Goal: Communication & Community: Connect with others

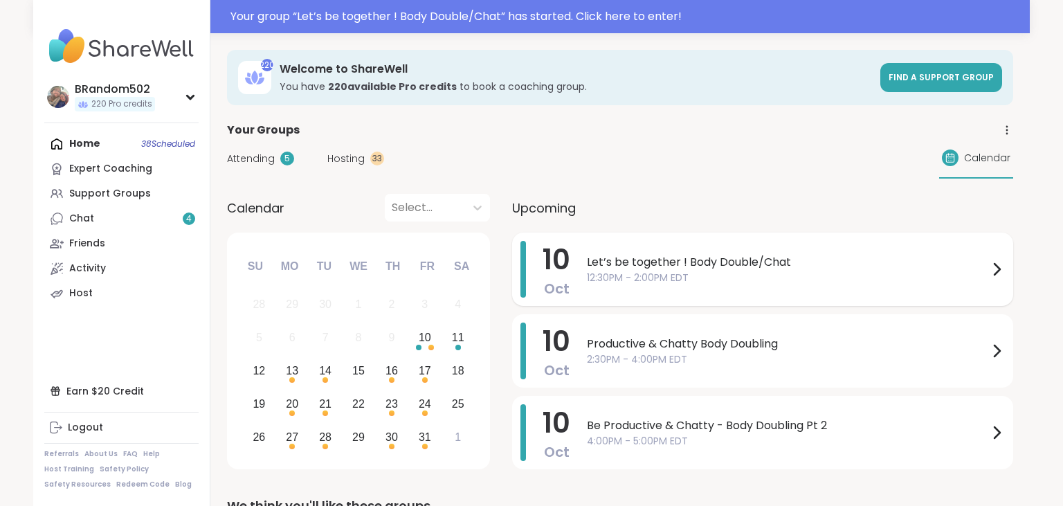
click at [666, 258] on span "Let’s be together ! Body Double/Chat" at bounding box center [788, 262] width 402 height 17
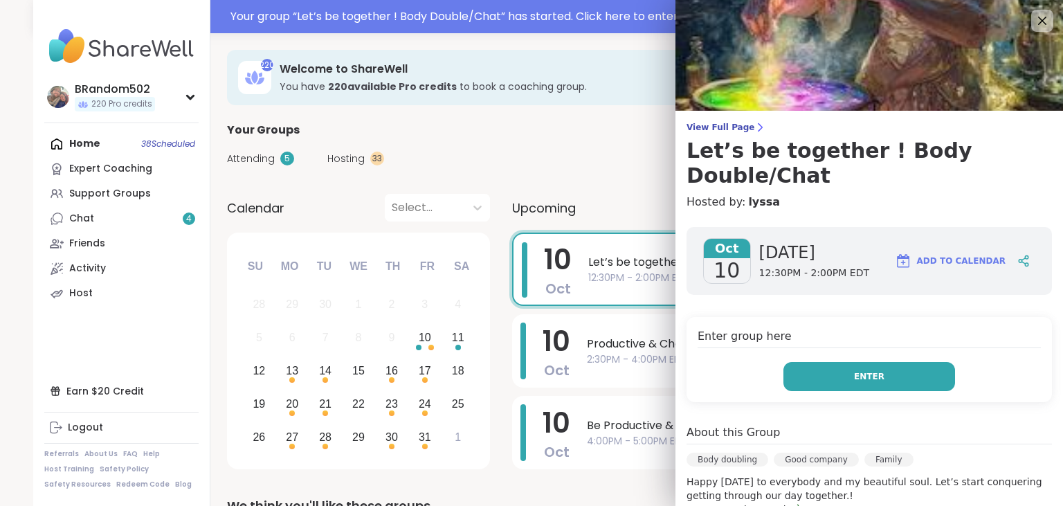
click at [815, 362] on button "Enter" at bounding box center [870, 376] width 172 height 29
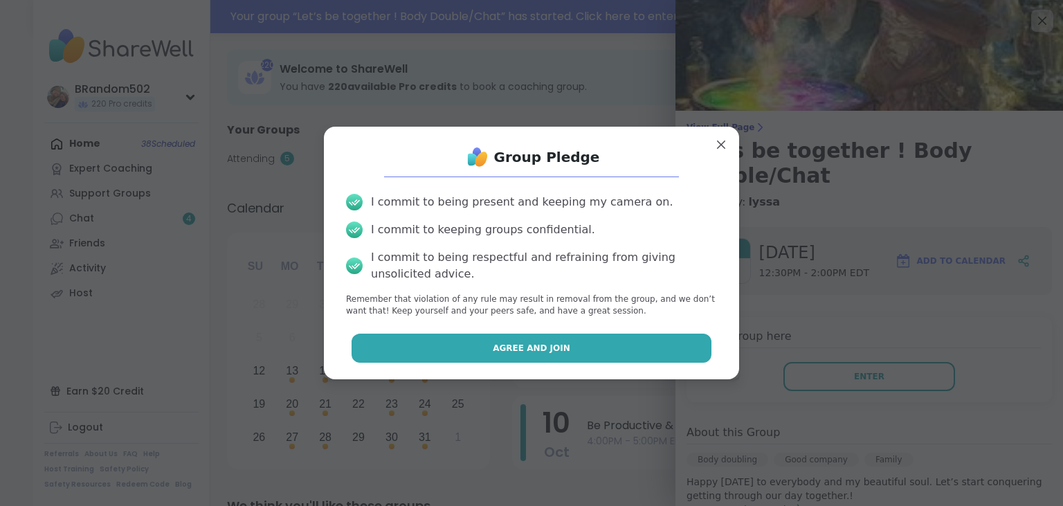
click at [598, 358] on button "Agree and Join" at bounding box center [532, 348] width 361 height 29
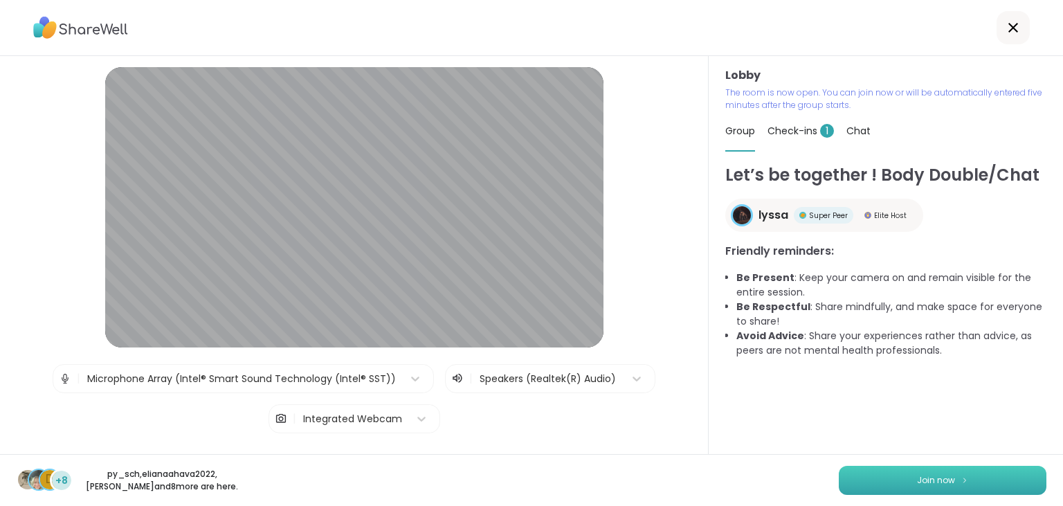
click at [883, 485] on button "Join now" at bounding box center [943, 480] width 208 height 29
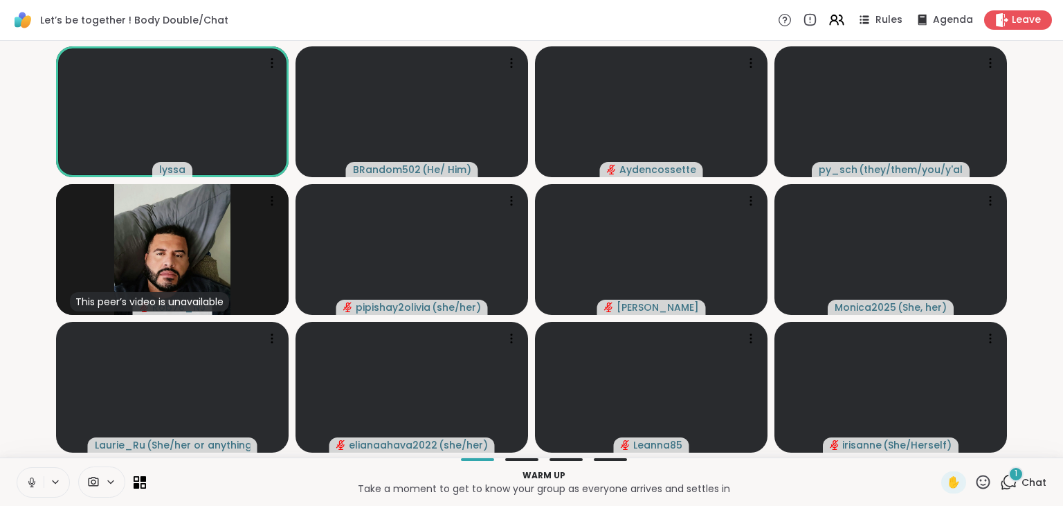
click at [29, 483] on icon at bounding box center [31, 482] width 7 height 4
click at [1008, 480] on icon at bounding box center [1008, 482] width 17 height 17
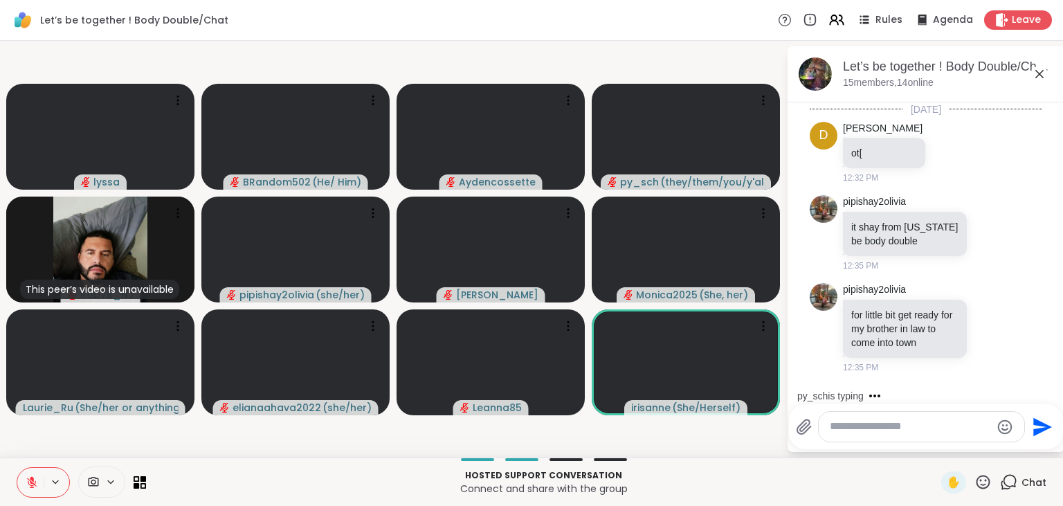
scroll to position [69, 0]
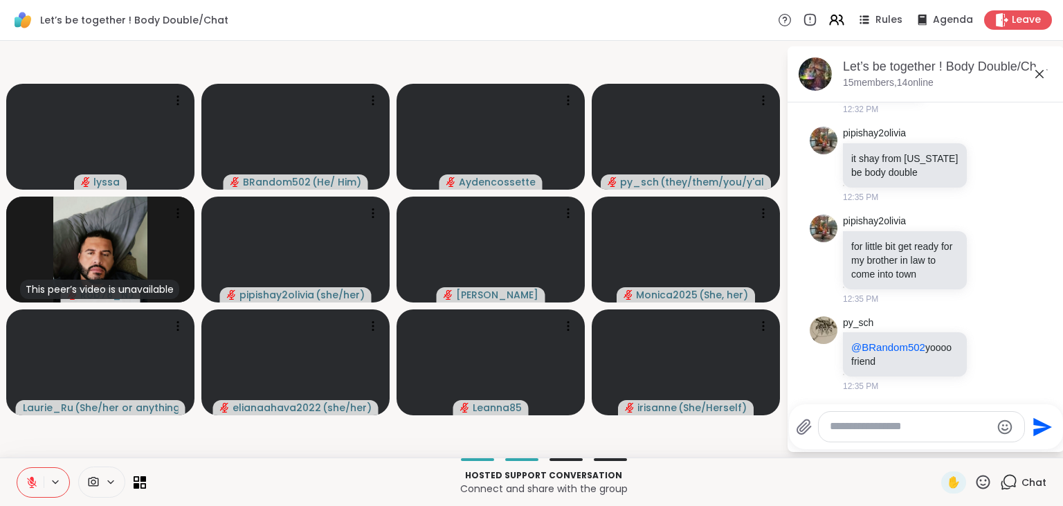
click at [28, 483] on icon at bounding box center [32, 483] width 10 height 10
click at [24, 478] on button at bounding box center [30, 482] width 26 height 29
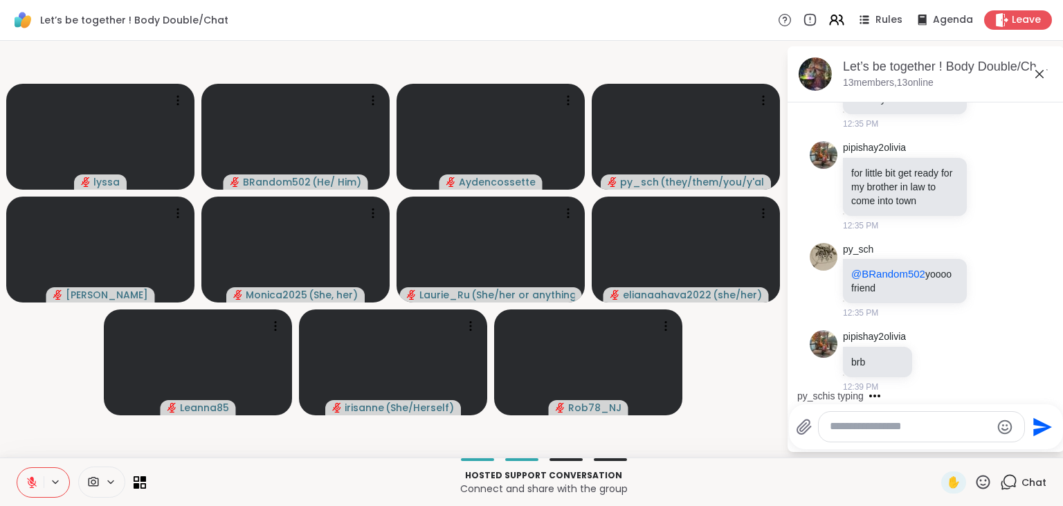
scroll to position [285, 0]
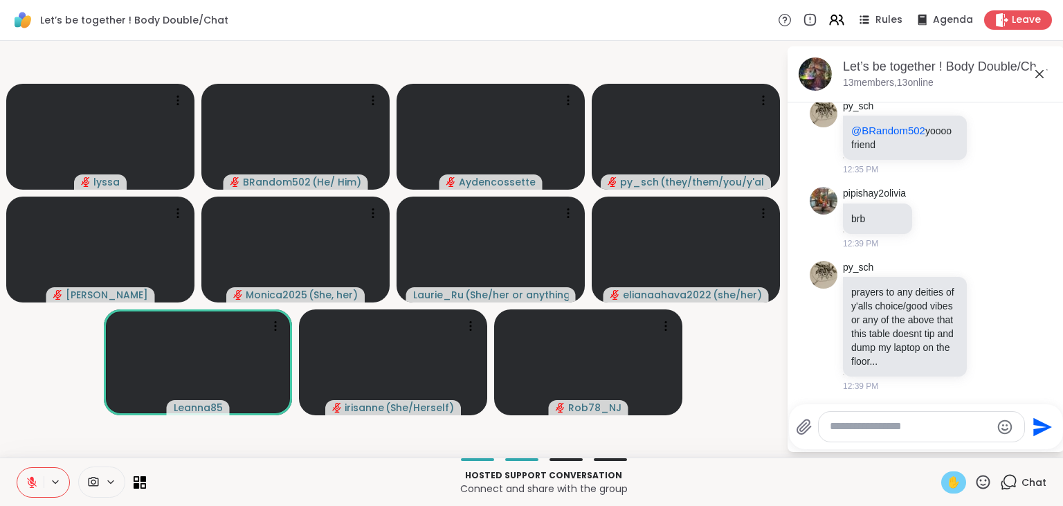
click at [955, 487] on span "✋" at bounding box center [954, 482] width 14 height 17
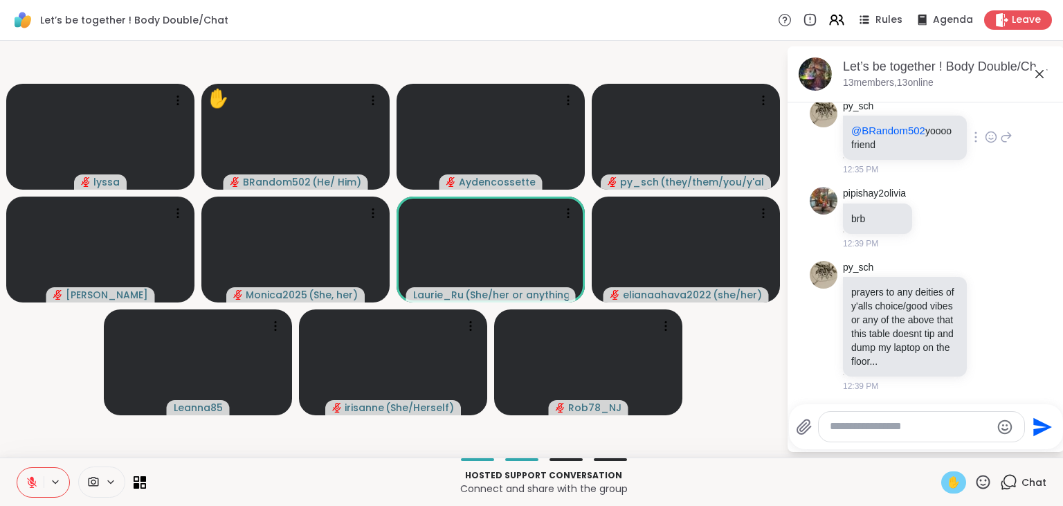
click at [995, 138] on icon at bounding box center [991, 137] width 12 height 14
click at [883, 113] on div "Select Reaction: Heart" at bounding box center [881, 115] width 12 height 12
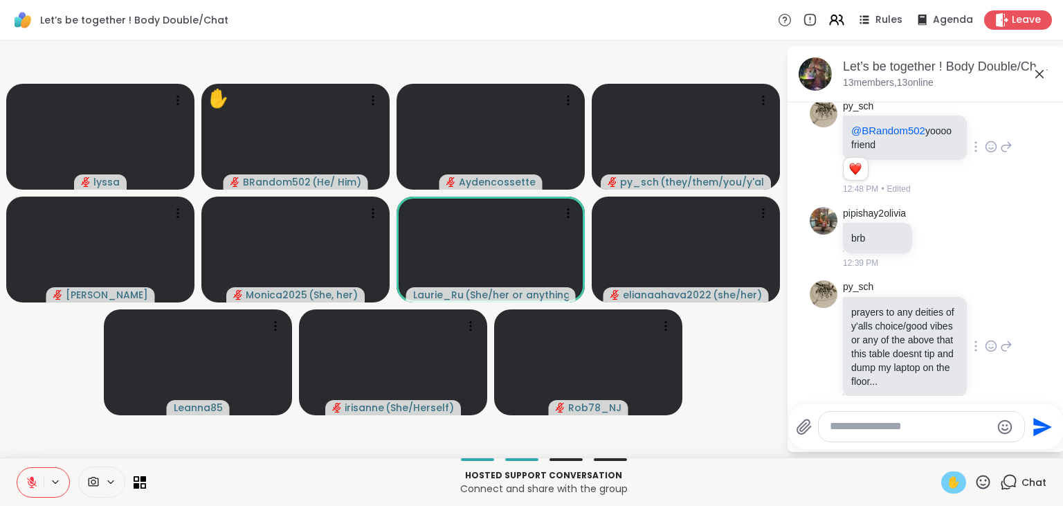
click at [991, 343] on icon at bounding box center [991, 346] width 12 height 14
click at [878, 317] on span "Select Reaction: Heart" at bounding box center [881, 324] width 12 height 14
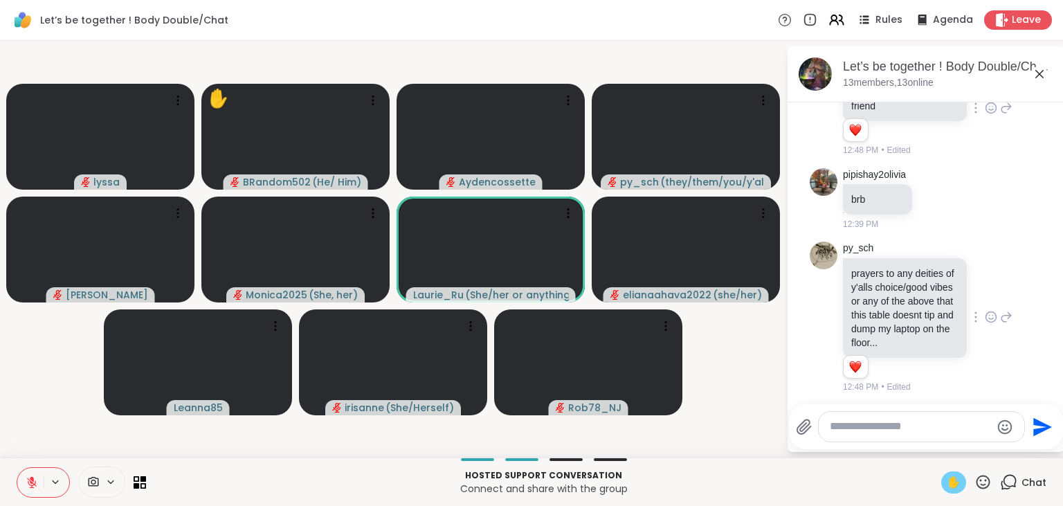
click at [990, 479] on icon at bounding box center [984, 482] width 14 height 14
click at [939, 442] on span "❤️" at bounding box center [943, 446] width 14 height 17
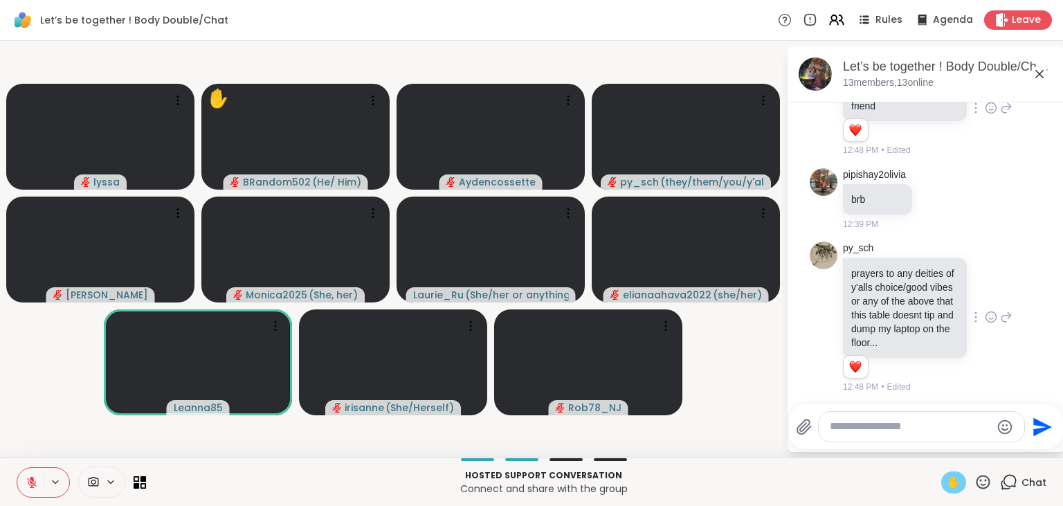
click at [29, 483] on icon at bounding box center [32, 482] width 12 height 12
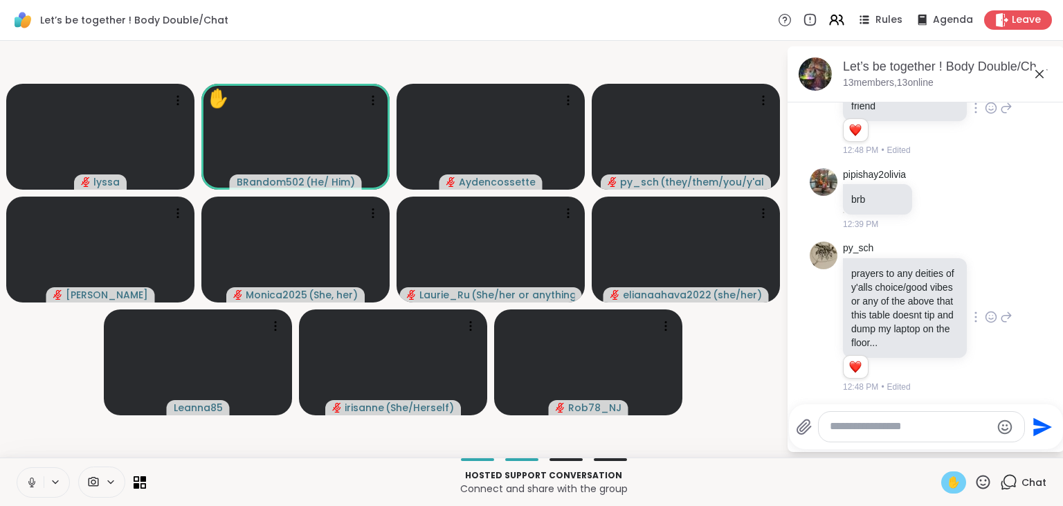
click at [959, 476] on span "✋" at bounding box center [954, 482] width 14 height 17
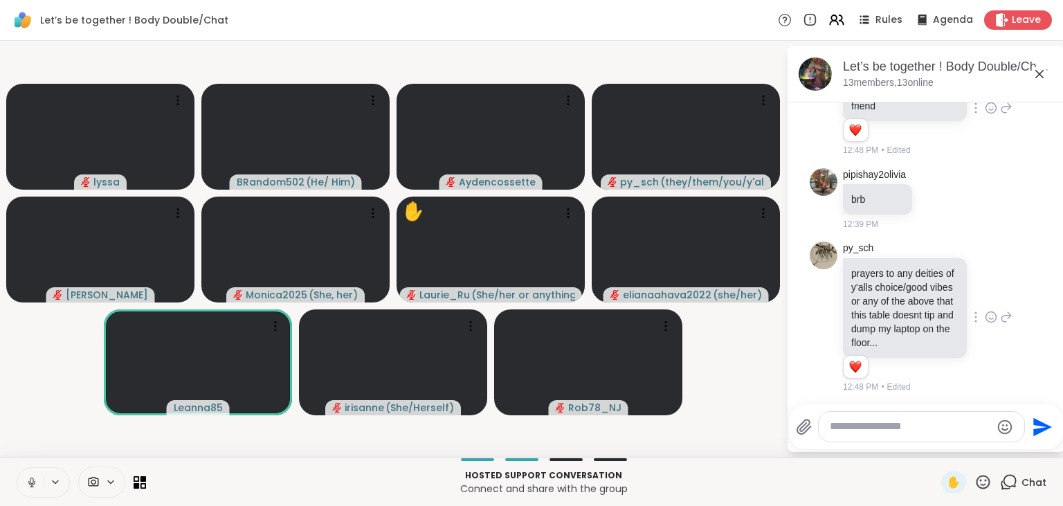
click at [29, 486] on icon at bounding box center [32, 482] width 12 height 12
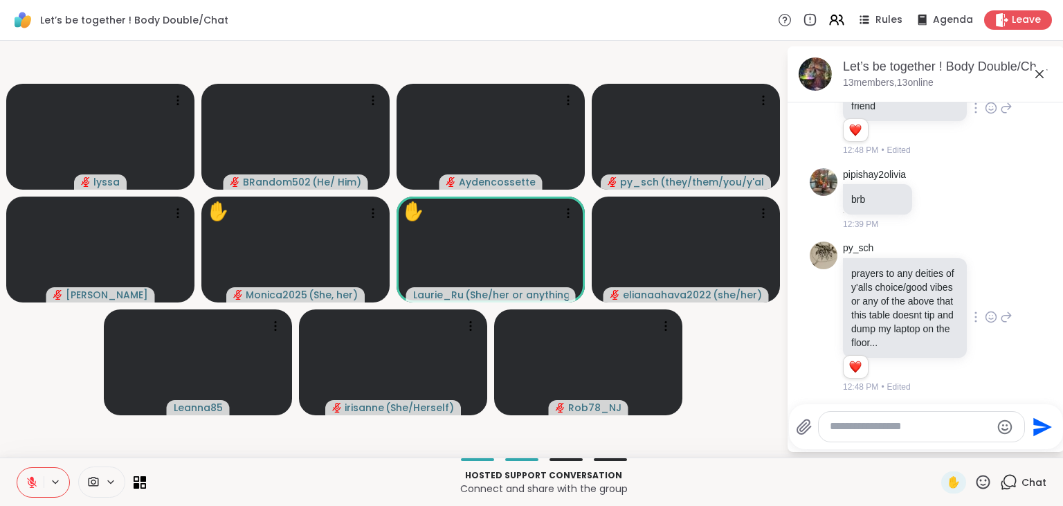
click at [981, 486] on icon at bounding box center [983, 482] width 17 height 17
click at [1034, 449] on span "🎉" at bounding box center [1034, 446] width 14 height 17
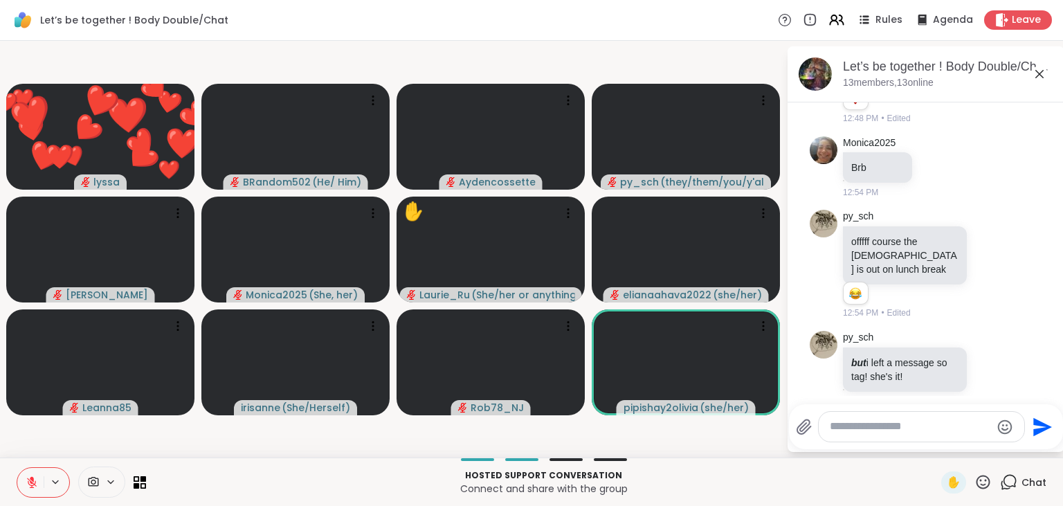
scroll to position [680, 0]
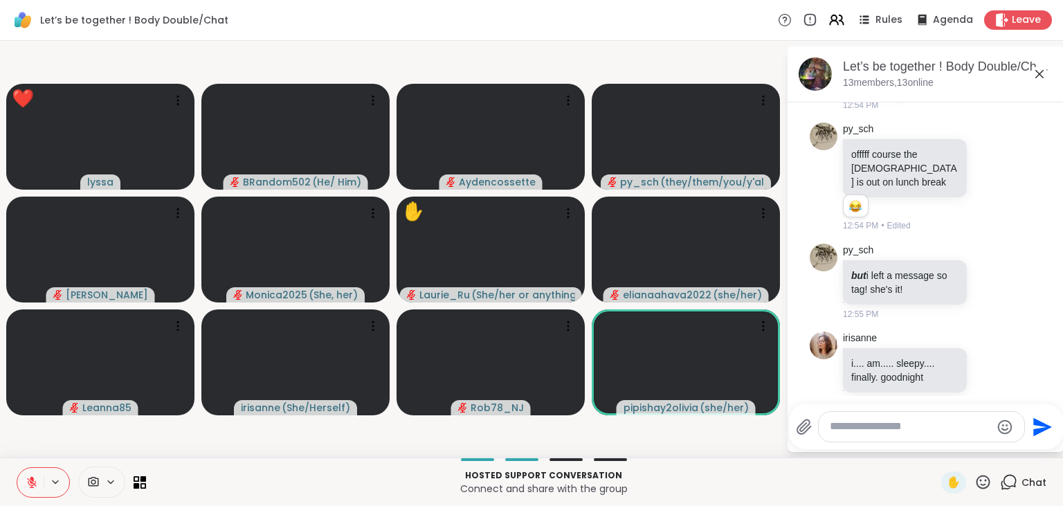
click at [1034, 449] on div "Send" at bounding box center [926, 426] width 274 height 45
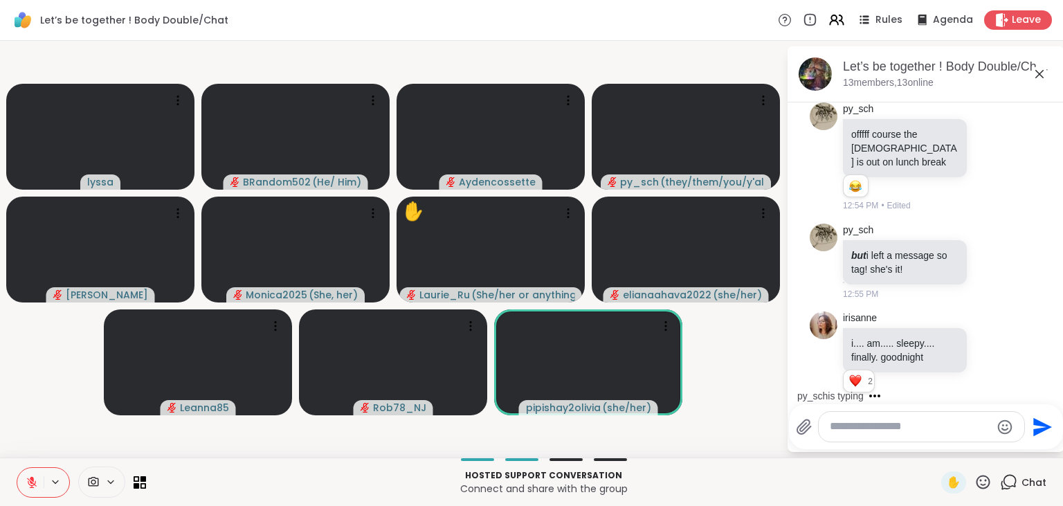
scroll to position [836, 0]
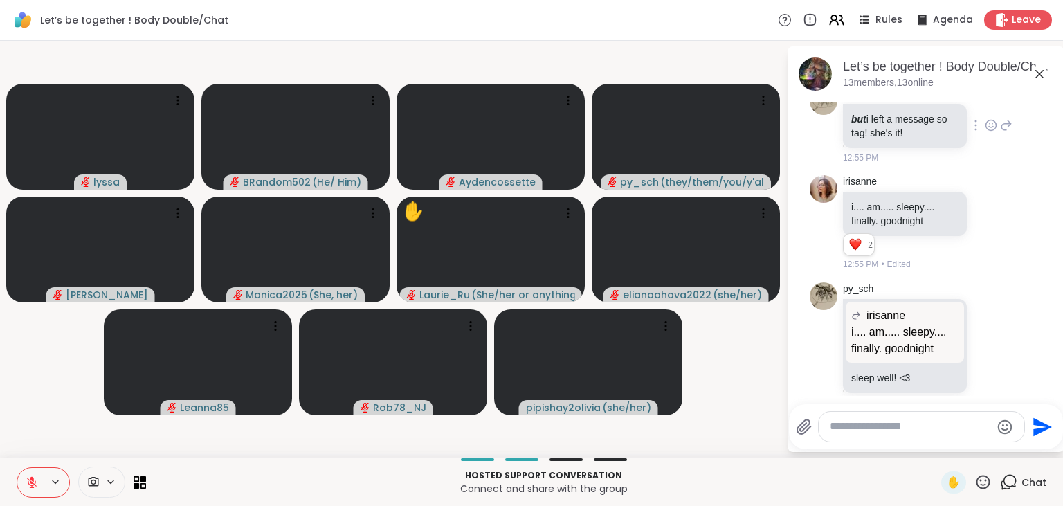
click at [991, 118] on icon at bounding box center [991, 125] width 12 height 14
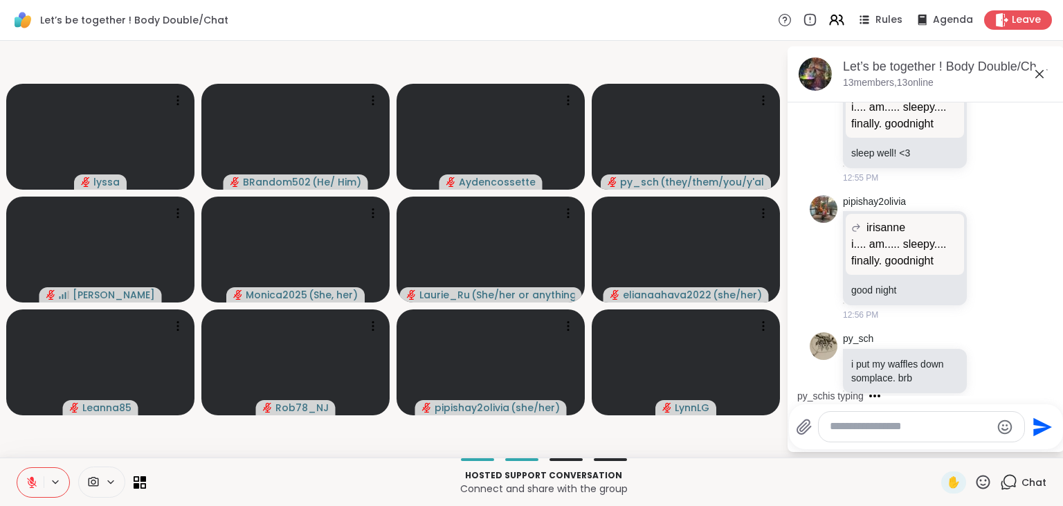
scroll to position [1177, 0]
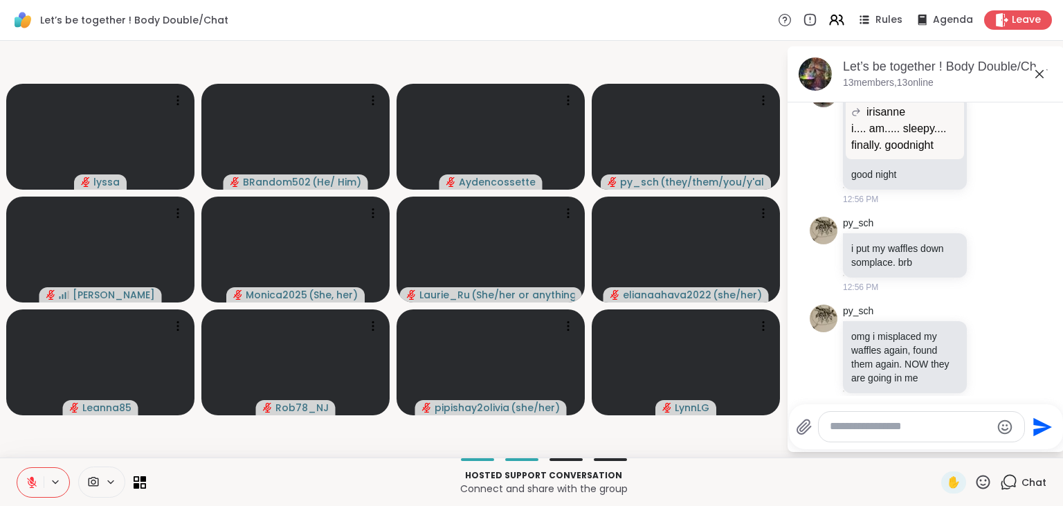
click at [29, 476] on button at bounding box center [30, 482] width 26 height 29
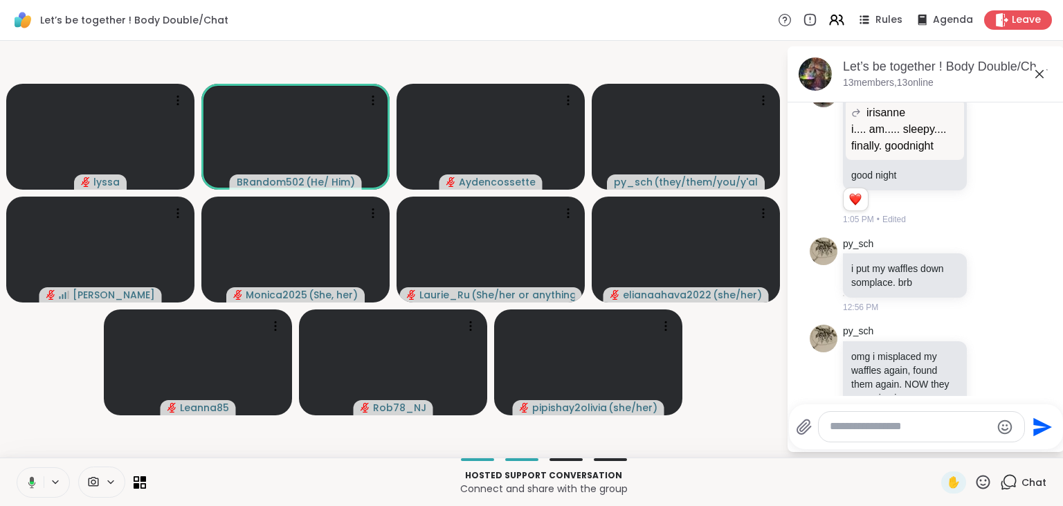
scroll to position [1236, 0]
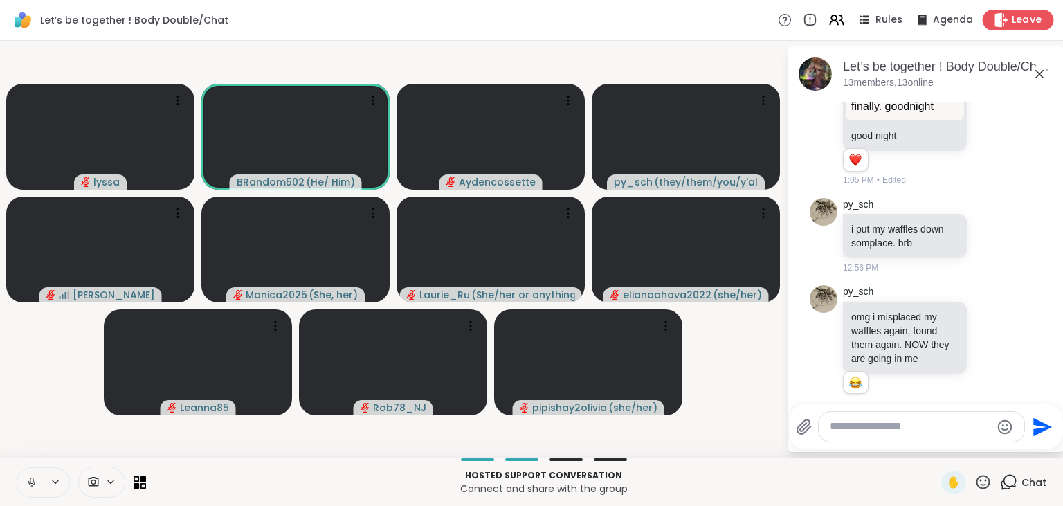
click at [1028, 18] on span "Leave" at bounding box center [1027, 20] width 30 height 15
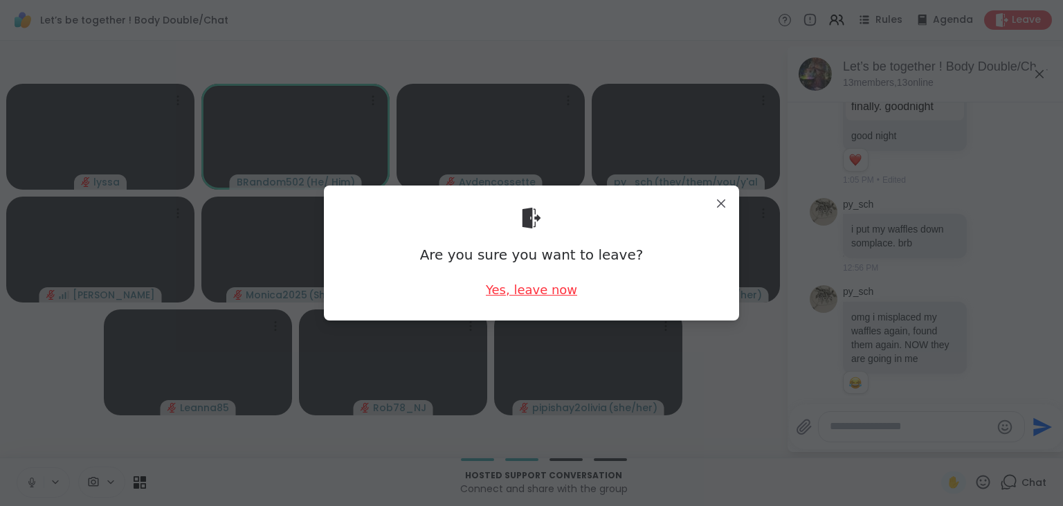
click at [517, 296] on div "Yes, leave now" at bounding box center [531, 289] width 91 height 17
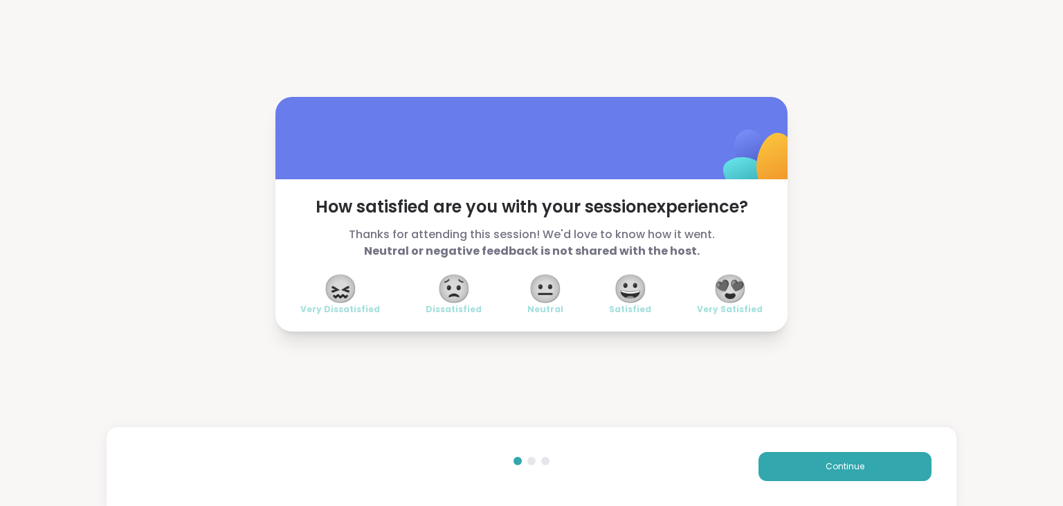
click at [740, 286] on span "😍" at bounding box center [730, 288] width 35 height 25
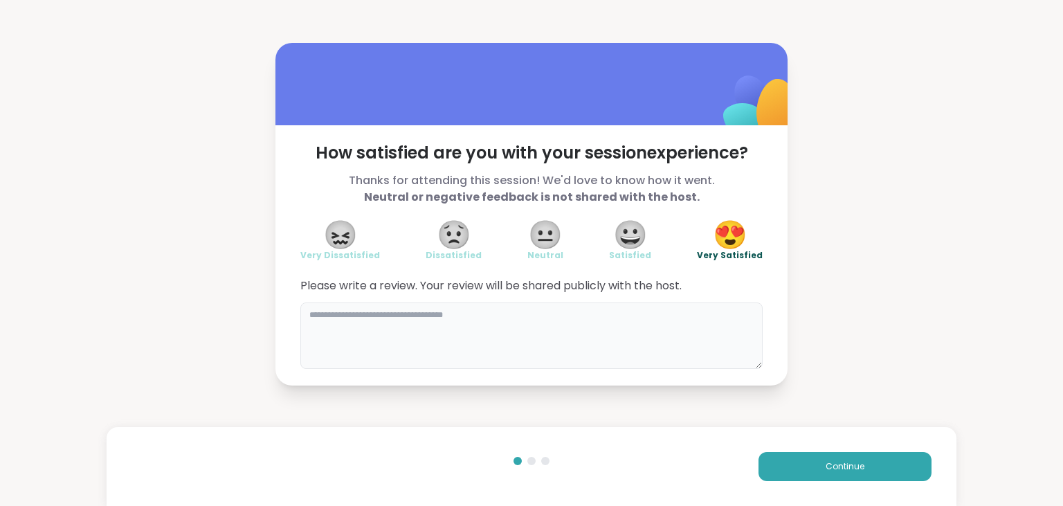
click at [553, 342] on textarea at bounding box center [531, 336] width 462 height 66
type textarea "**********"
click at [784, 461] on button "Continue" at bounding box center [845, 466] width 173 height 29
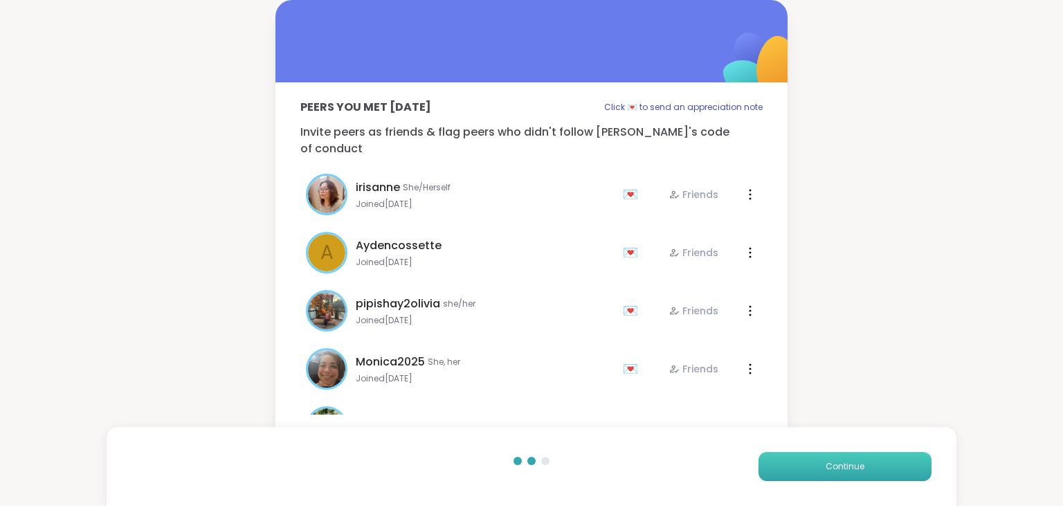
click at [784, 461] on button "Continue" at bounding box center [845, 466] width 173 height 29
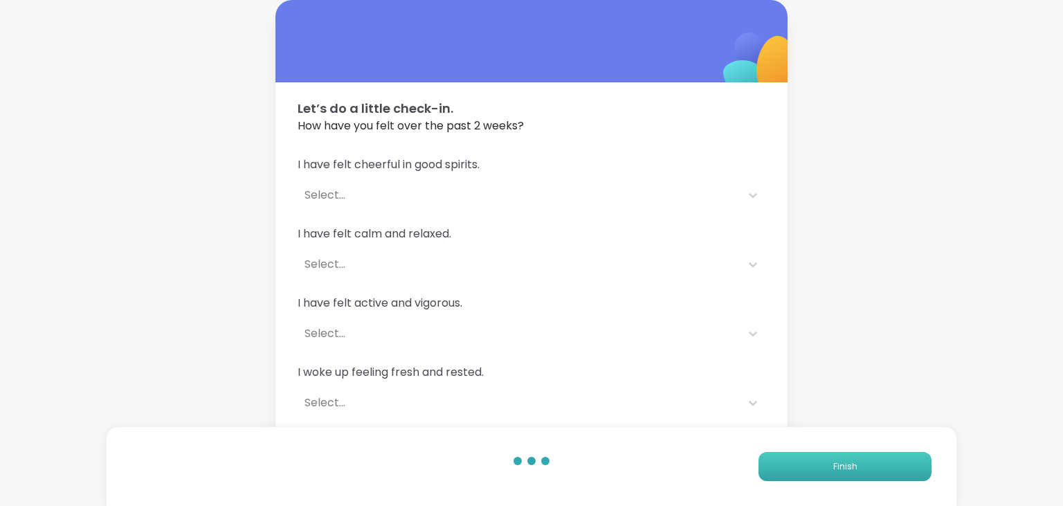
click at [784, 461] on button "Finish" at bounding box center [845, 466] width 173 height 29
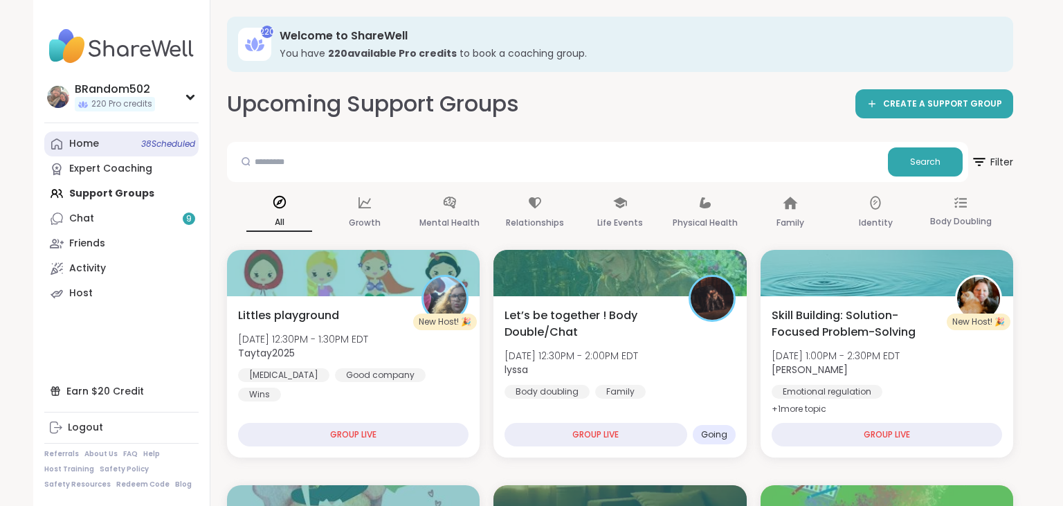
click at [115, 132] on link "Home 38 Scheduled" at bounding box center [121, 144] width 154 height 25
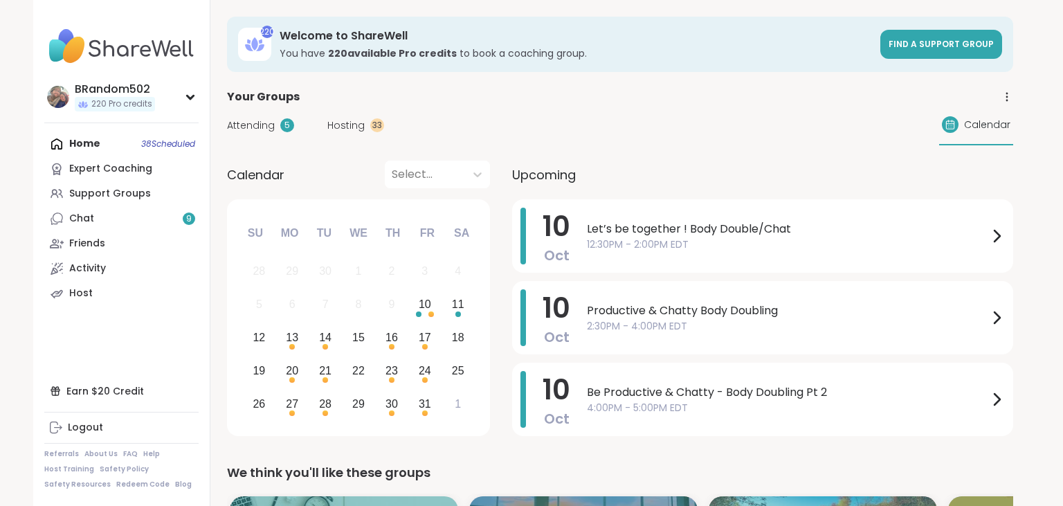
click at [354, 125] on span "Hosting" at bounding box center [345, 125] width 37 height 15
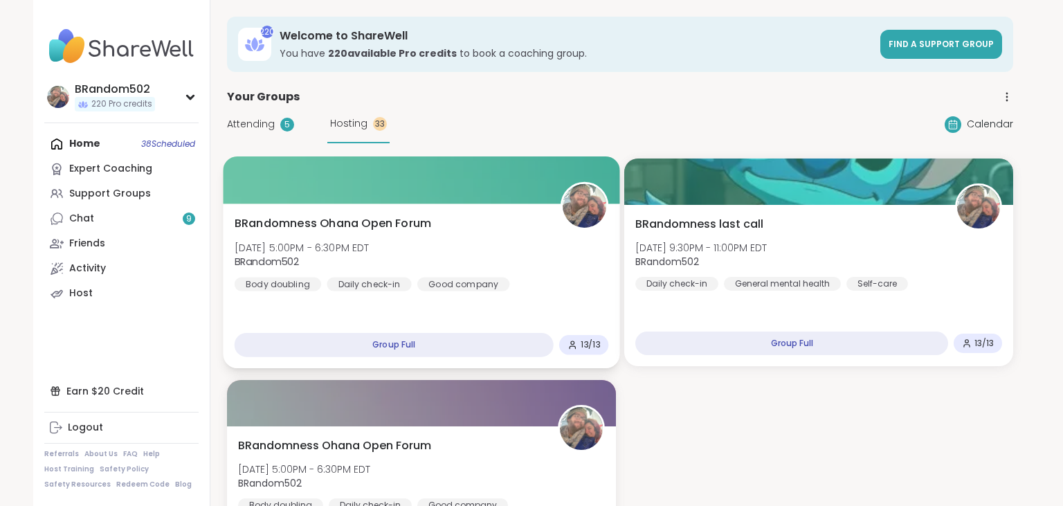
click at [367, 233] on div "BRandomness Ohana Open Forum Fri, Oct 10 | 5:00PM - 6:30PM EDT BRandom502 Body …" at bounding box center [422, 253] width 375 height 76
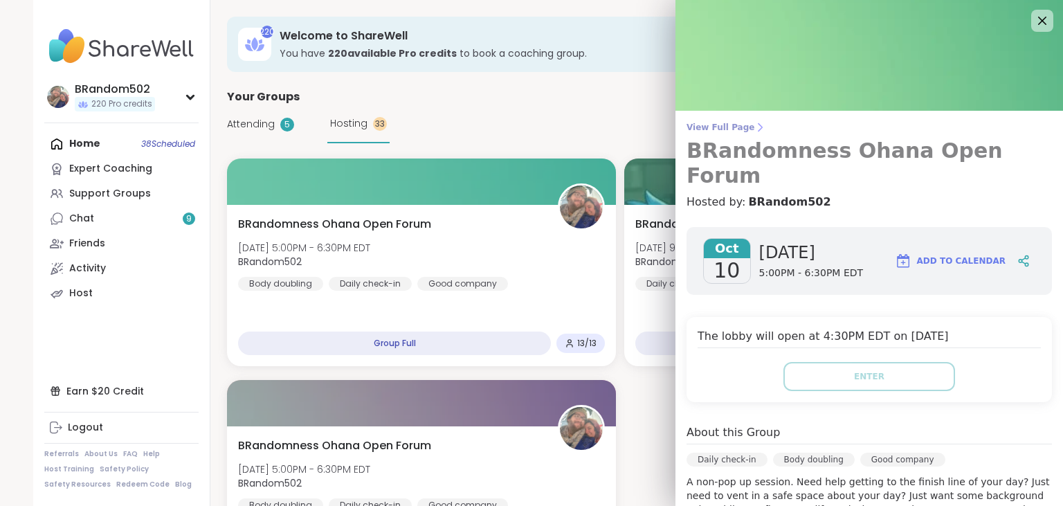
click at [736, 128] on span "View Full Page" at bounding box center [870, 127] width 366 height 11
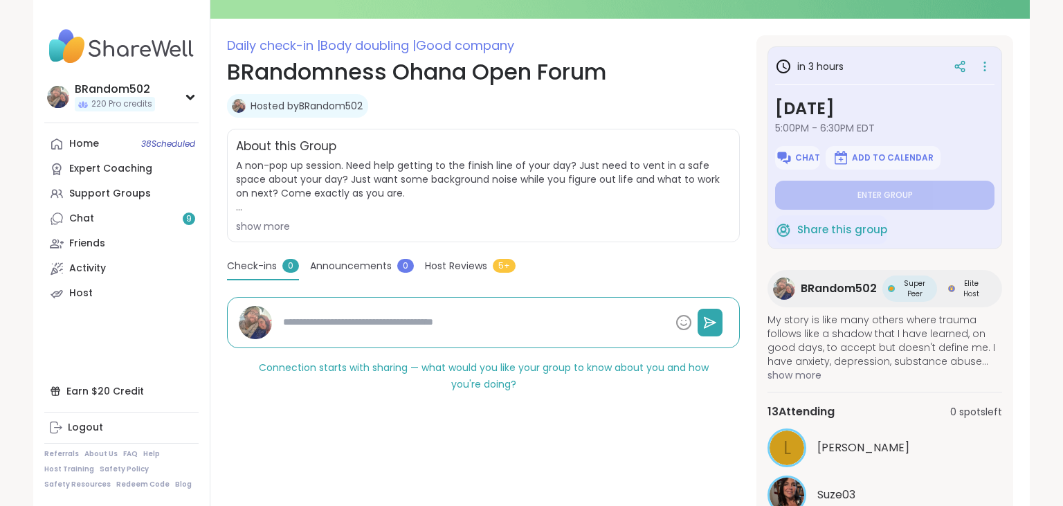
scroll to position [160, 0]
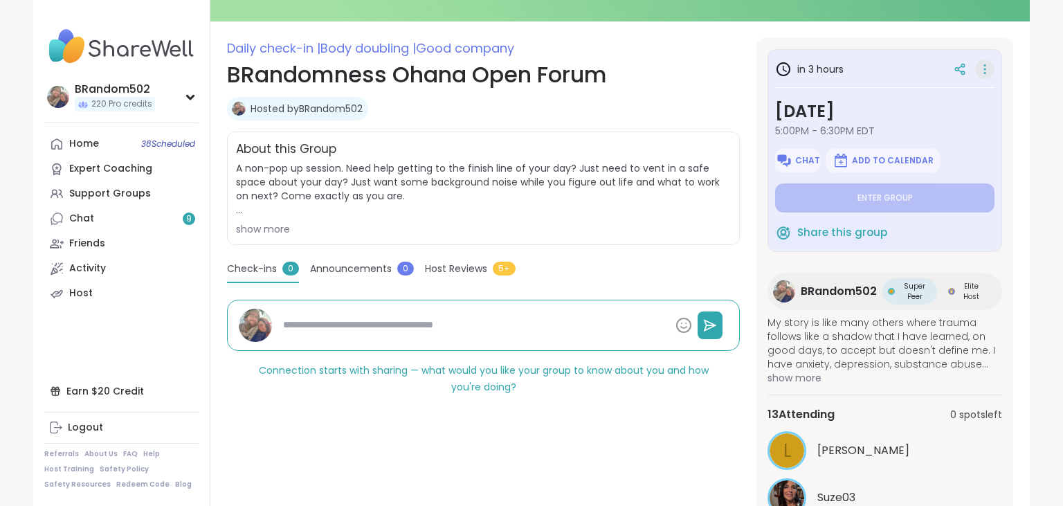
click at [987, 65] on icon at bounding box center [985, 69] width 14 height 19
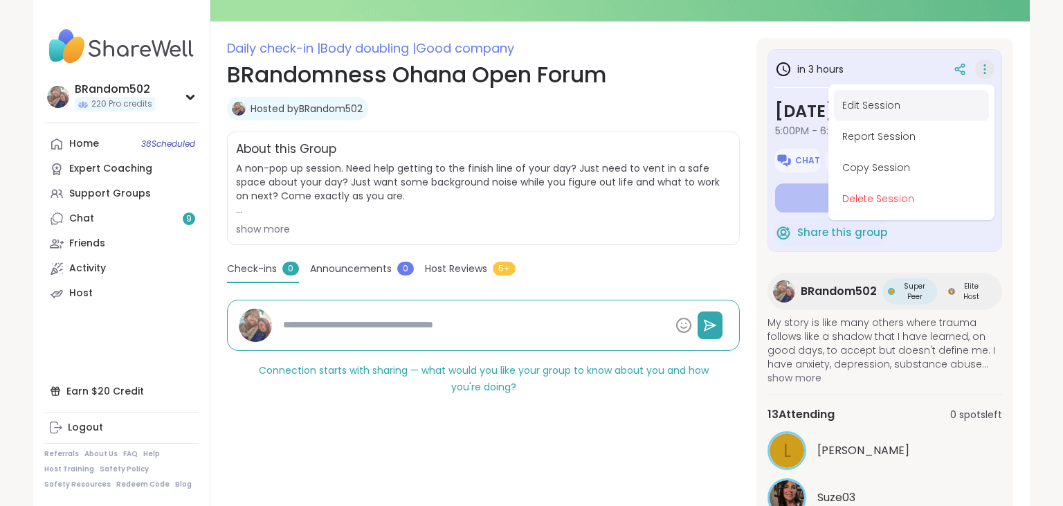
click at [917, 100] on button "Edit Session" at bounding box center [911, 105] width 155 height 31
type textarea "*"
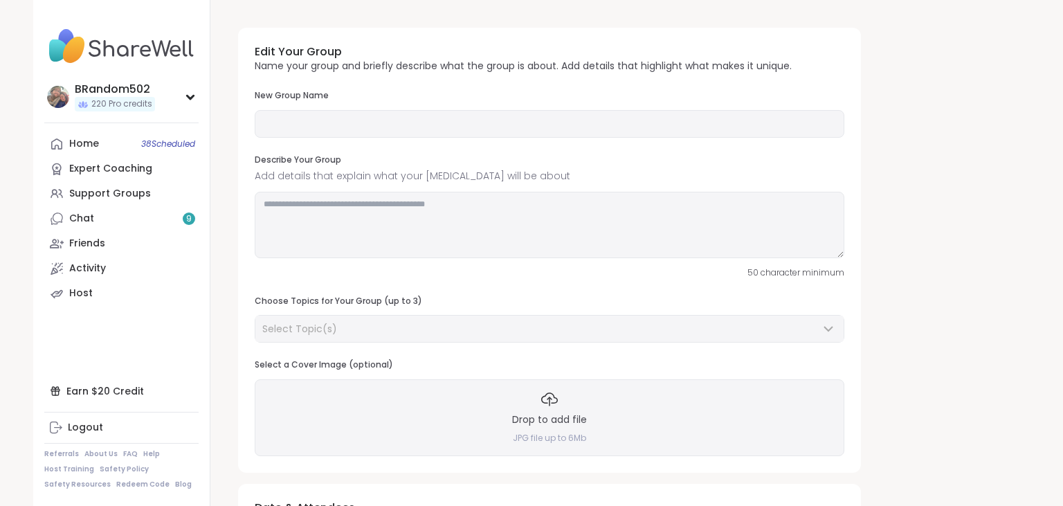
type input "**********"
type textarea "**********"
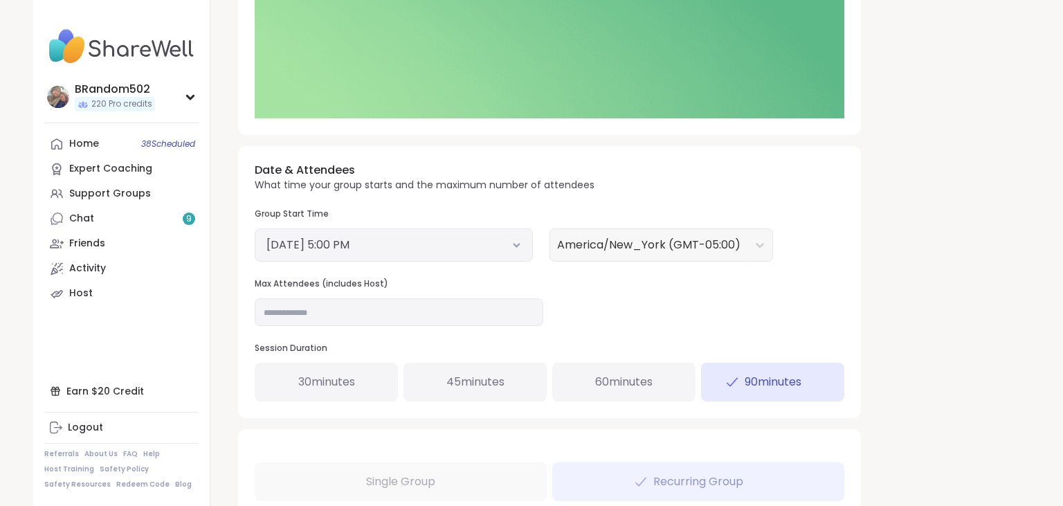
scroll to position [387, 0]
click at [325, 307] on input "**" at bounding box center [399, 311] width 289 height 28
click at [327, 309] on input "**" at bounding box center [399, 311] width 289 height 28
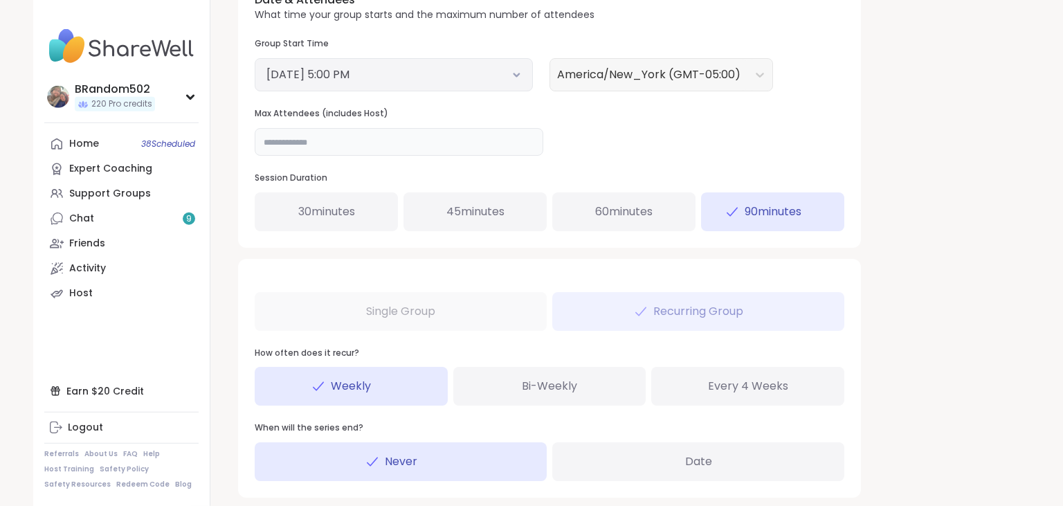
scroll to position [619, 0]
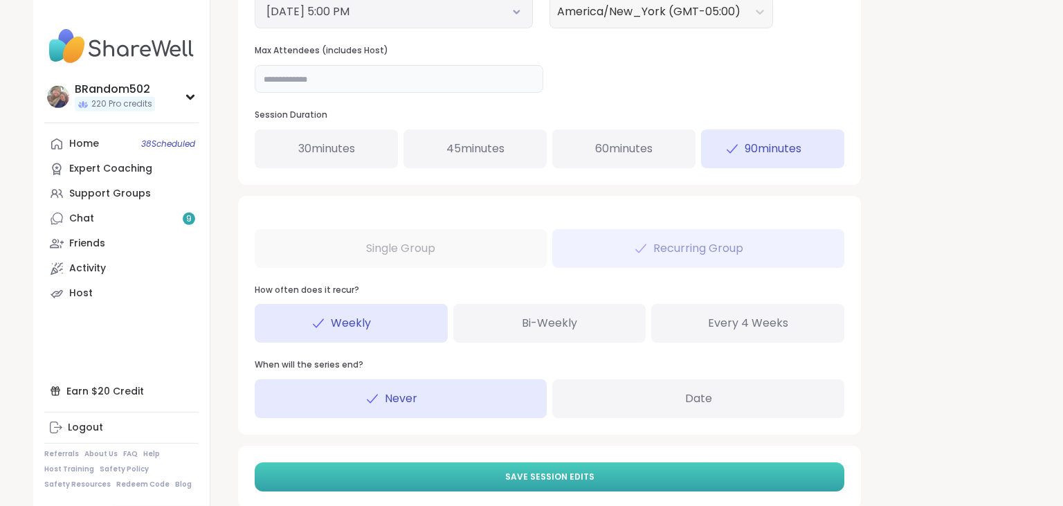
type input "**"
click at [716, 476] on button "Save Session Edits" at bounding box center [550, 476] width 590 height 29
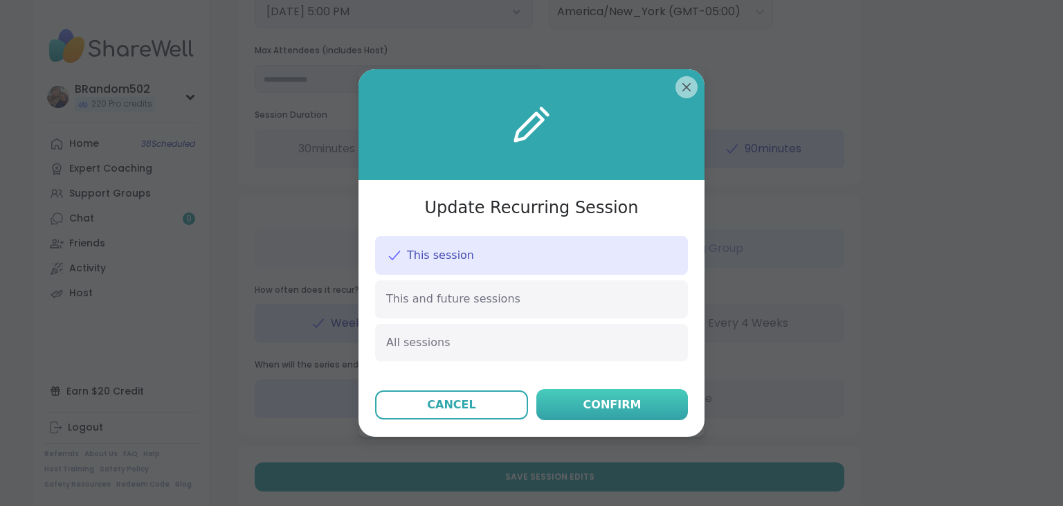
click at [633, 411] on div "Confirm" at bounding box center [613, 405] width 58 height 17
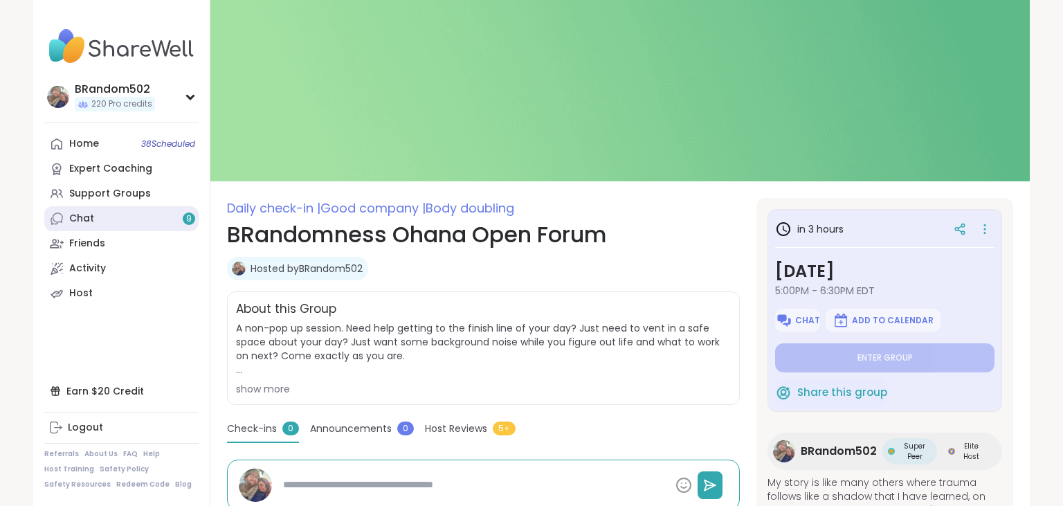
click at [118, 224] on link "Chat 9" at bounding box center [121, 218] width 154 height 25
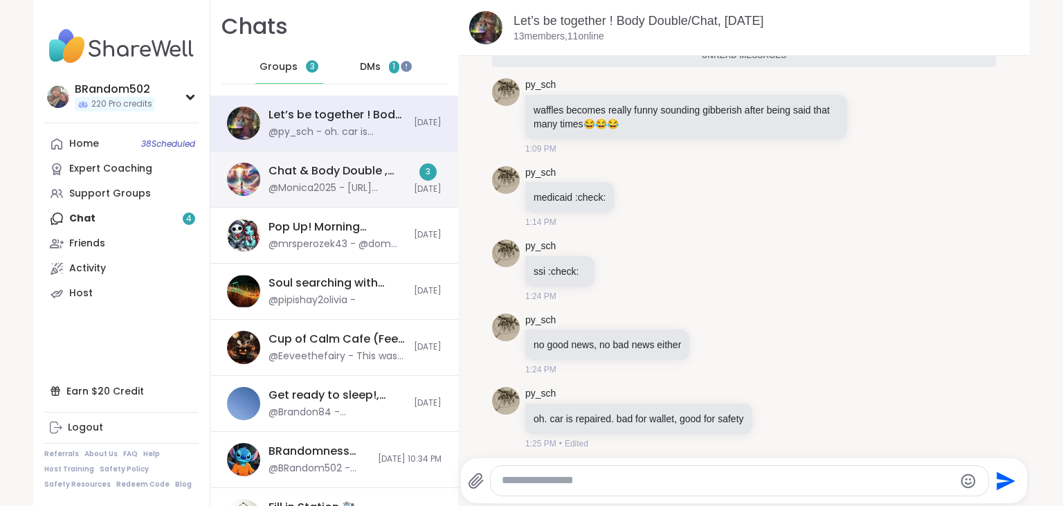
click at [377, 175] on div "Chat & Body Double , Oct 10" at bounding box center [337, 170] width 137 height 15
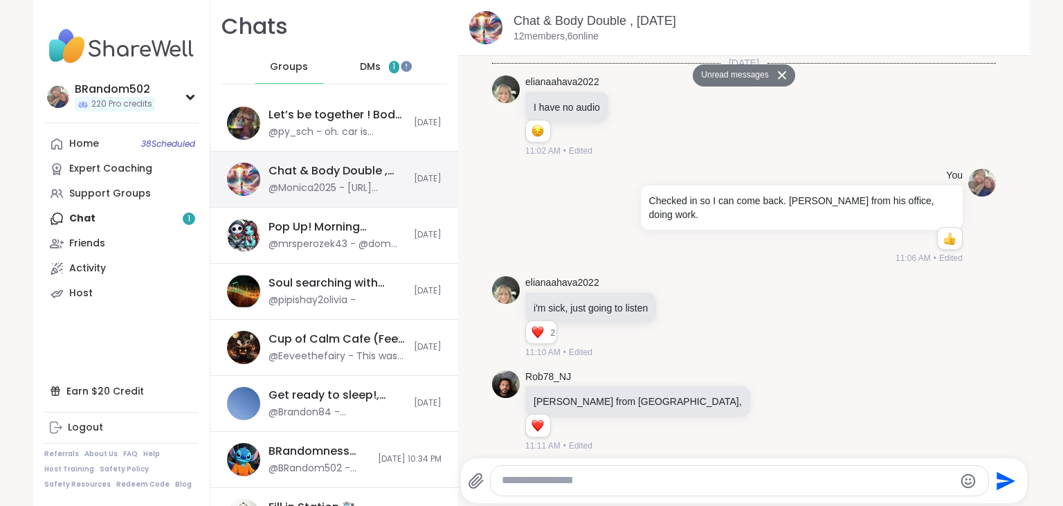
scroll to position [1772, 0]
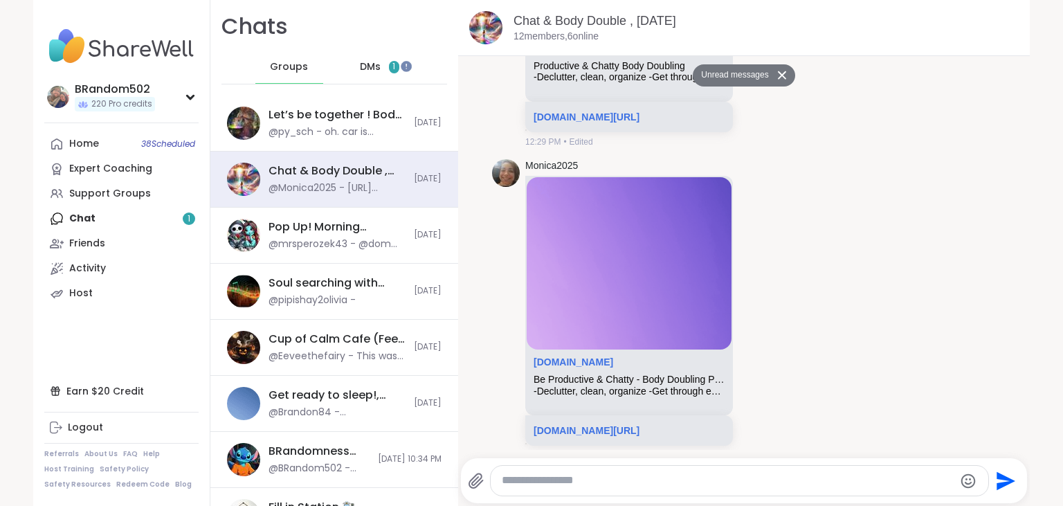
click at [381, 65] on div "DMs 1" at bounding box center [380, 67] width 68 height 33
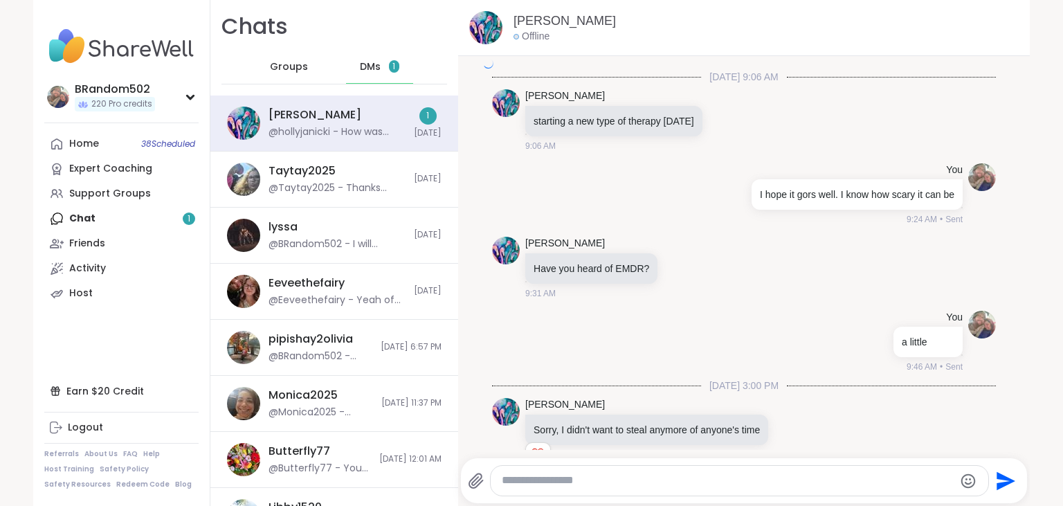
scroll to position [2575, 0]
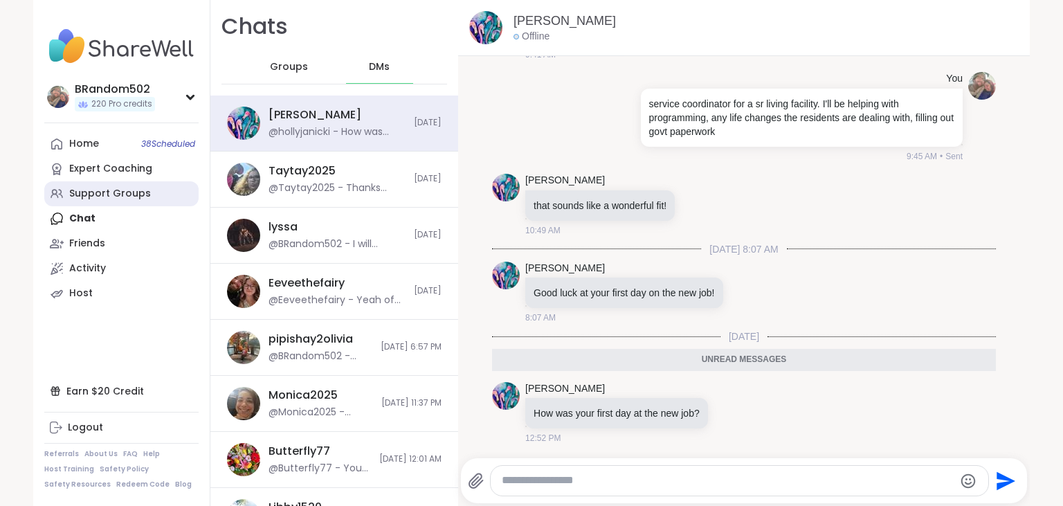
click at [123, 195] on div "Support Groups" at bounding box center [110, 194] width 82 height 14
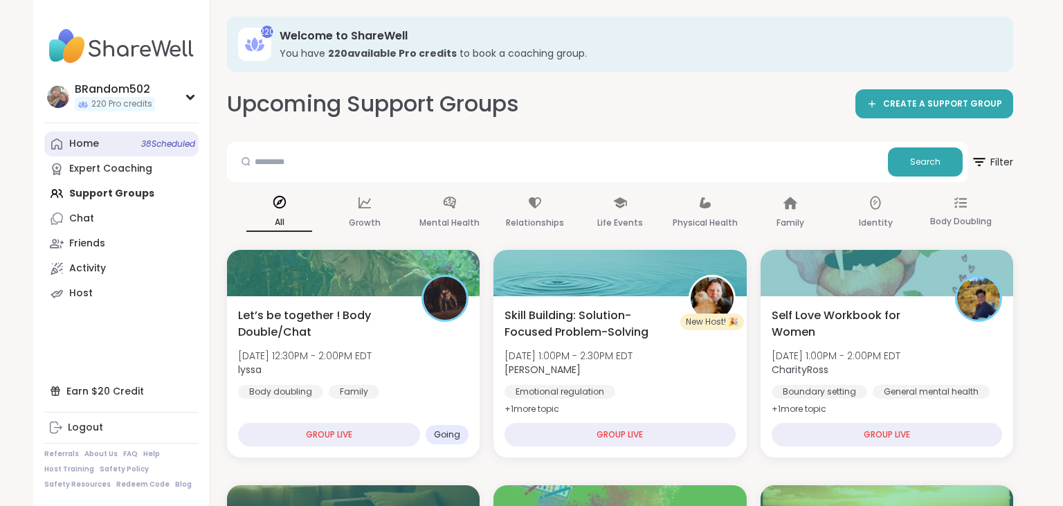
click at [103, 142] on link "Home 38 Scheduled" at bounding box center [121, 144] width 154 height 25
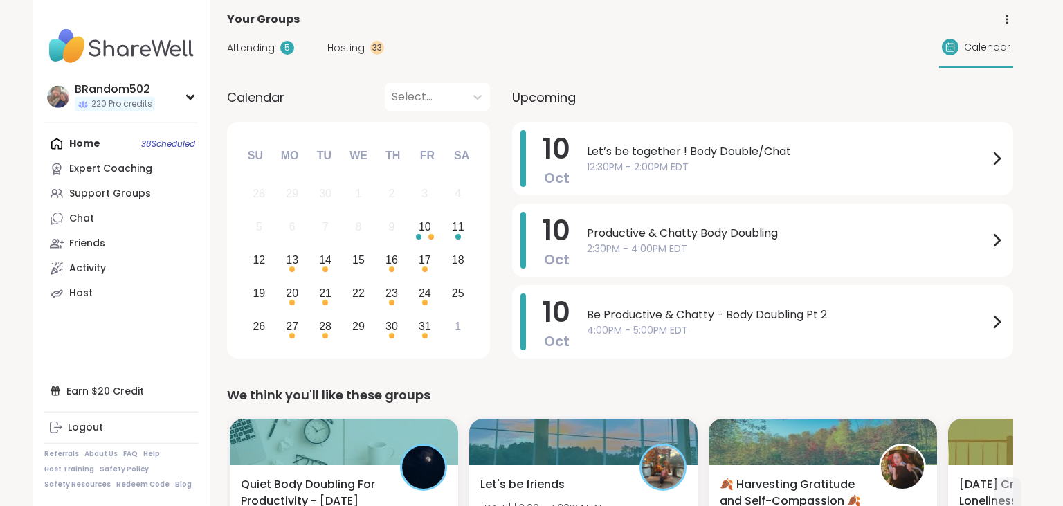
scroll to position [75, 0]
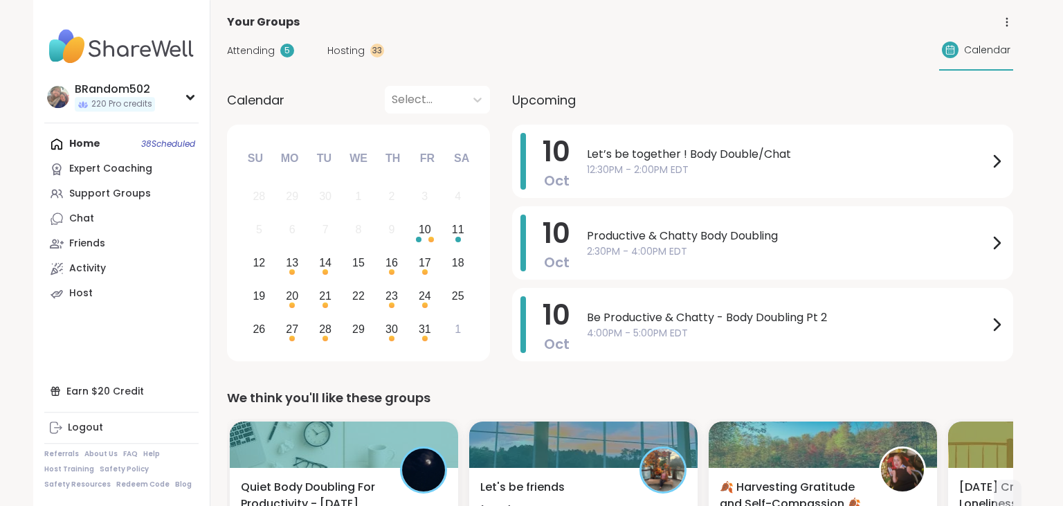
click at [345, 45] on span "Hosting" at bounding box center [345, 51] width 37 height 15
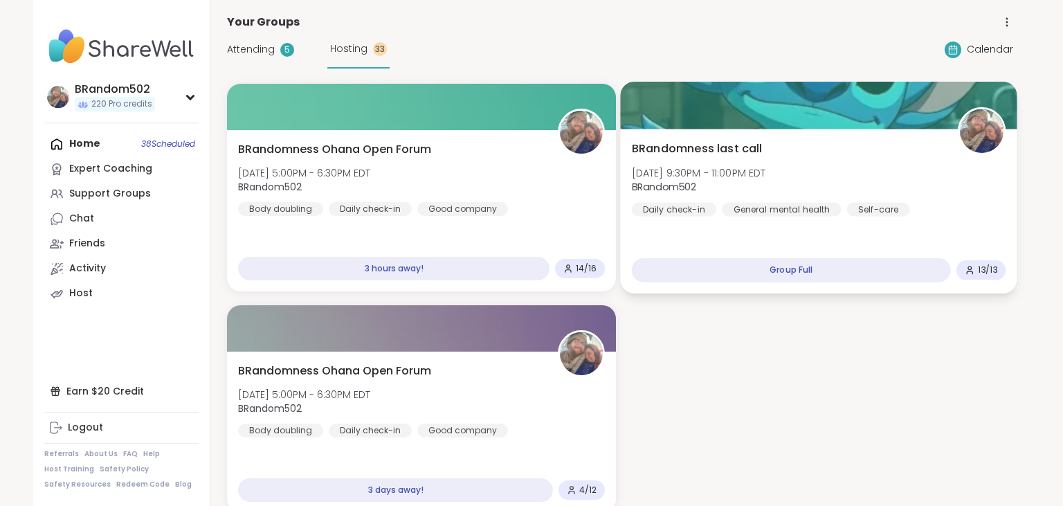
click at [796, 168] on div "BRandomness last call Fri, Oct 10 | 9:30PM - 11:00PM EDT BRandom502 Daily check…" at bounding box center [819, 179] width 375 height 76
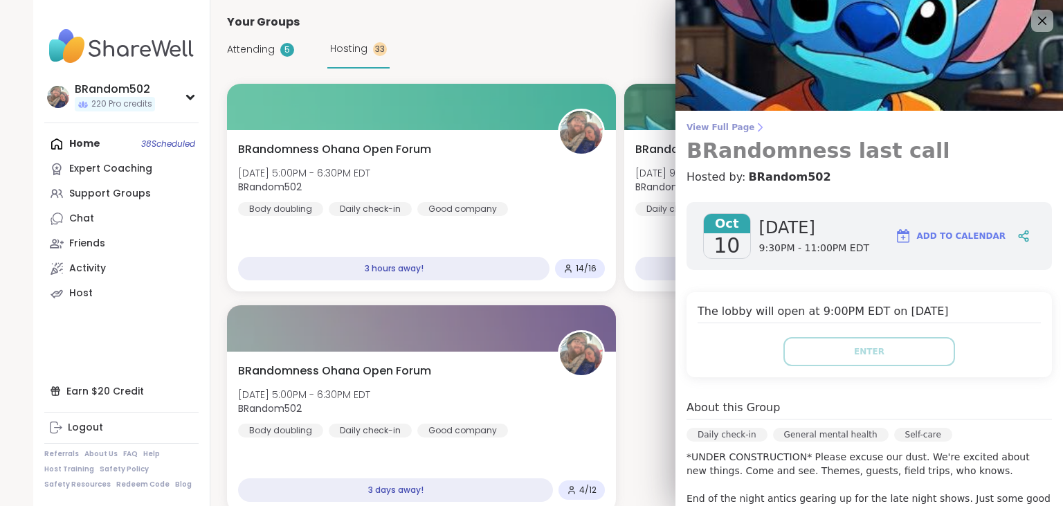
click at [734, 127] on span "View Full Page" at bounding box center [870, 127] width 366 height 11
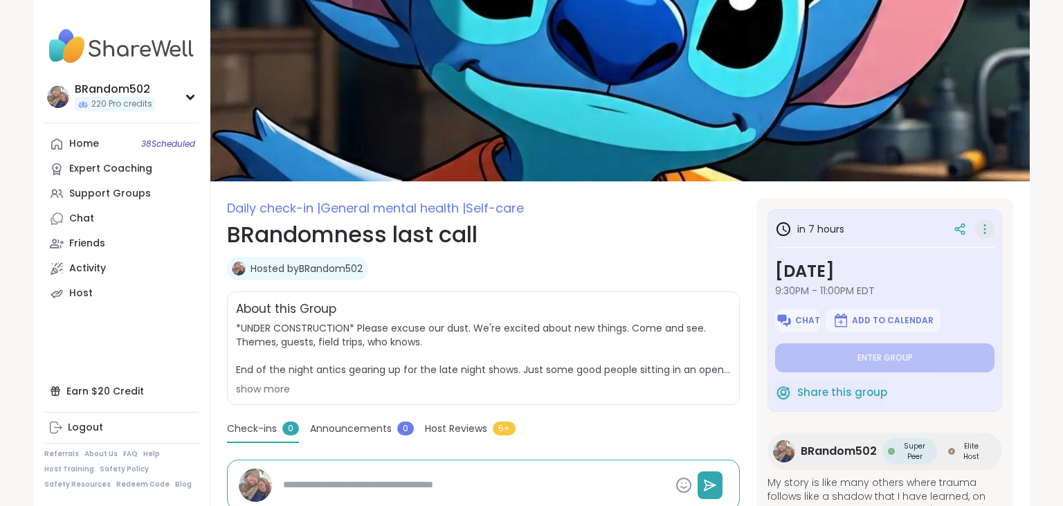
click at [987, 226] on icon at bounding box center [985, 228] width 14 height 19
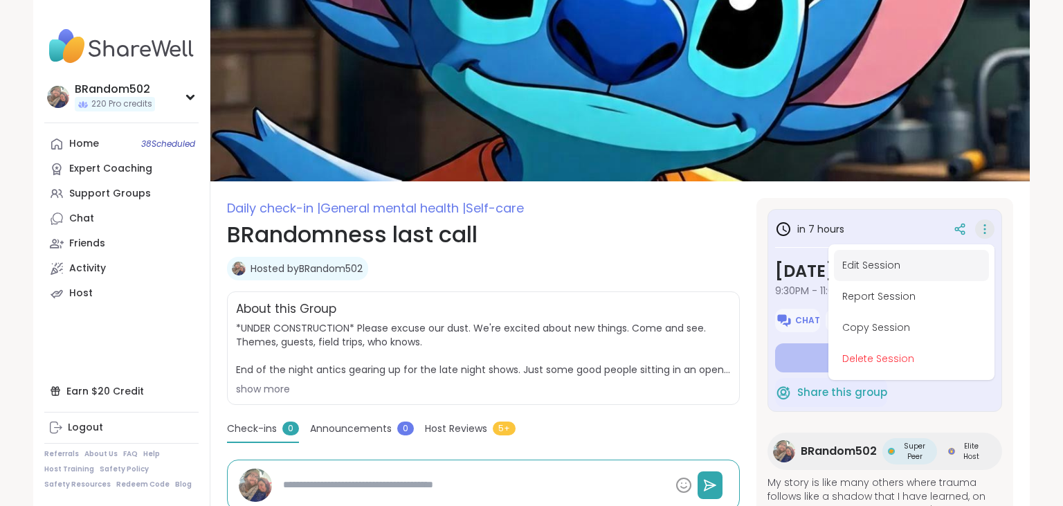
click at [903, 270] on button "Edit Session" at bounding box center [911, 265] width 155 height 31
type textarea "*"
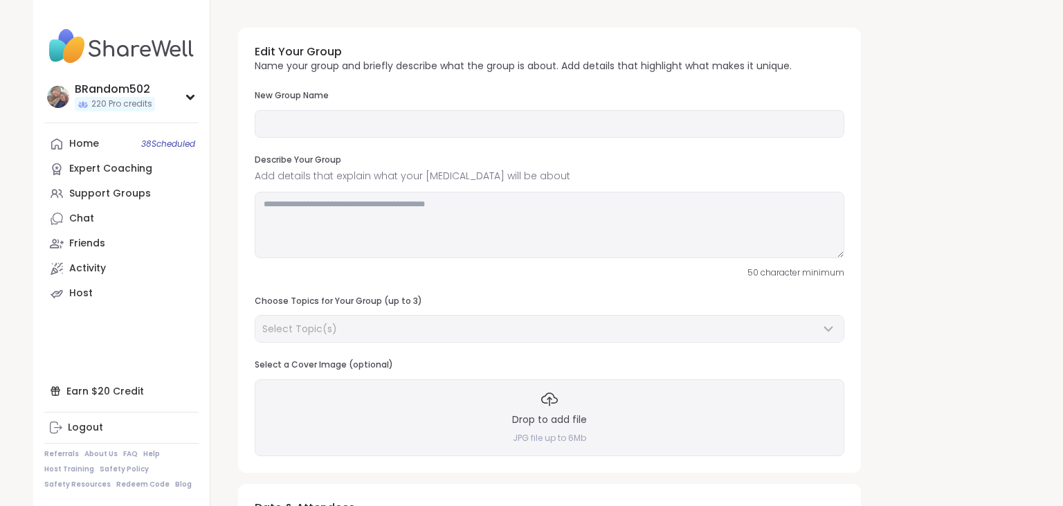
type input "**********"
type textarea "**********"
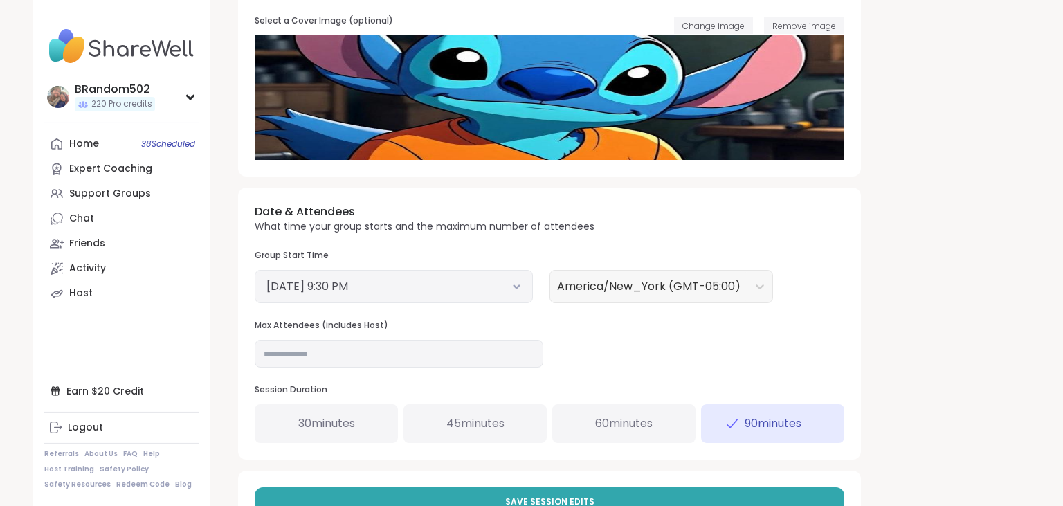
scroll to position [345, 0]
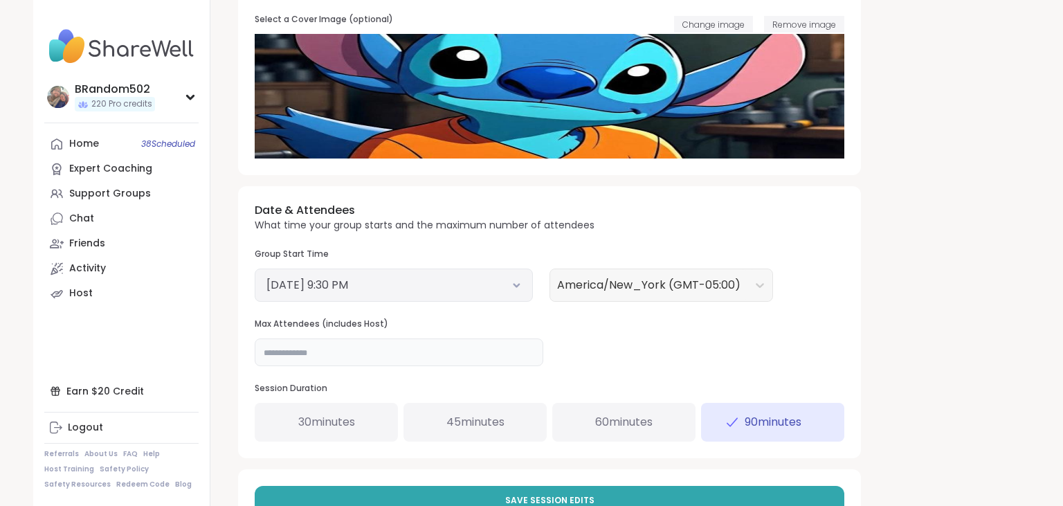
click at [379, 350] on input "**" at bounding box center [399, 353] width 289 height 28
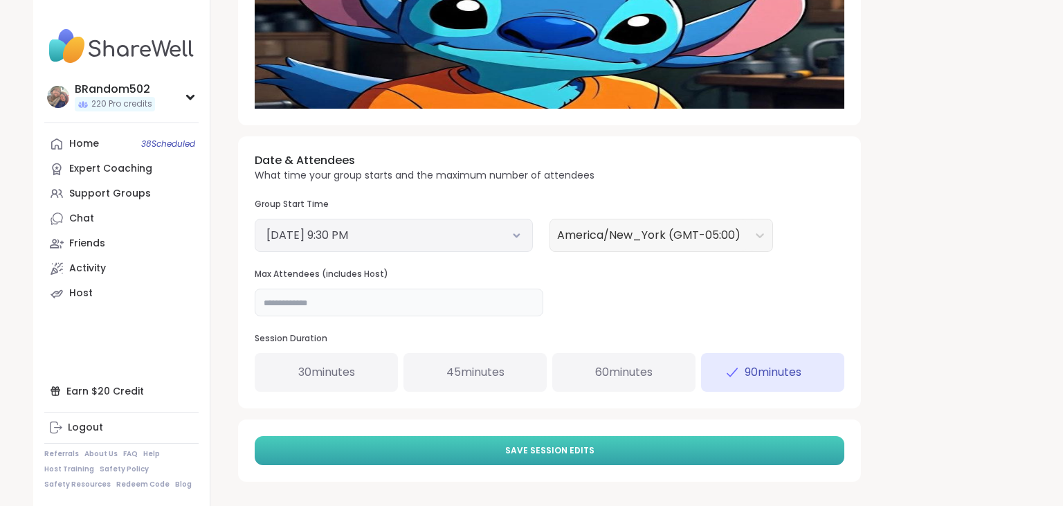
type input "**"
click at [745, 446] on button "Save Session Edits" at bounding box center [550, 450] width 590 height 29
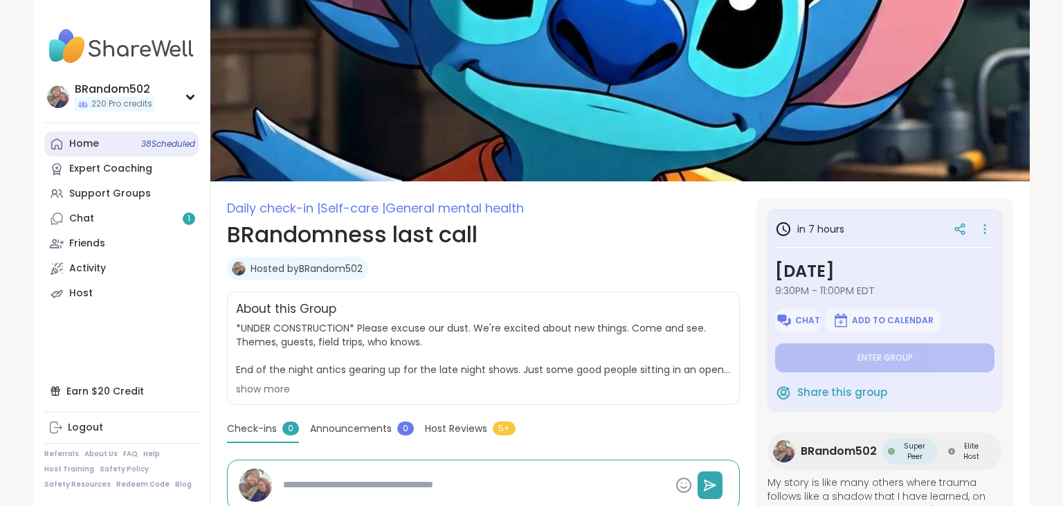
type textarea "*"
click at [118, 220] on link "Chat 1" at bounding box center [121, 218] width 154 height 25
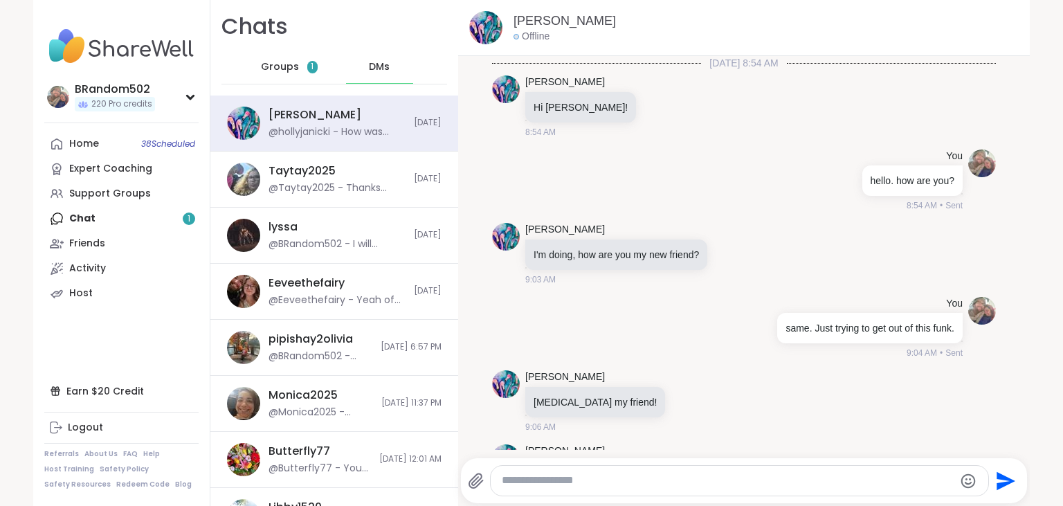
scroll to position [2542, 0]
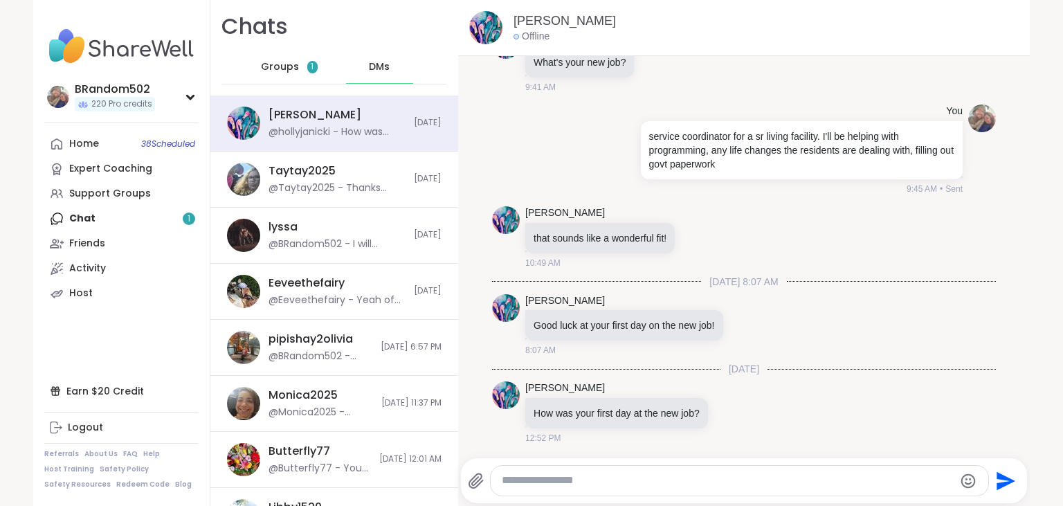
click at [291, 75] on div "Groups 1" at bounding box center [289, 67] width 68 height 33
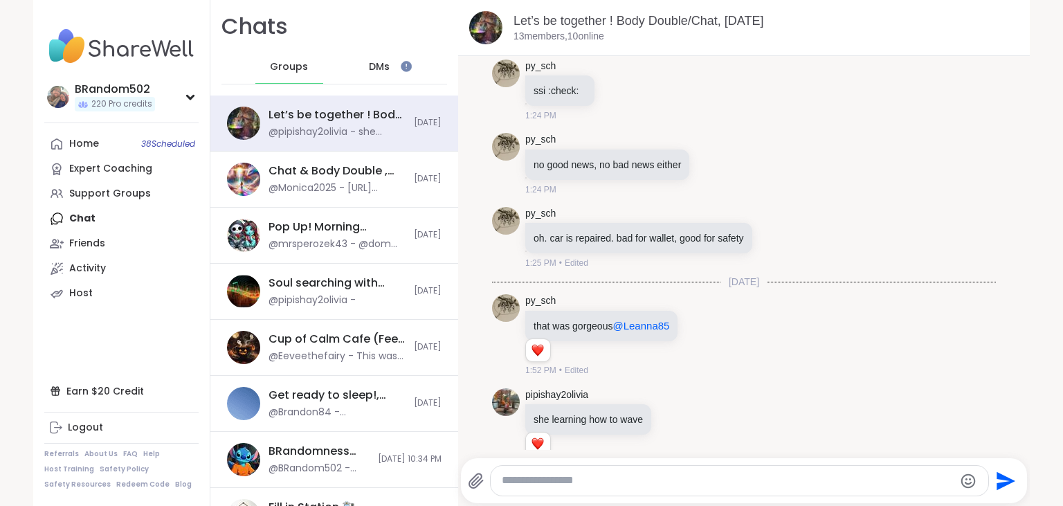
scroll to position [1491, 0]
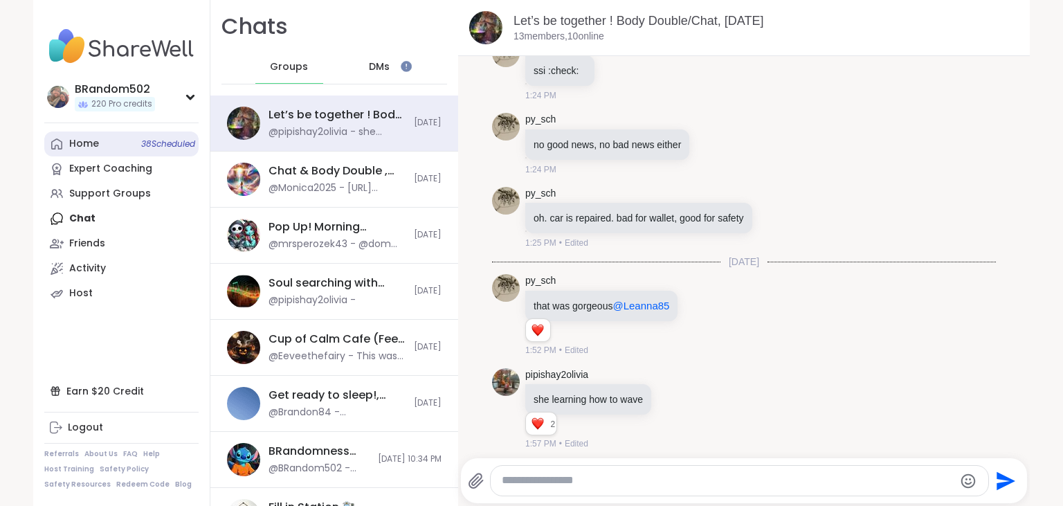
click at [120, 147] on link "Home 38 Scheduled" at bounding box center [121, 144] width 154 height 25
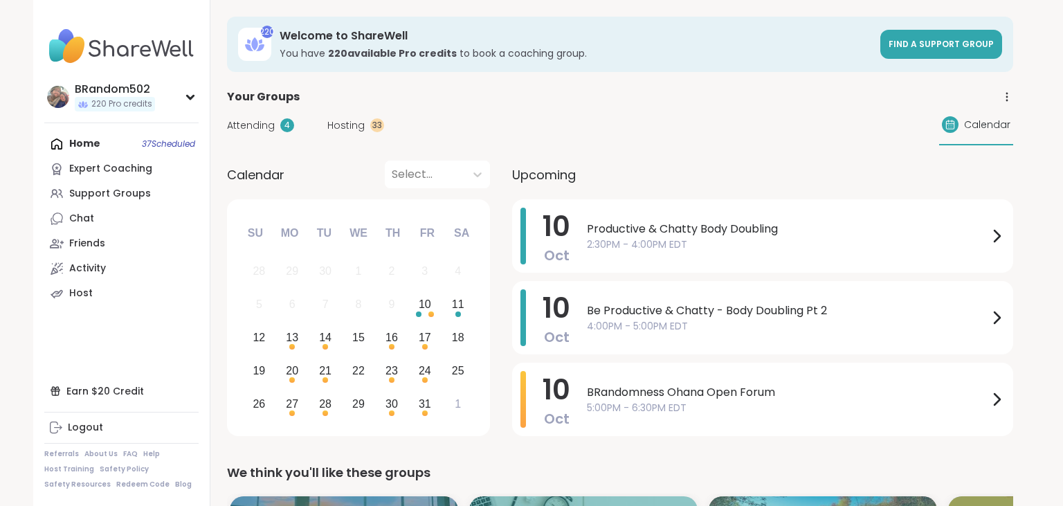
click at [262, 125] on span "Attending" at bounding box center [251, 125] width 48 height 15
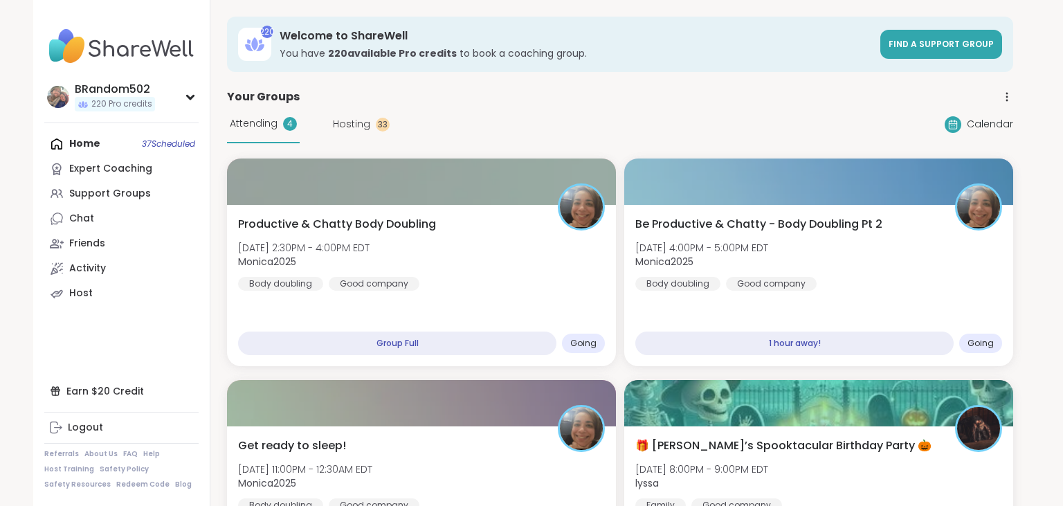
click at [262, 125] on span "Attending" at bounding box center [254, 123] width 48 height 15
click at [111, 169] on div "Expert Coaching" at bounding box center [110, 169] width 83 height 14
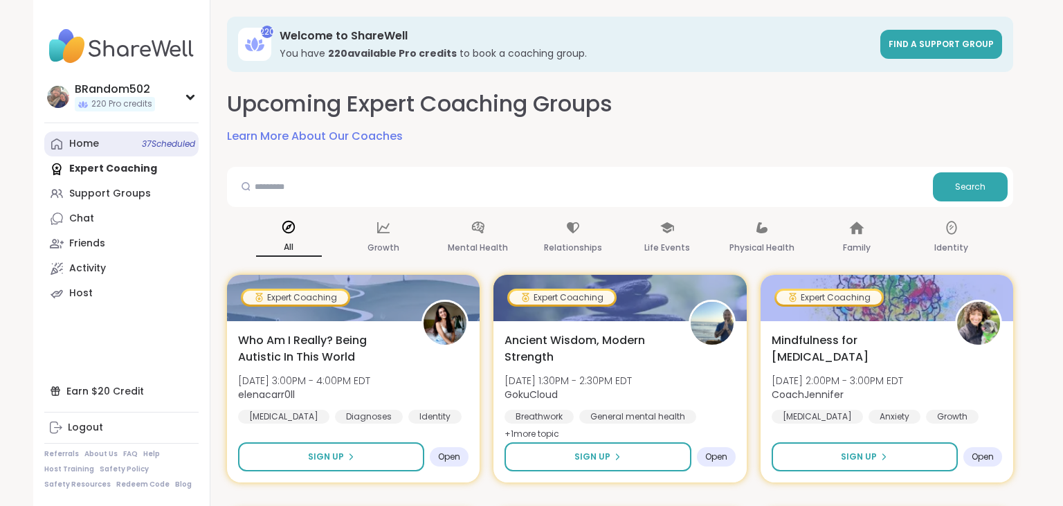
click at [129, 143] on link "Home 37 Scheduled" at bounding box center [121, 144] width 154 height 25
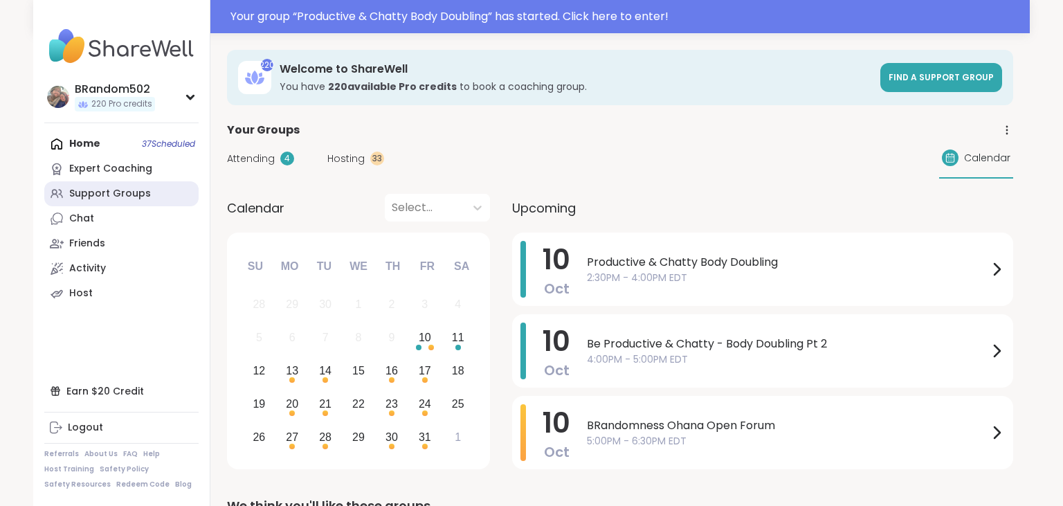
click at [123, 190] on div "Support Groups" at bounding box center [110, 194] width 82 height 14
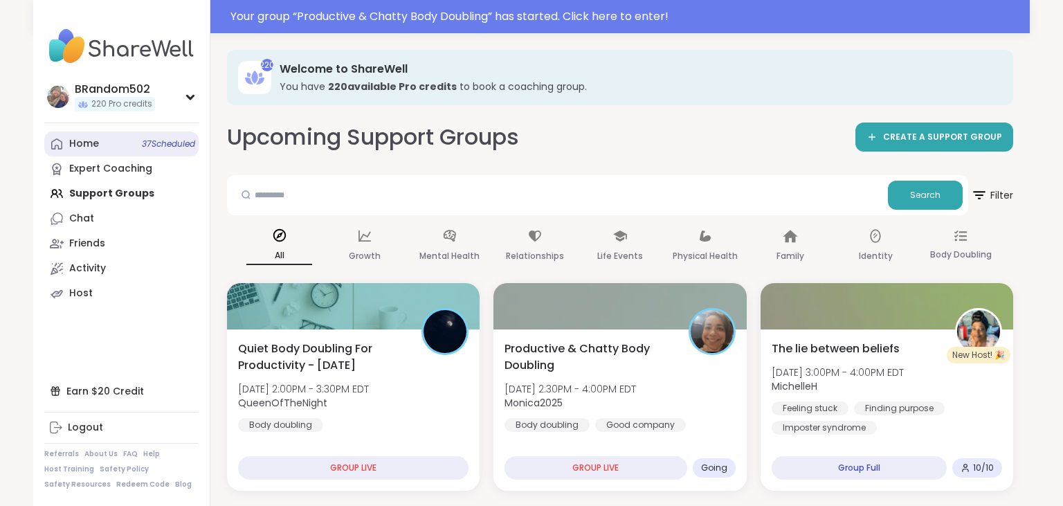
click at [120, 136] on link "Home 37 Scheduled" at bounding box center [121, 144] width 154 height 25
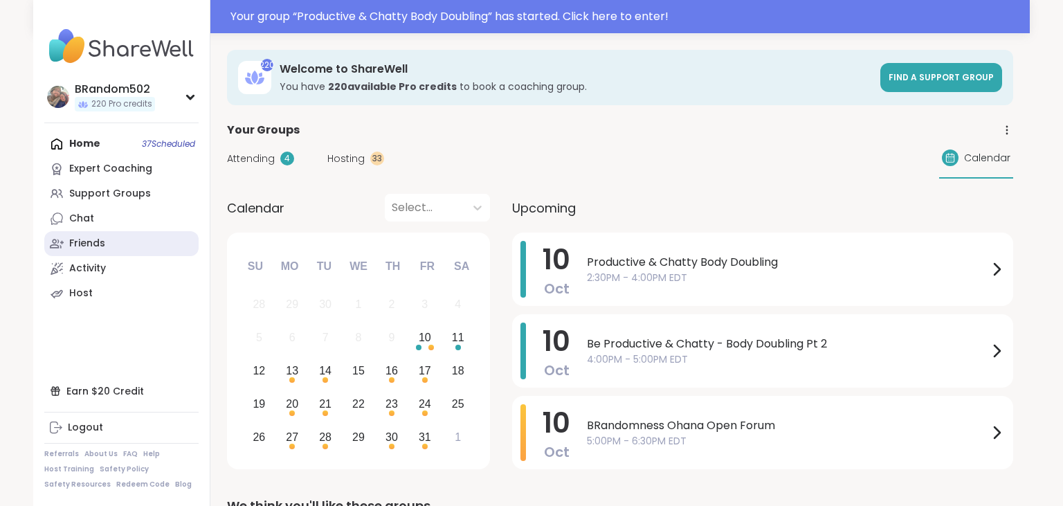
click at [123, 242] on link "Friends" at bounding box center [121, 243] width 154 height 25
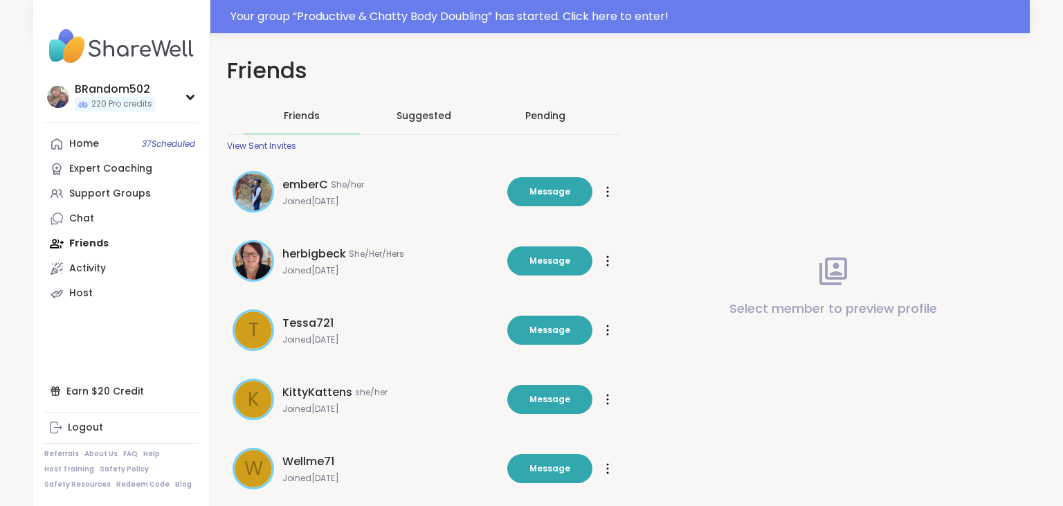
click at [532, 120] on div "Pending" at bounding box center [545, 116] width 40 height 14
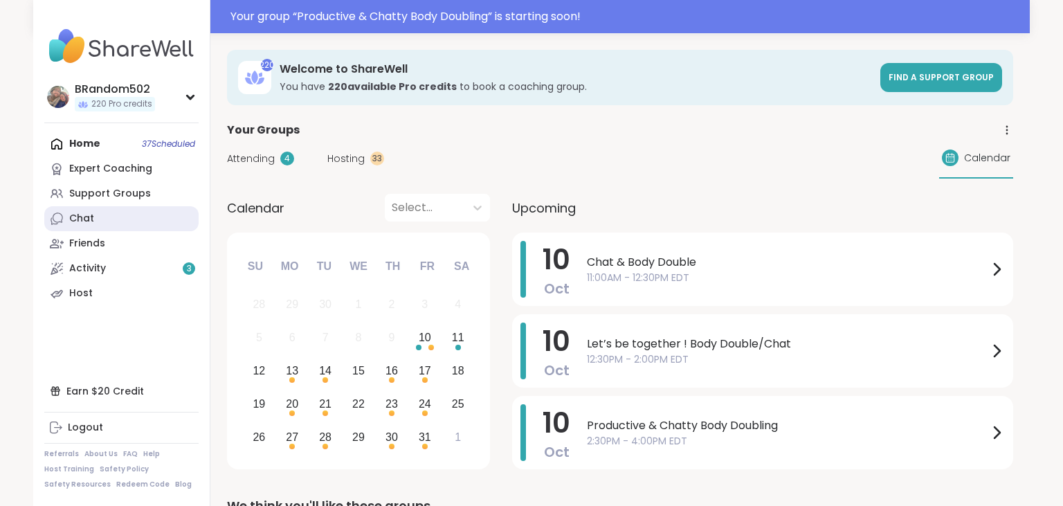
click at [128, 219] on link "Chat" at bounding box center [121, 218] width 154 height 25
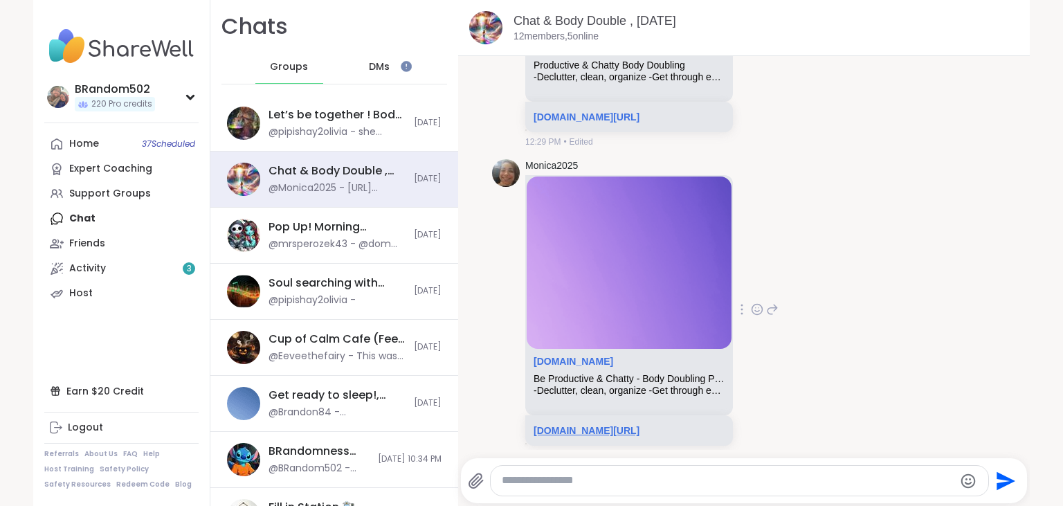
click at [623, 425] on link "[DOMAIN_NAME][URL]" at bounding box center [587, 430] width 106 height 11
click at [389, 56] on div "DMs" at bounding box center [380, 67] width 68 height 33
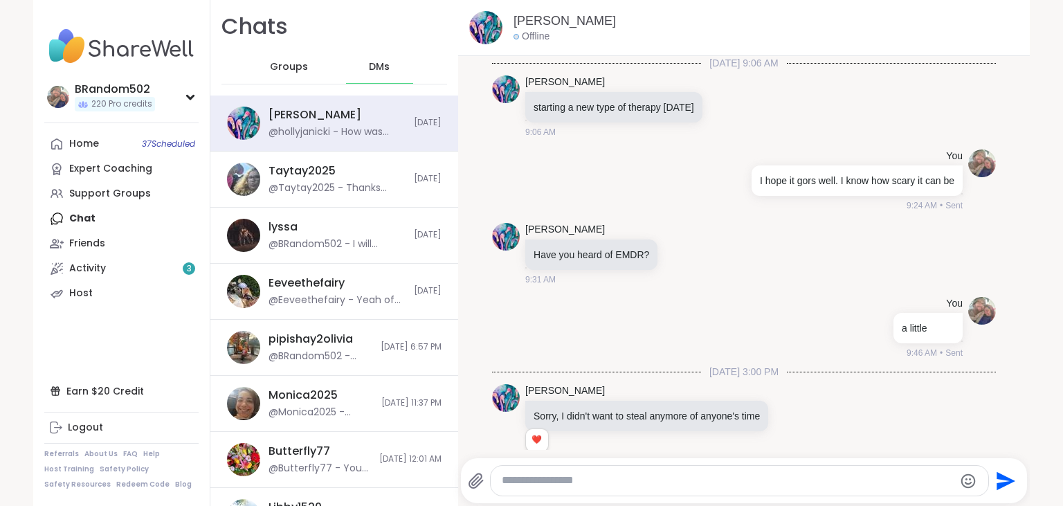
scroll to position [2542, 0]
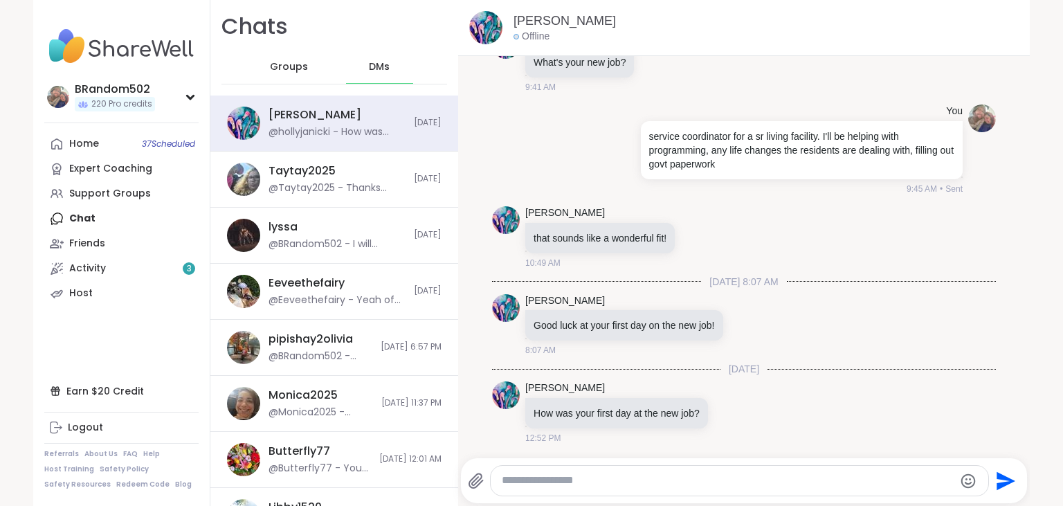
click at [552, 485] on textarea "Type your message" at bounding box center [728, 481] width 452 height 15
type textarea "**********"
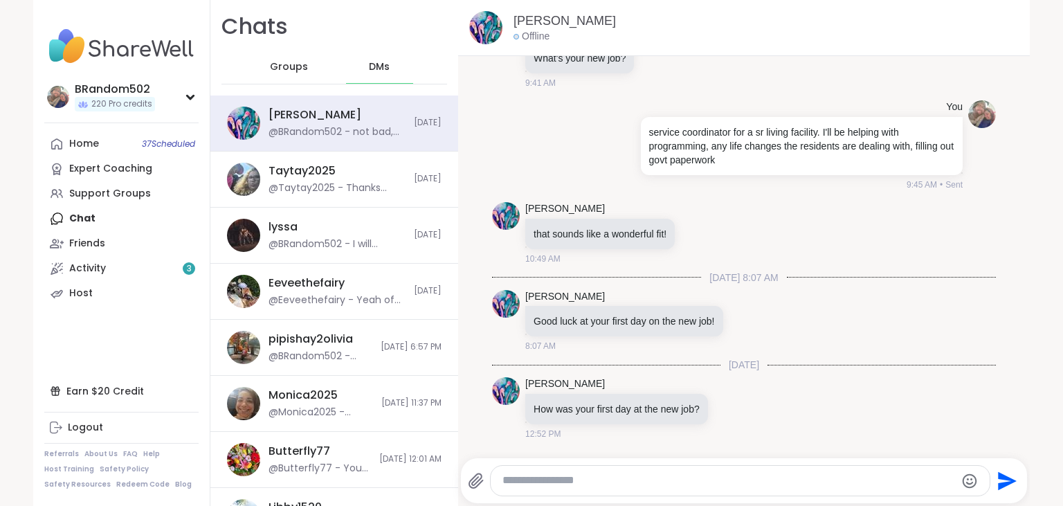
scroll to position [2616, 0]
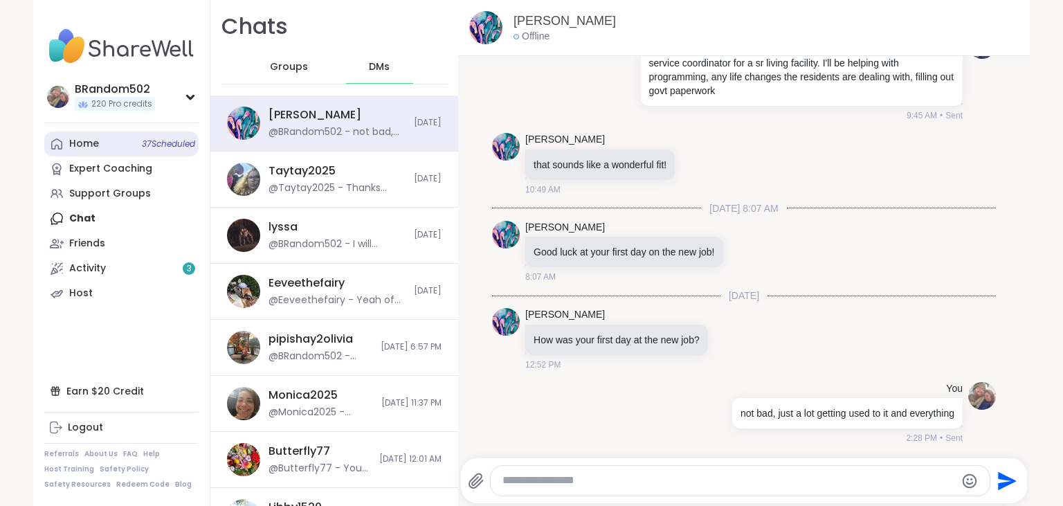
click at [108, 155] on link "Home 37 Scheduled" at bounding box center [121, 144] width 154 height 25
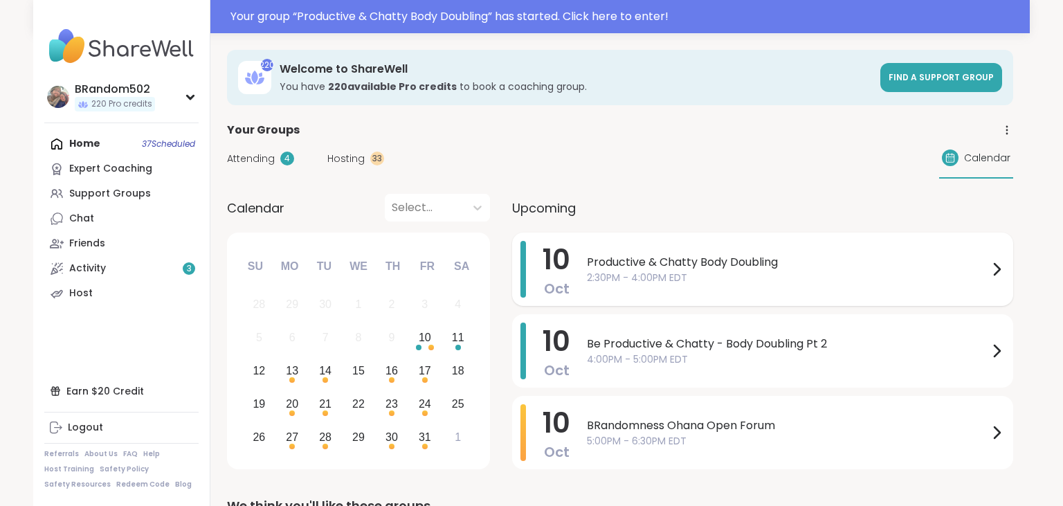
click at [649, 253] on div "Productive & Chatty Body Doubling 2:30PM - 4:00PM EDT" at bounding box center [796, 269] width 418 height 57
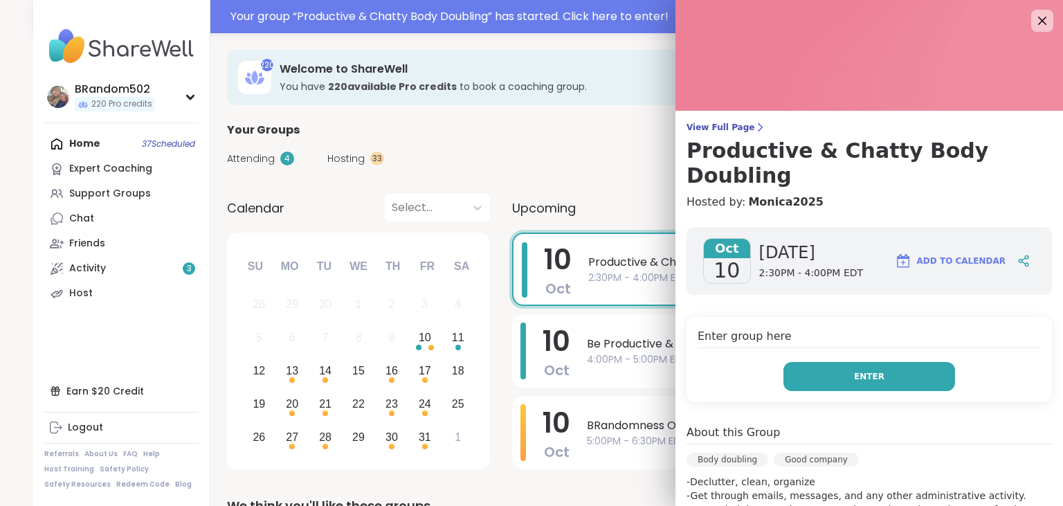
click at [810, 362] on button "Enter" at bounding box center [870, 376] width 172 height 29
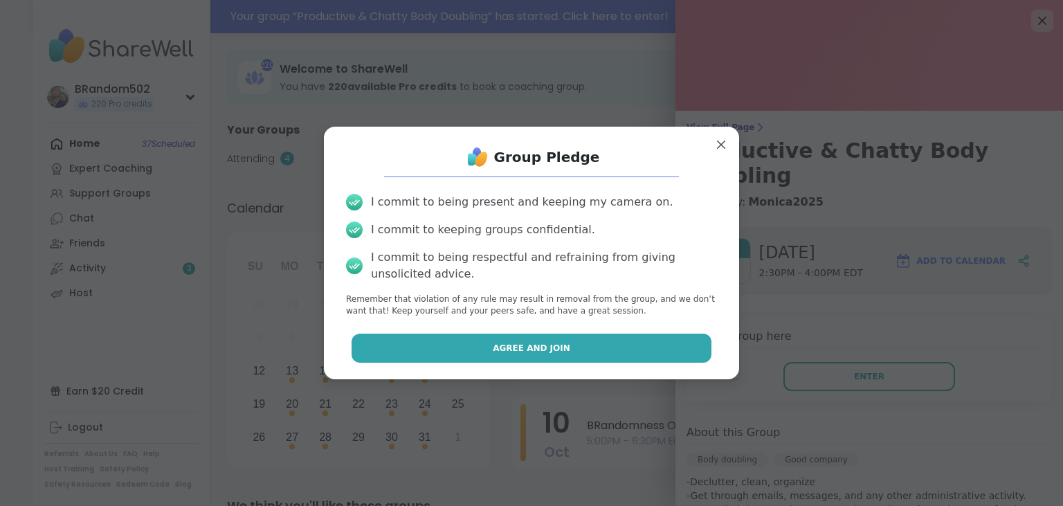
click at [652, 349] on button "Agree and Join" at bounding box center [532, 348] width 361 height 29
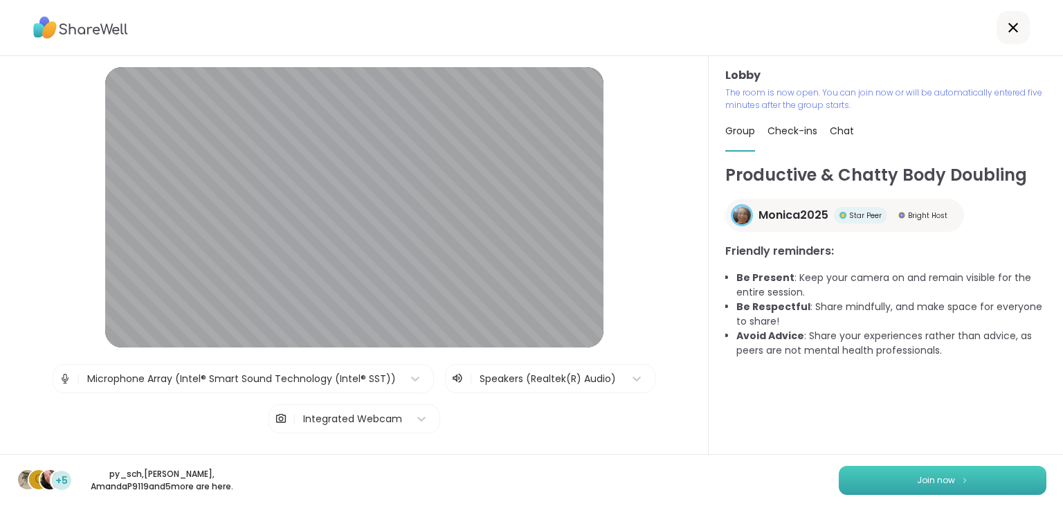
click at [896, 484] on button "Join now" at bounding box center [943, 480] width 208 height 29
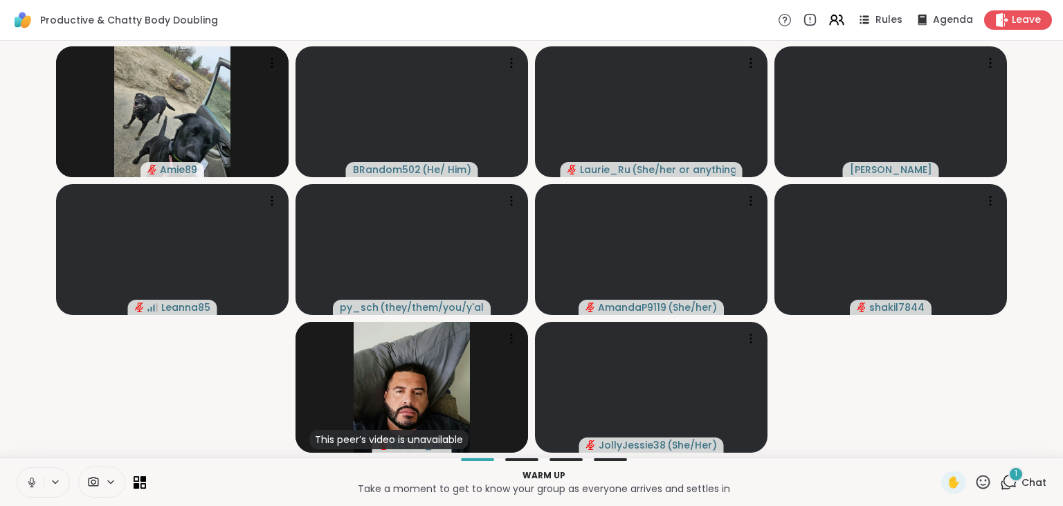
click at [1011, 476] on div "1" at bounding box center [1016, 474] width 15 height 15
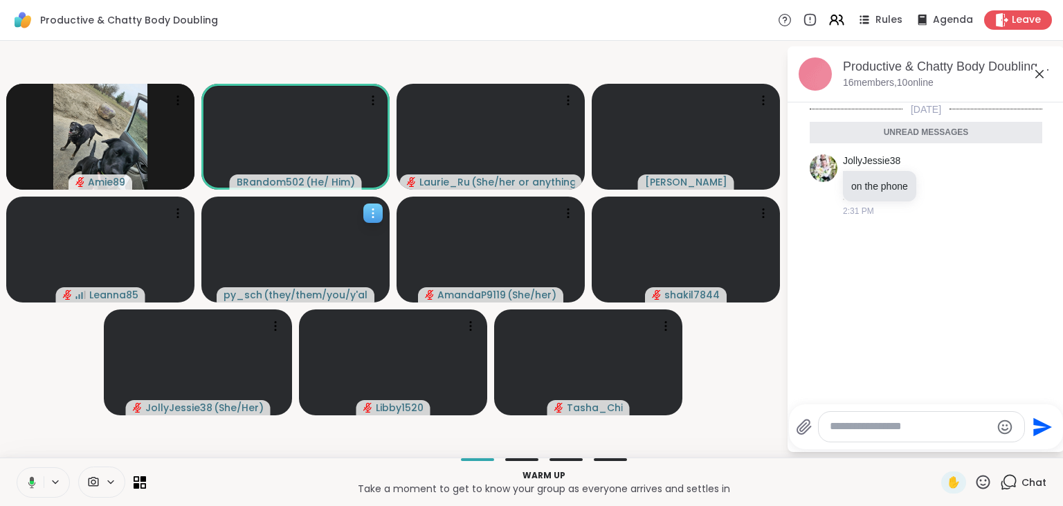
click at [370, 217] on icon at bounding box center [373, 213] width 14 height 14
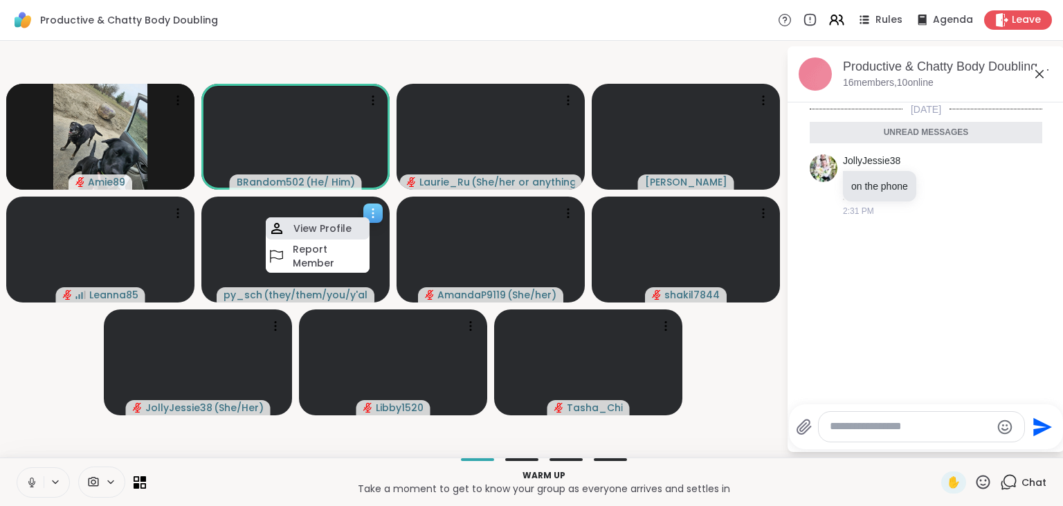
click at [341, 222] on h4 "View Profile" at bounding box center [323, 229] width 58 height 14
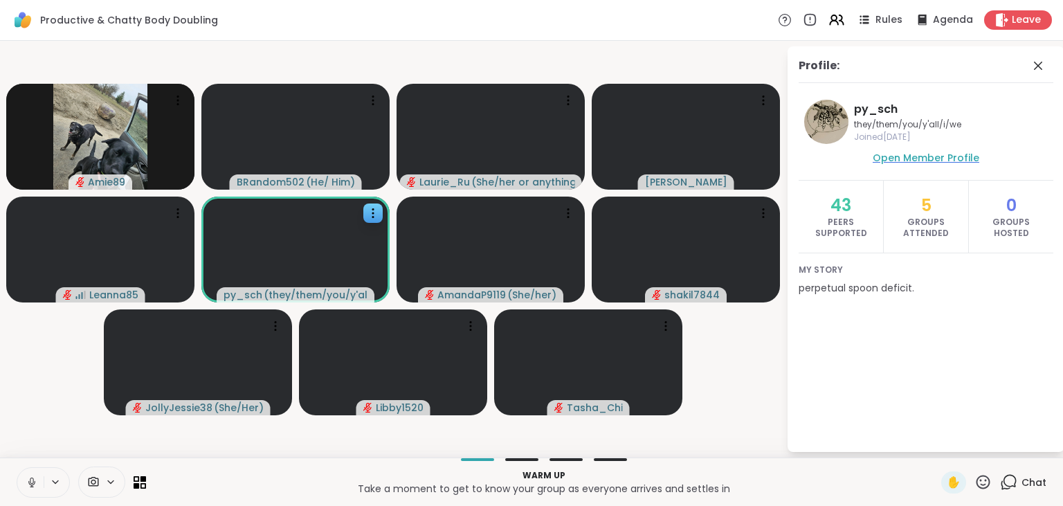
click at [890, 160] on span "Open Member Profile" at bounding box center [926, 158] width 107 height 14
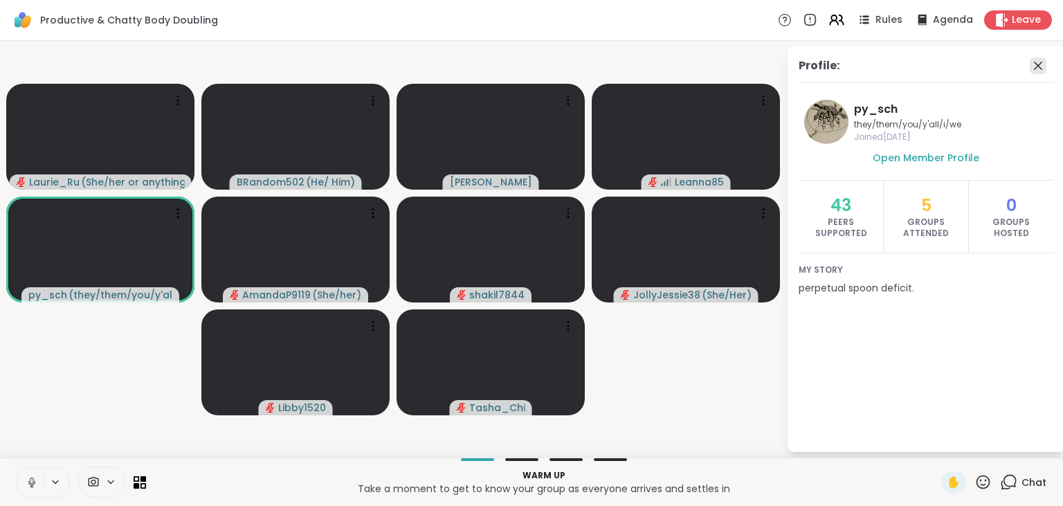
click at [1038, 65] on icon at bounding box center [1038, 66] width 8 height 8
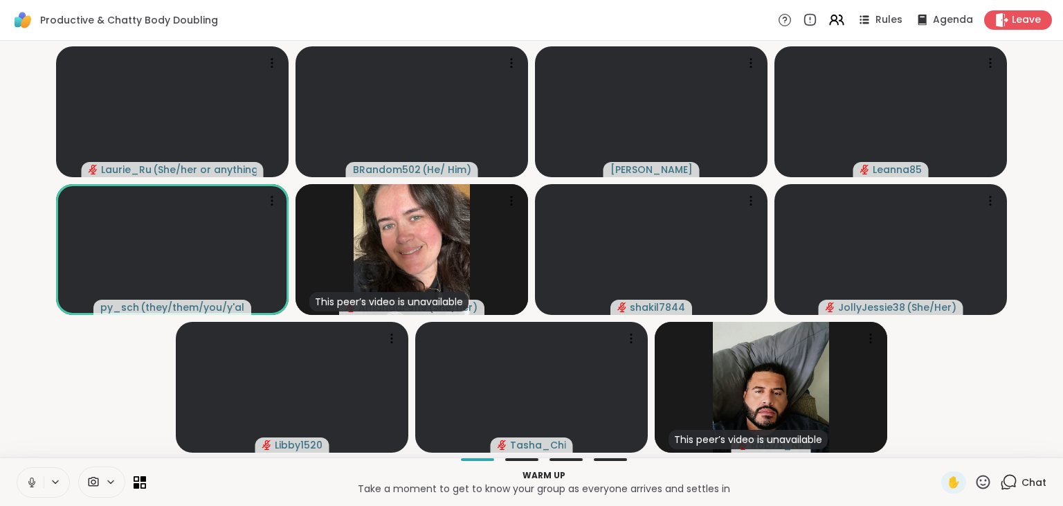
click at [29, 480] on icon at bounding box center [32, 482] width 12 height 12
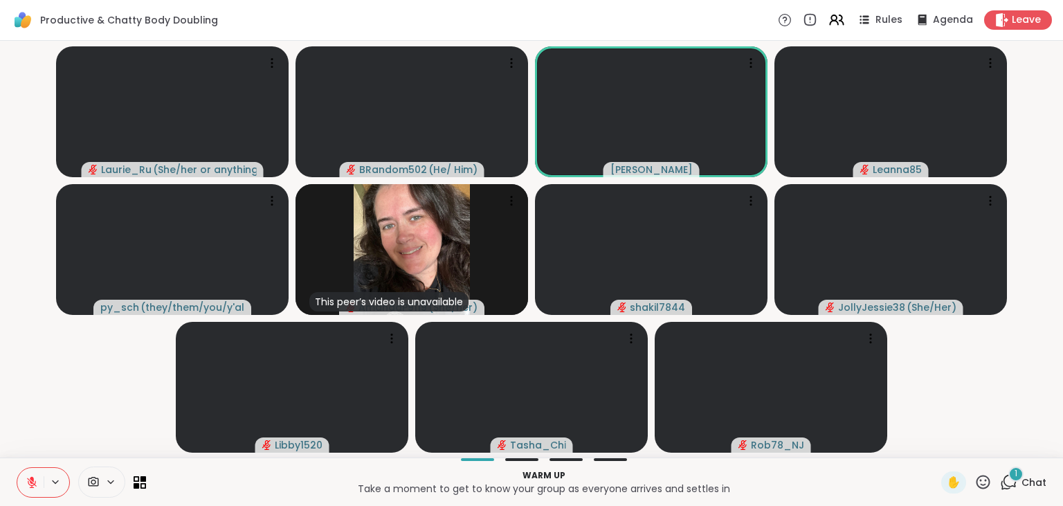
click at [1010, 480] on icon at bounding box center [1008, 482] width 17 height 17
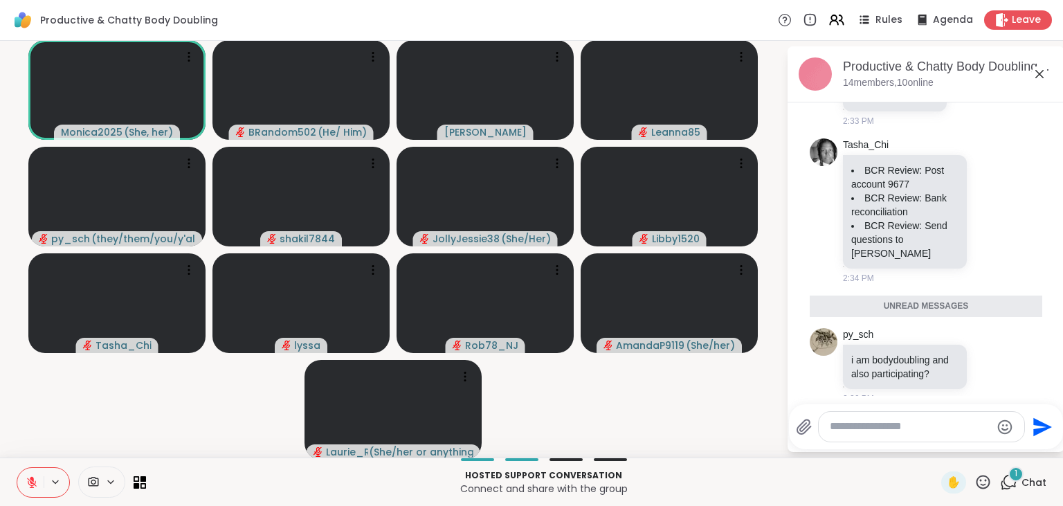
scroll to position [111, 0]
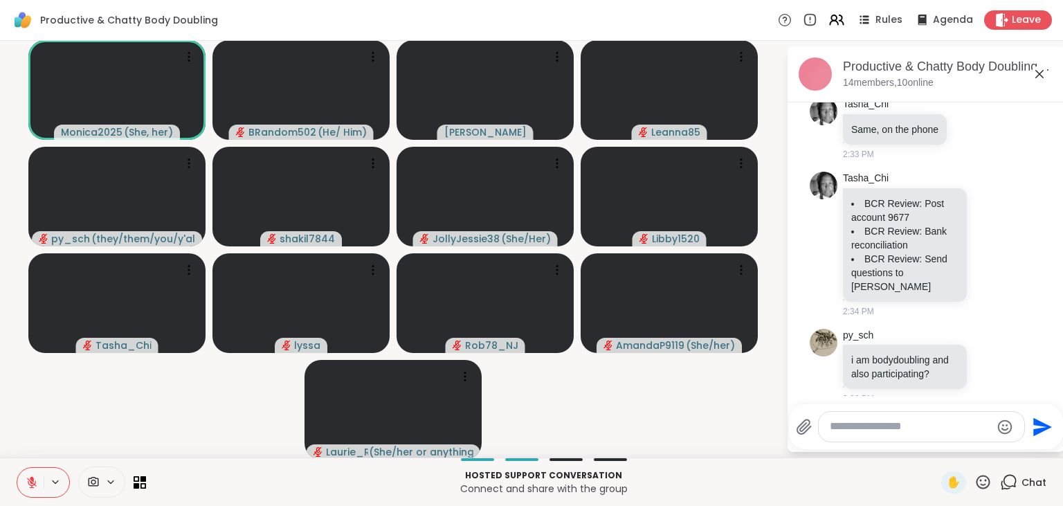
click at [32, 483] on icon at bounding box center [32, 483] width 10 height 10
click at [32, 483] on icon at bounding box center [32, 482] width 12 height 12
click at [32, 483] on icon at bounding box center [32, 483] width 10 height 10
click at [28, 485] on icon at bounding box center [32, 482] width 12 height 12
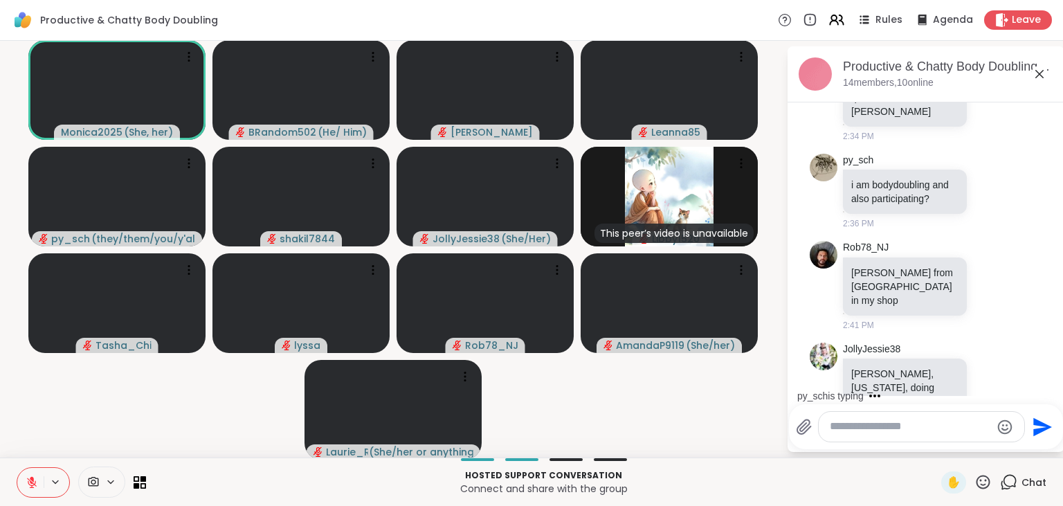
scroll to position [415, 0]
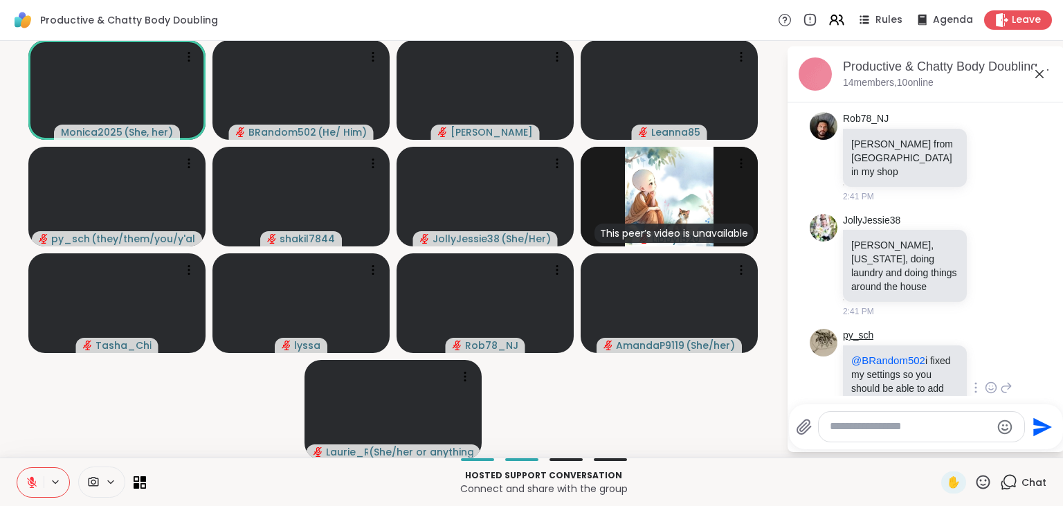
click at [856, 329] on link "py_sch" at bounding box center [858, 336] width 30 height 14
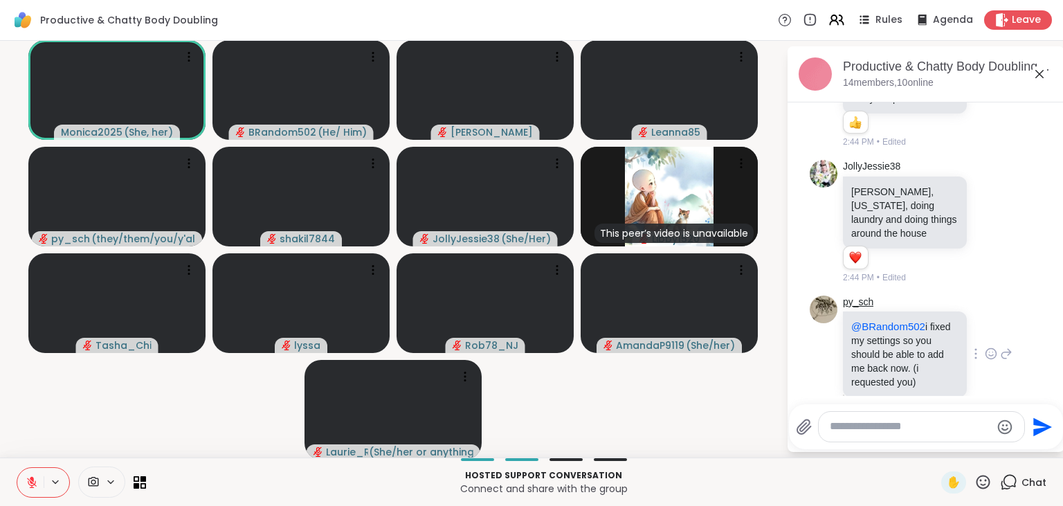
scroll to position [509, 0]
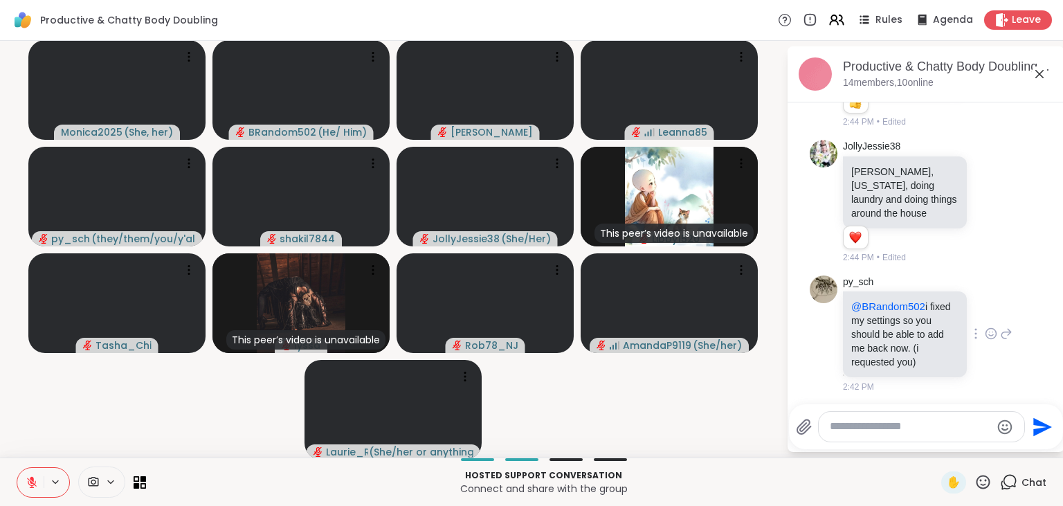
click at [992, 327] on icon at bounding box center [991, 334] width 12 height 14
click at [883, 305] on div "Select Reaction: Heart" at bounding box center [881, 311] width 12 height 12
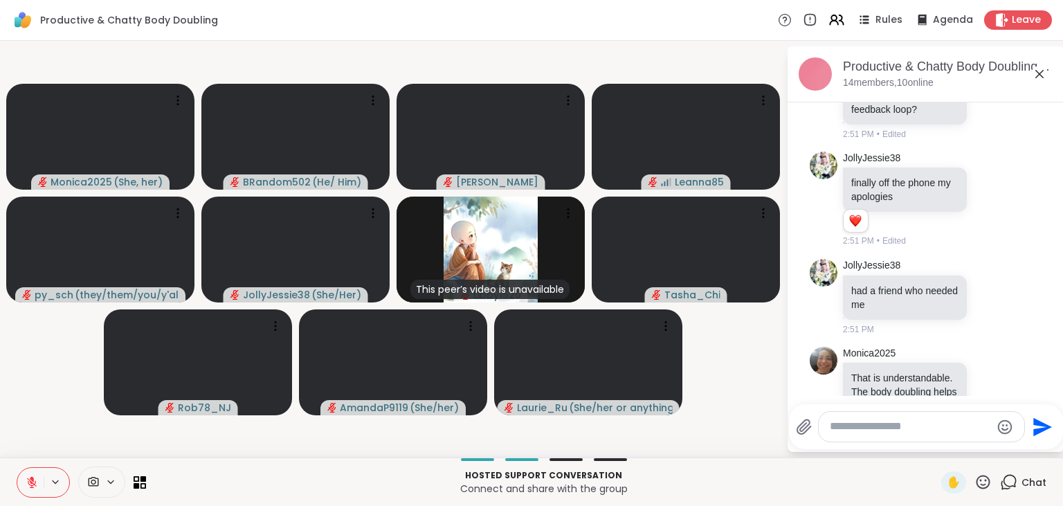
scroll to position [1751, 0]
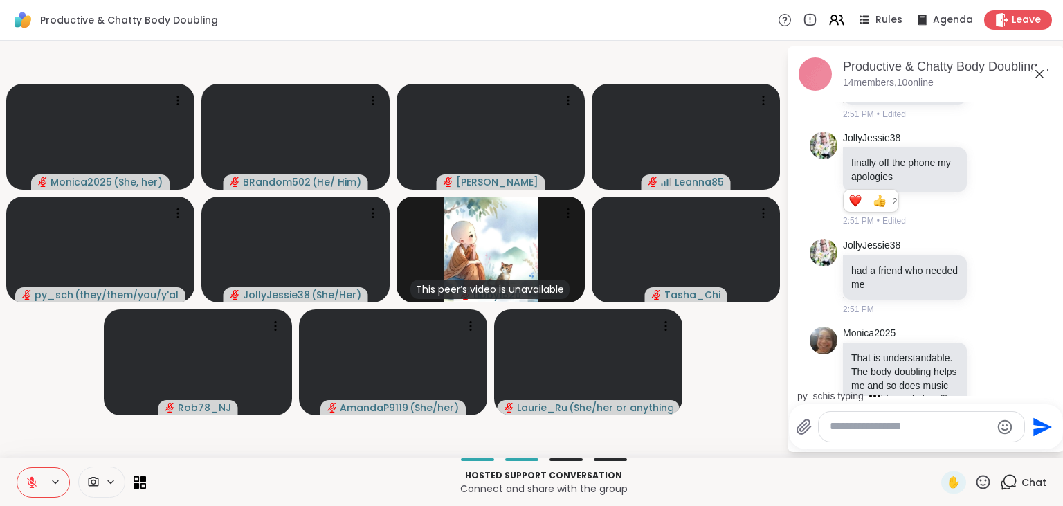
click at [890, 424] on textarea "Type your message" at bounding box center [910, 427] width 161 height 15
type textarea "***"
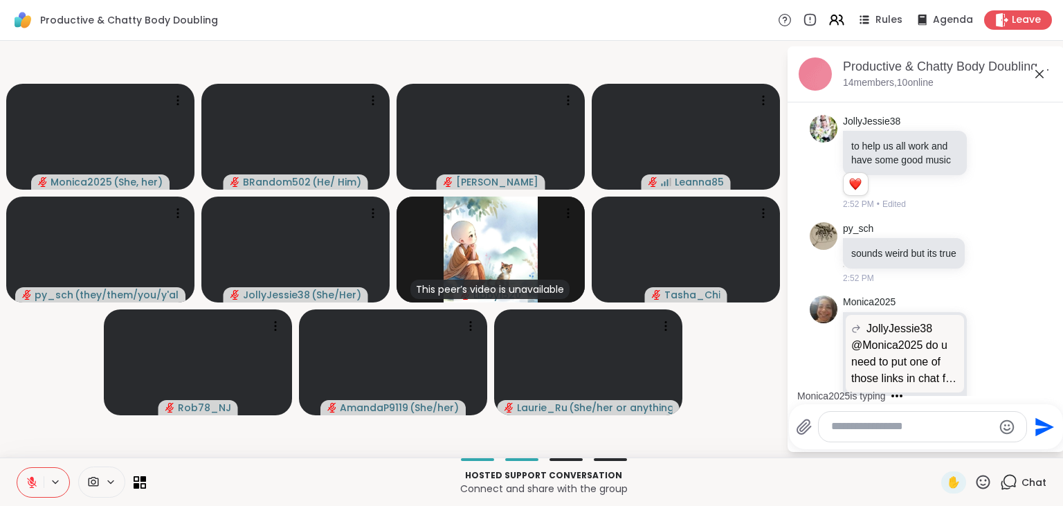
scroll to position [2625, 0]
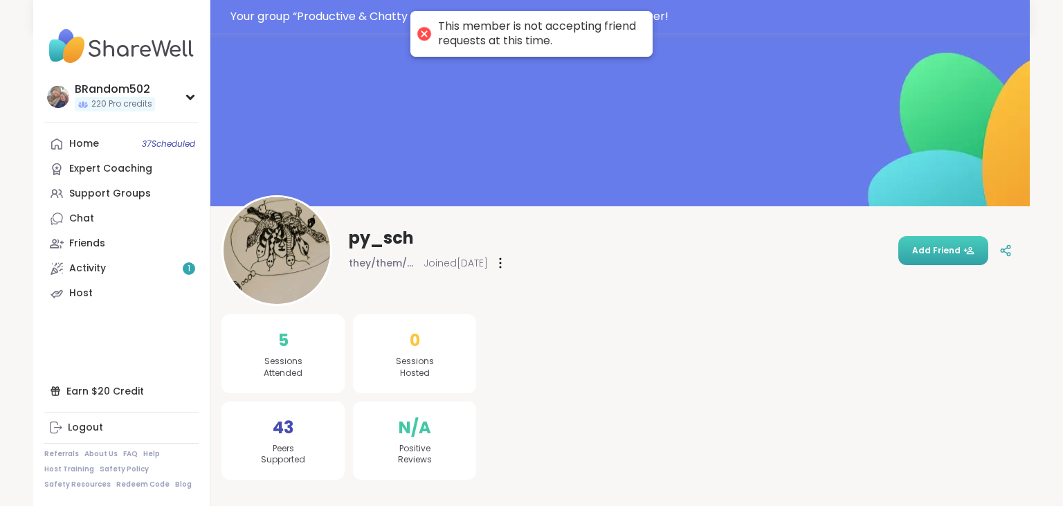
click at [941, 242] on button "Add Friend" at bounding box center [944, 250] width 90 height 29
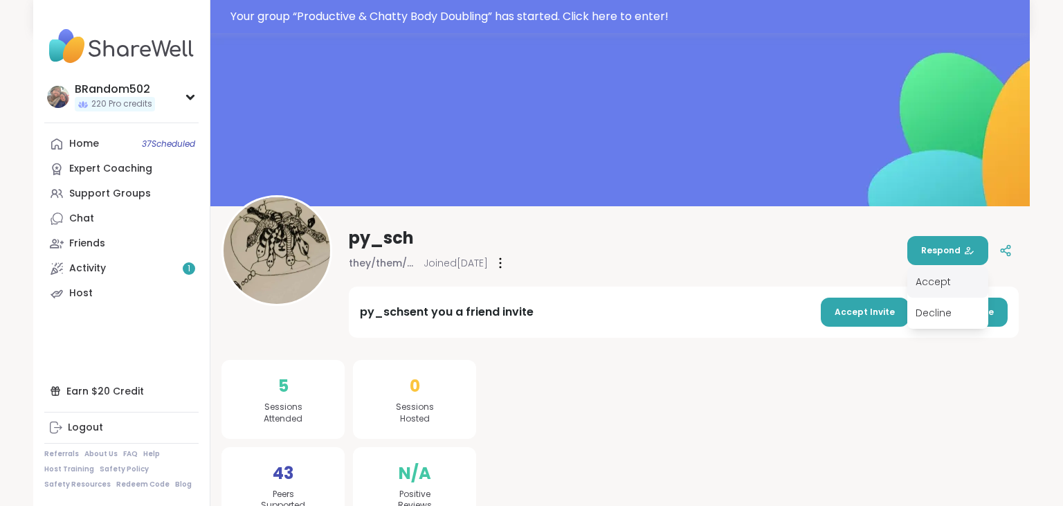
click at [941, 287] on div "Accept" at bounding box center [948, 282] width 81 height 31
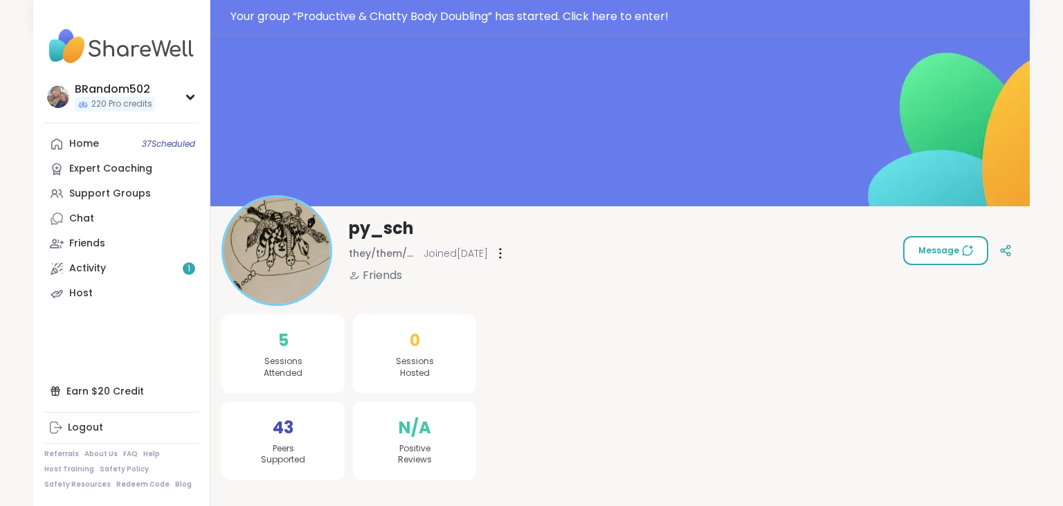
click at [948, 247] on span "Message" at bounding box center [946, 250] width 55 height 12
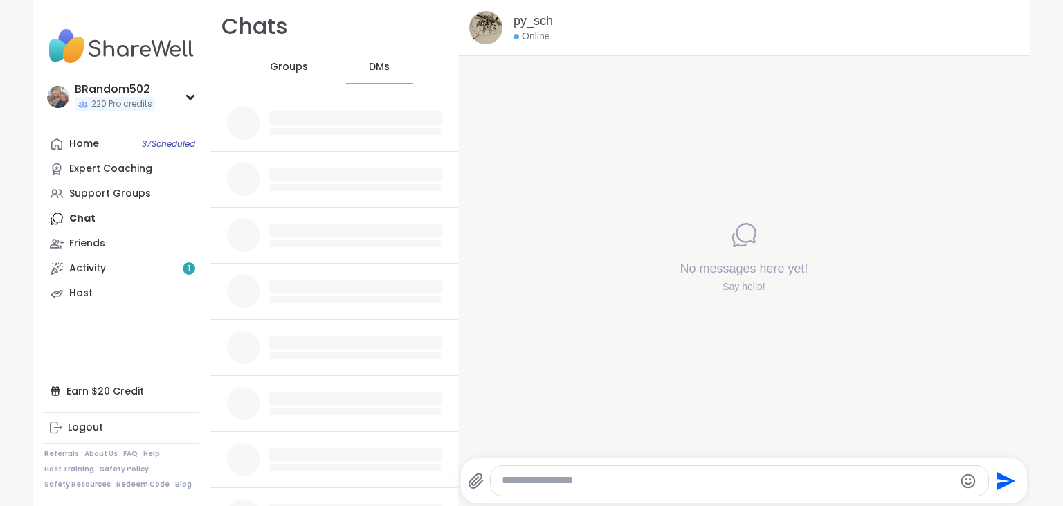
click at [569, 482] on textarea "Type your message" at bounding box center [728, 481] width 452 height 15
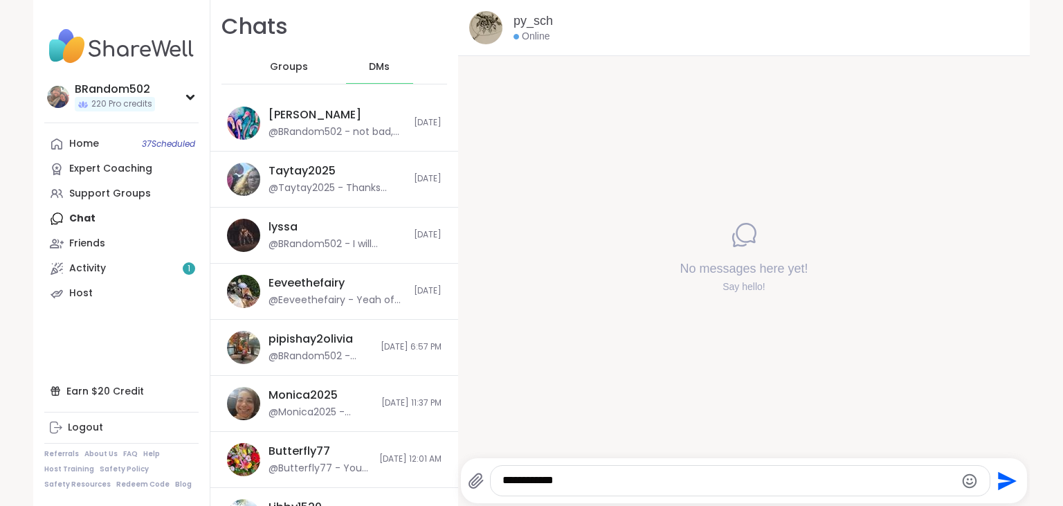
type textarea "**********"
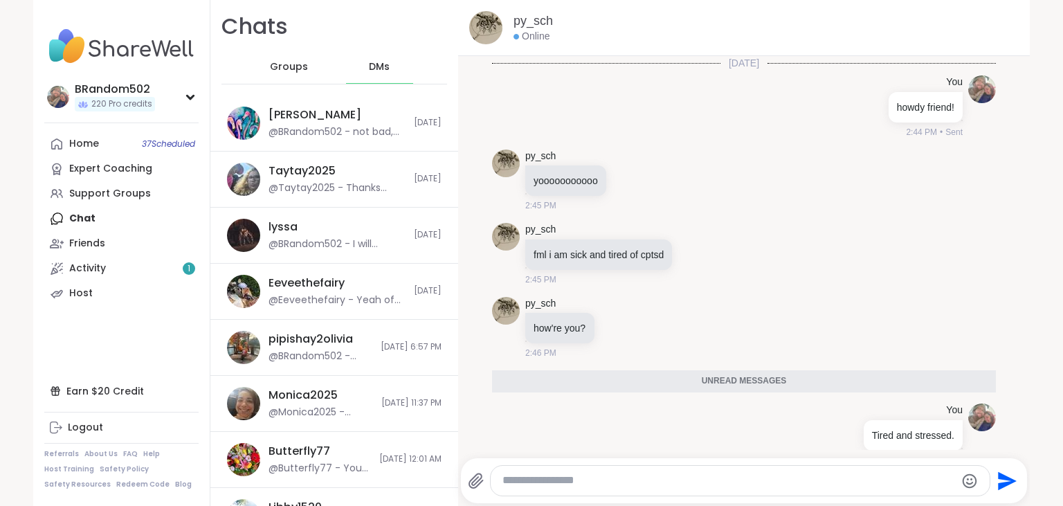
scroll to position [19, 0]
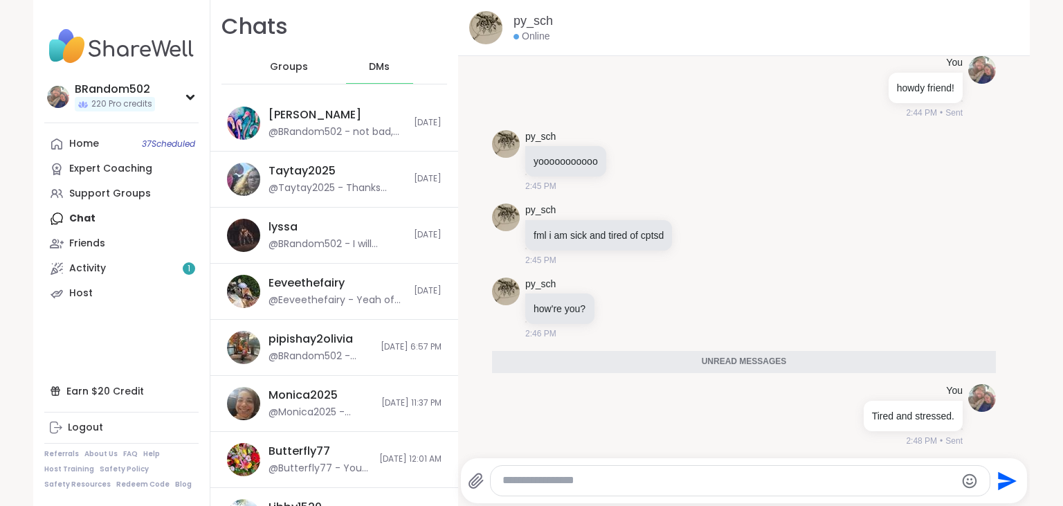
click at [291, 69] on span "Groups" at bounding box center [289, 67] width 38 height 14
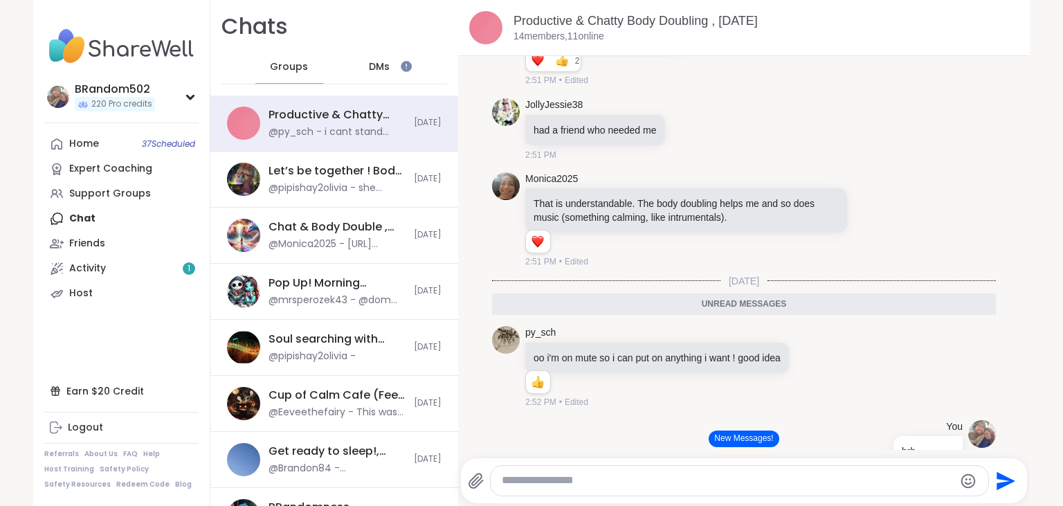
scroll to position [1707, 0]
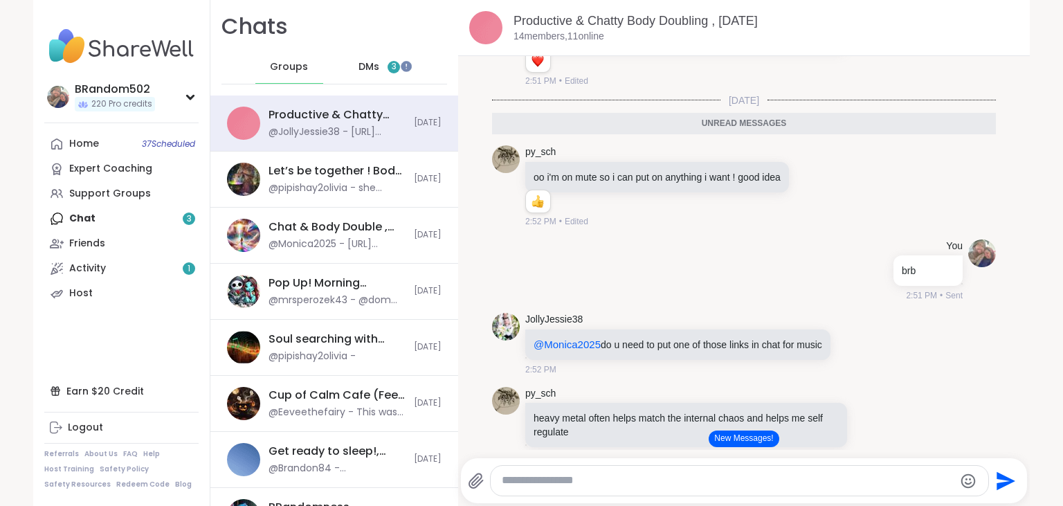
click at [745, 435] on button "New Messages!" at bounding box center [744, 439] width 70 height 17
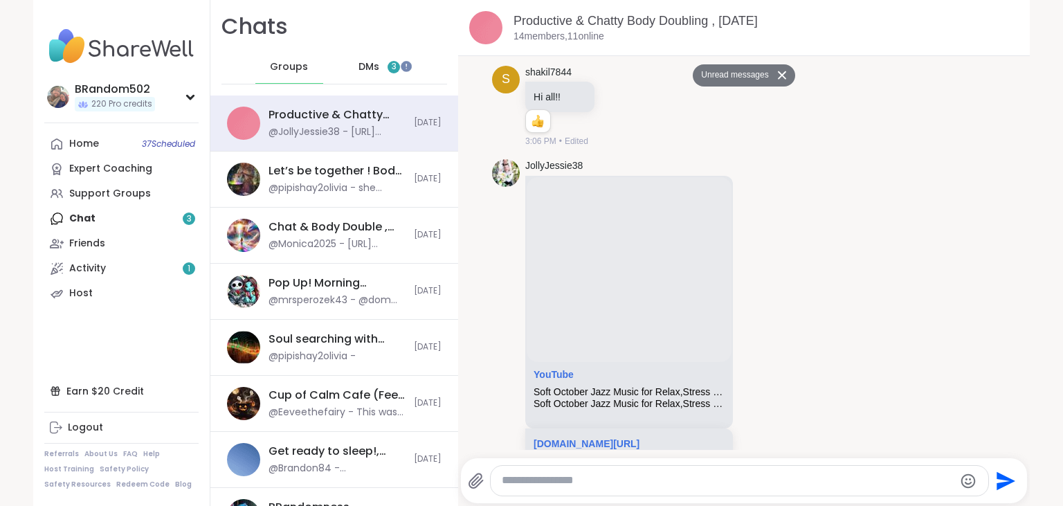
click at [377, 71] on span "DMs" at bounding box center [369, 67] width 21 height 14
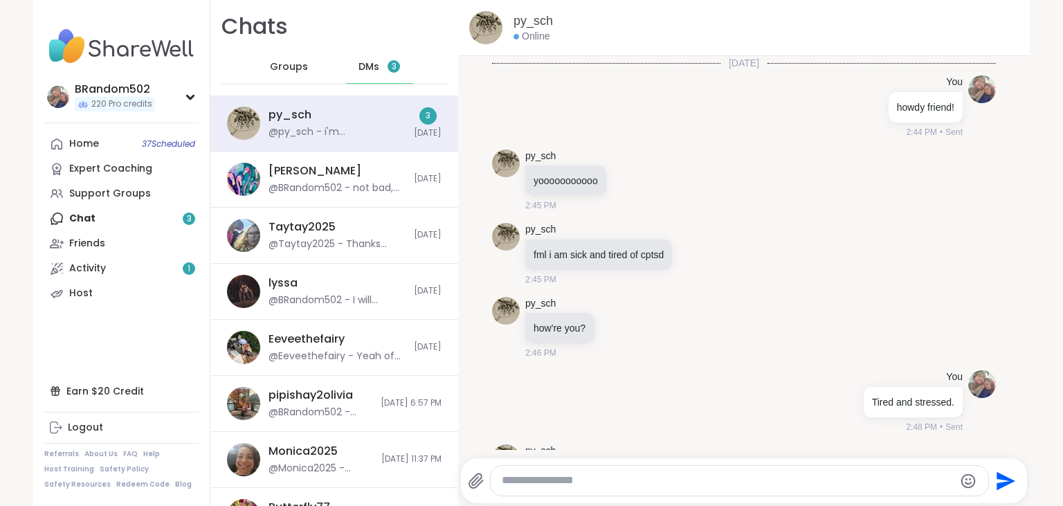
scroll to position [2071, 0]
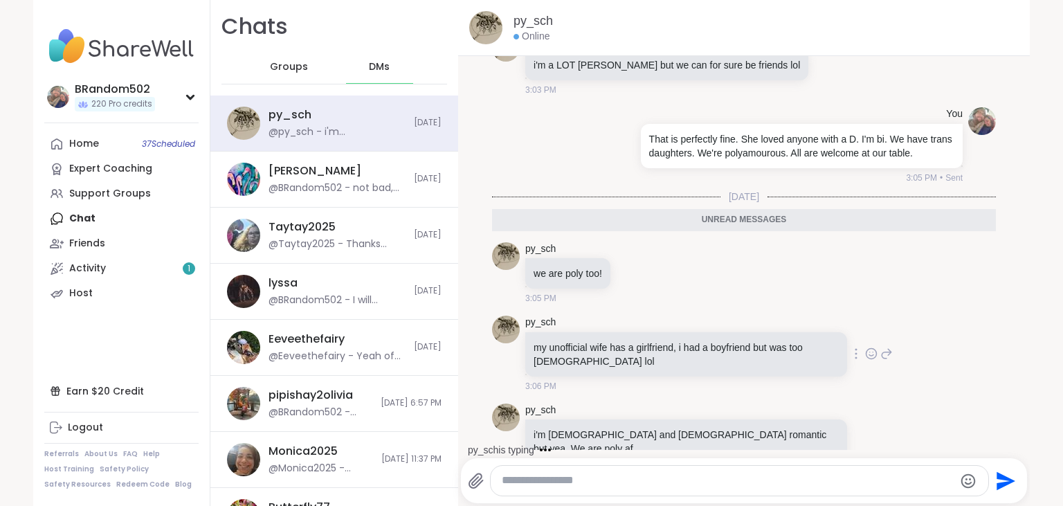
click at [869, 354] on icon at bounding box center [871, 354] width 4 height 1
click at [691, 318] on button "Select Reaction: Joy" at bounding box center [701, 332] width 28 height 28
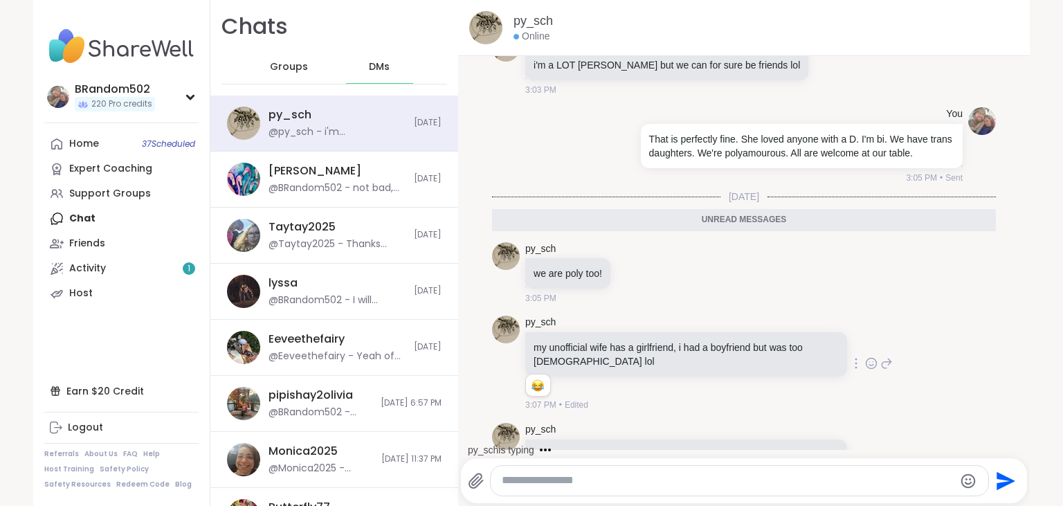
scroll to position [2146, 0]
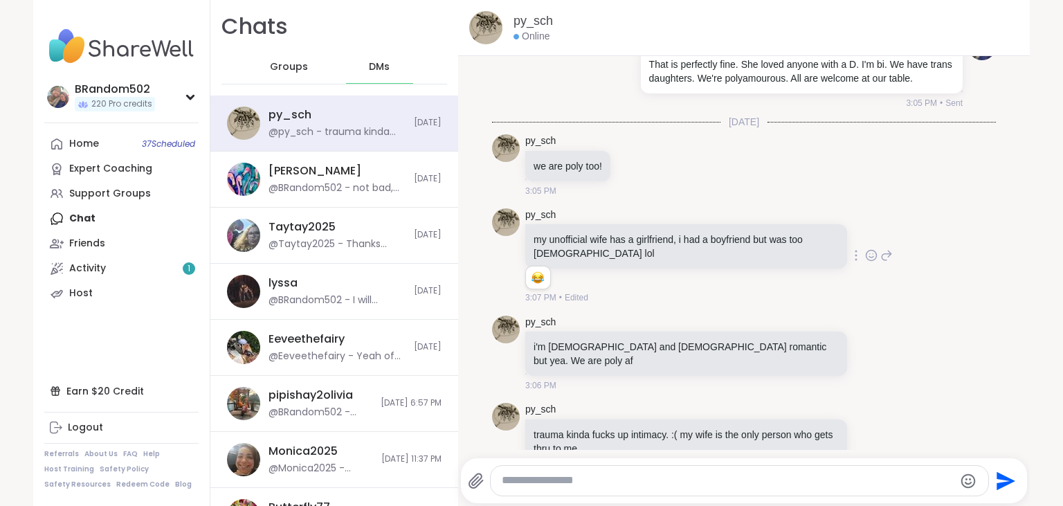
click at [677, 481] on textarea "Type your message" at bounding box center [728, 481] width 452 height 15
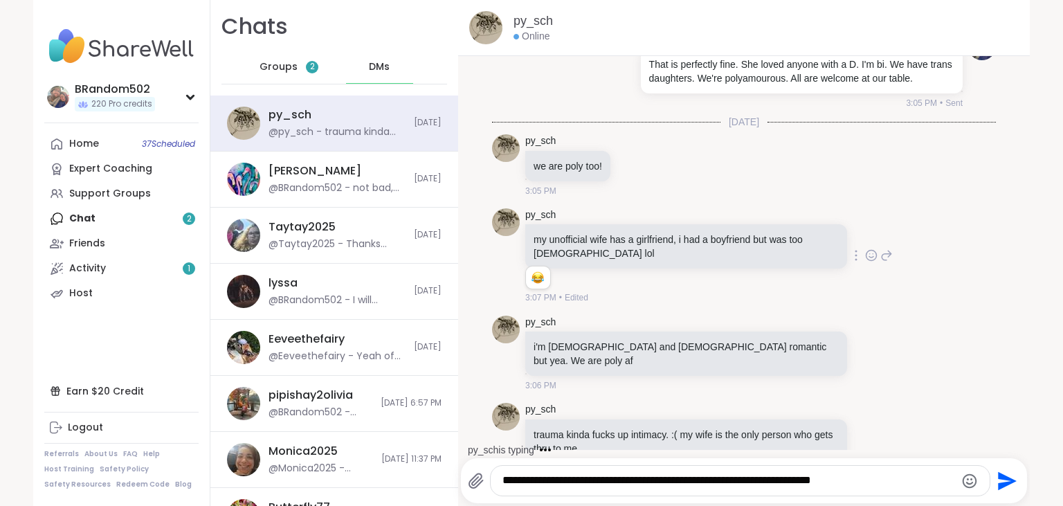
type textarea "**********"
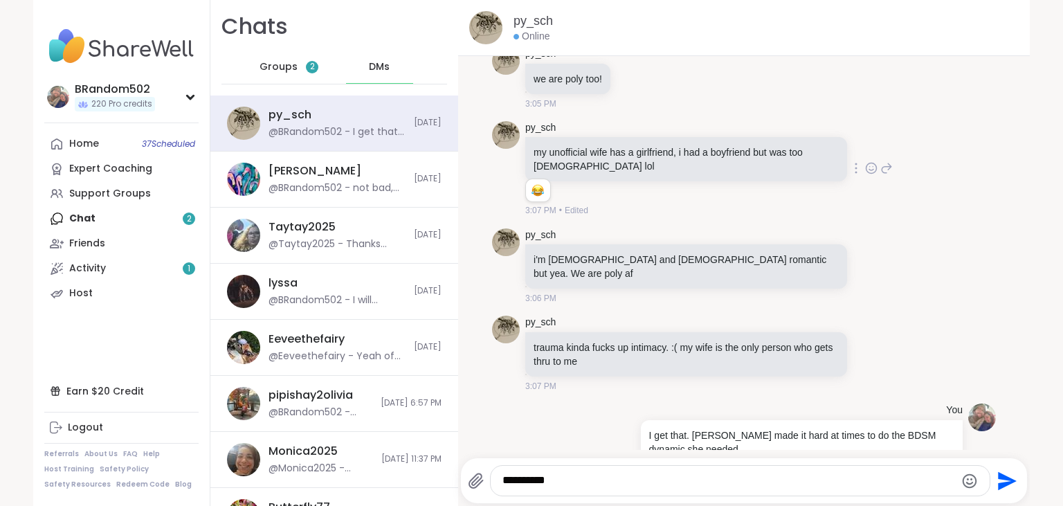
scroll to position [2320, 0]
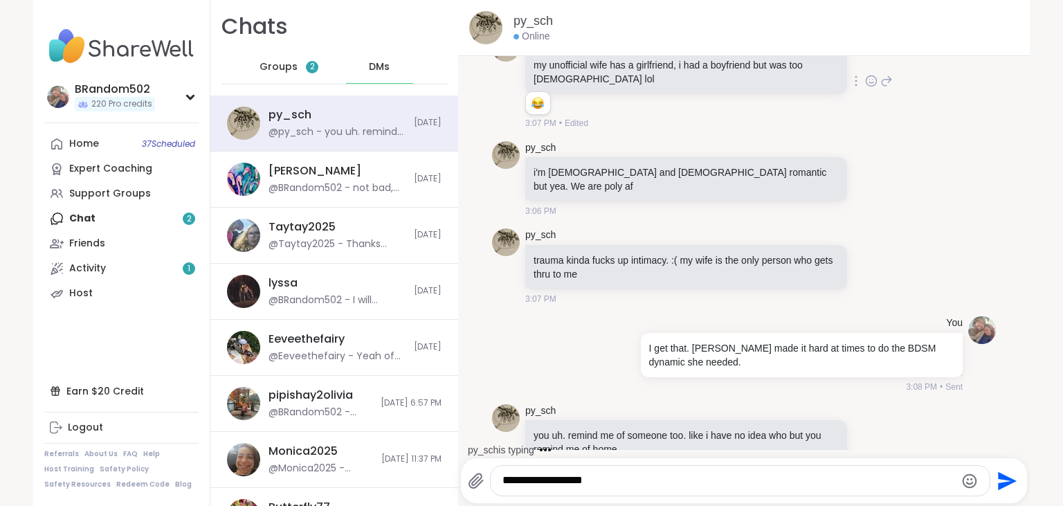
click at [561, 480] on textarea "**********" at bounding box center [729, 481] width 452 height 15
click at [559, 486] on textarea "**********" at bounding box center [729, 481] width 452 height 15
click at [563, 480] on textarea "**********" at bounding box center [729, 481] width 452 height 15
click at [568, 485] on textarea "**********" at bounding box center [729, 481] width 452 height 15
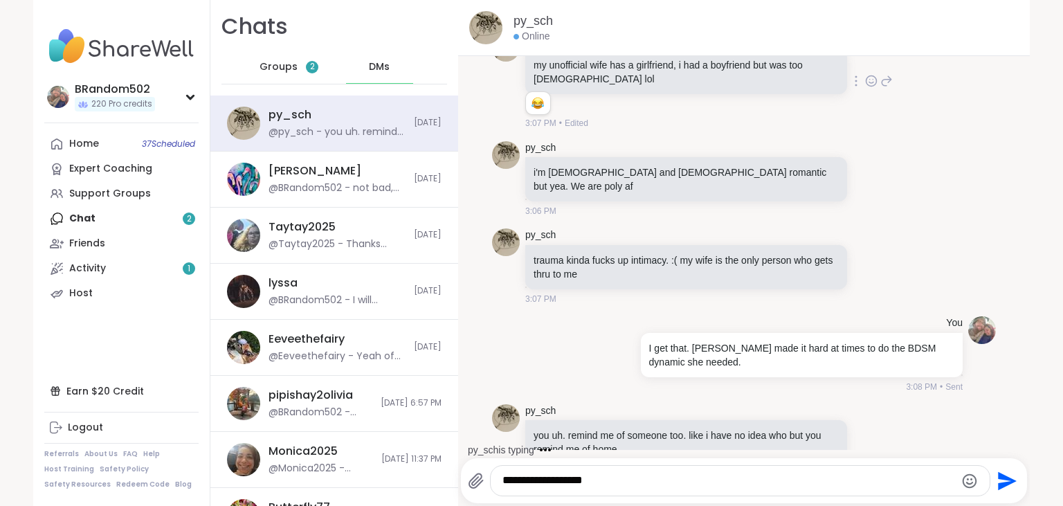
scroll to position [2394, 0]
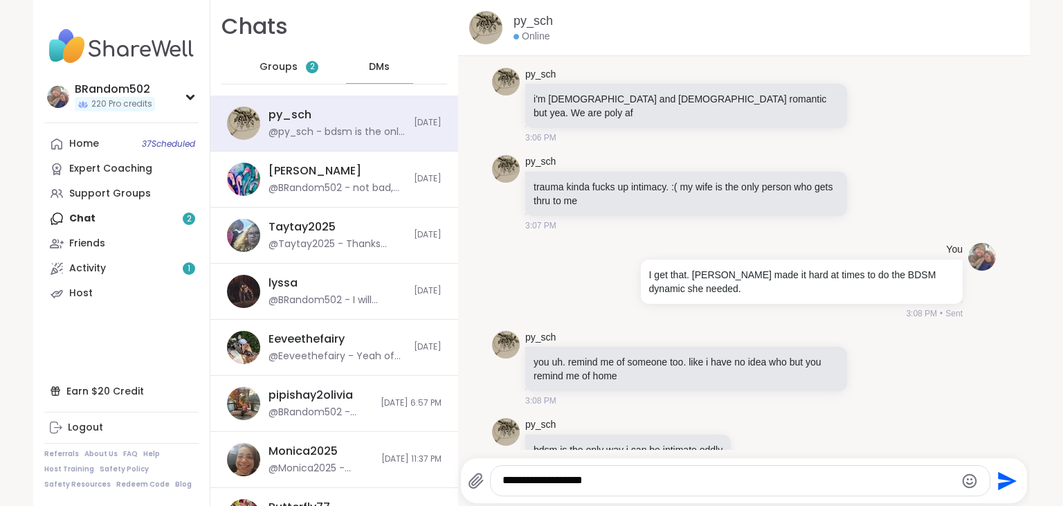
click at [602, 483] on textarea "**********" at bounding box center [729, 481] width 452 height 15
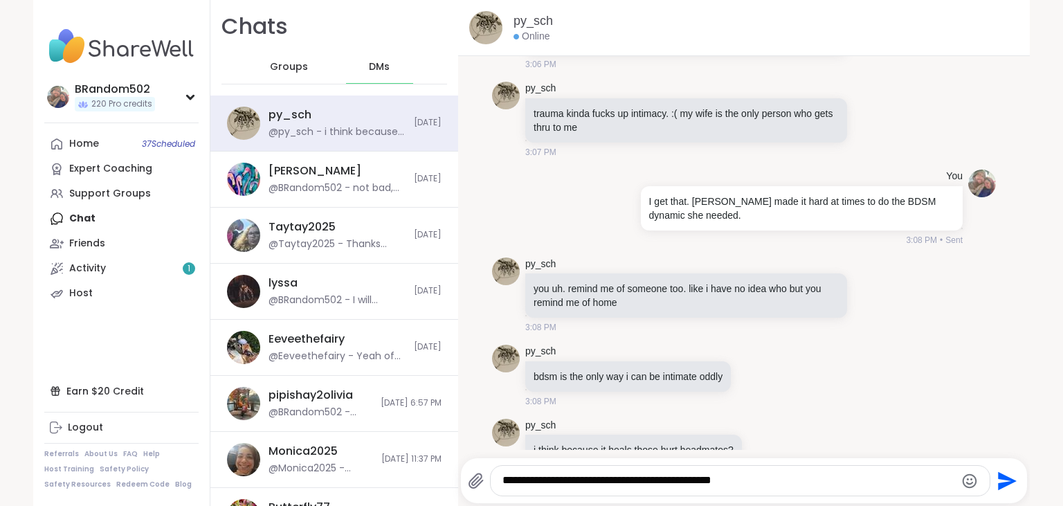
type textarea "**********"
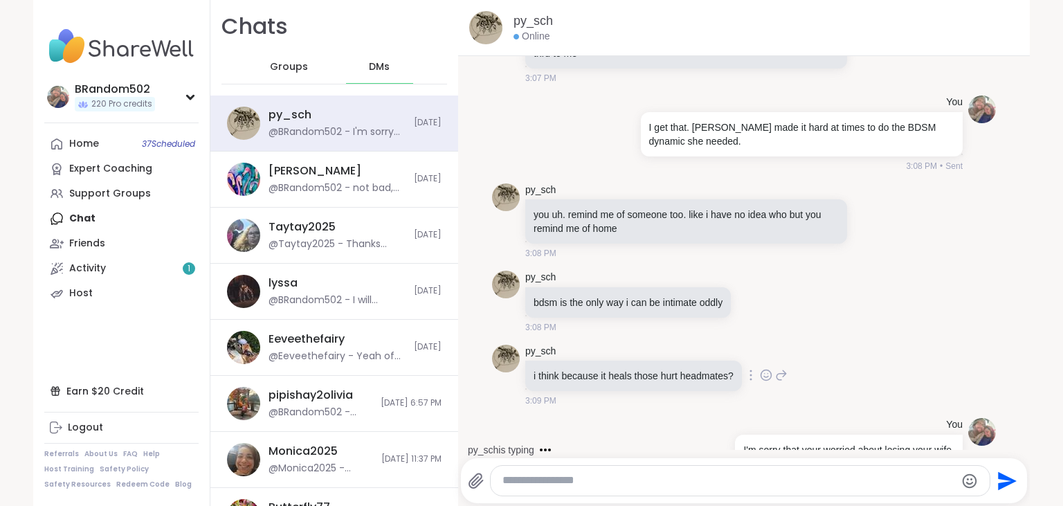
click at [777, 367] on icon at bounding box center [781, 375] width 12 height 17
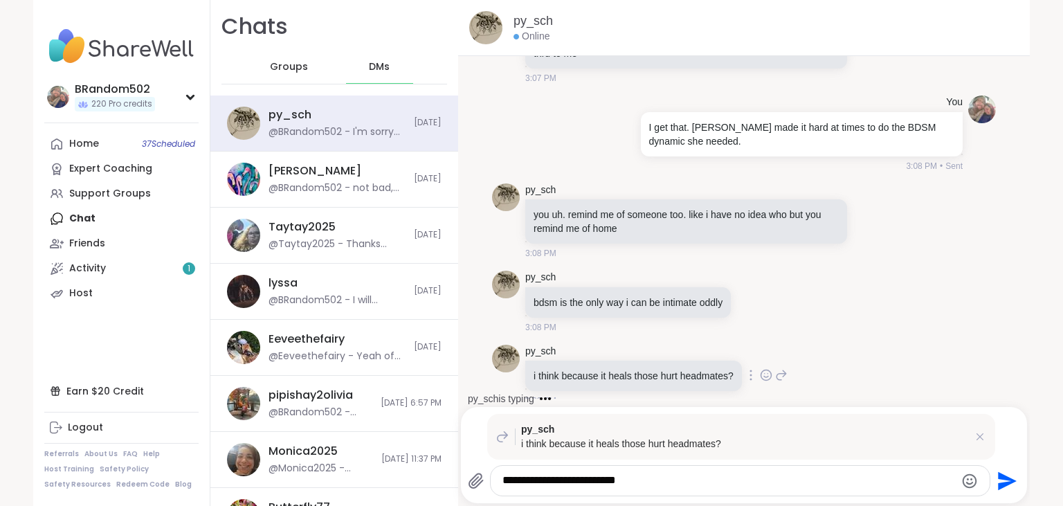
scroll to position [2666, 0]
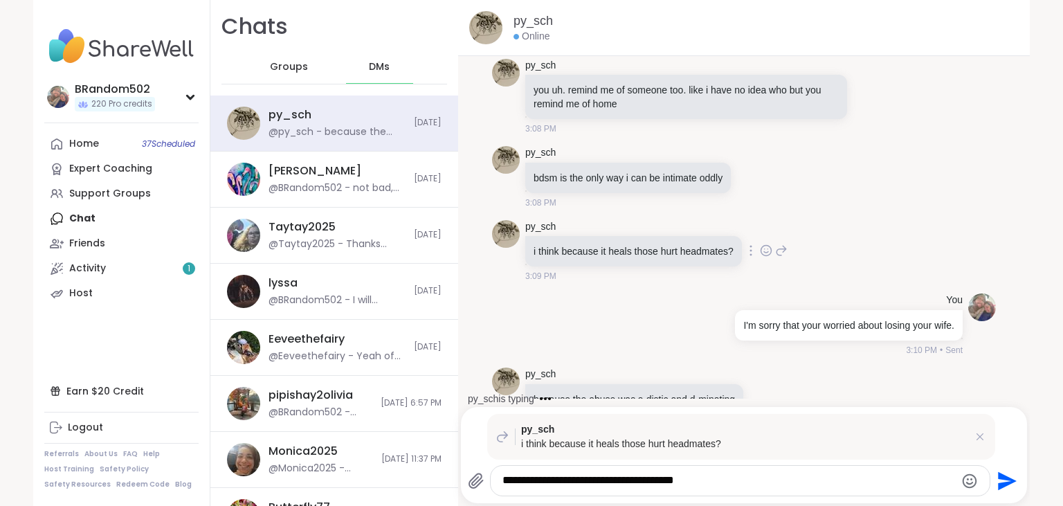
type textarea "**********"
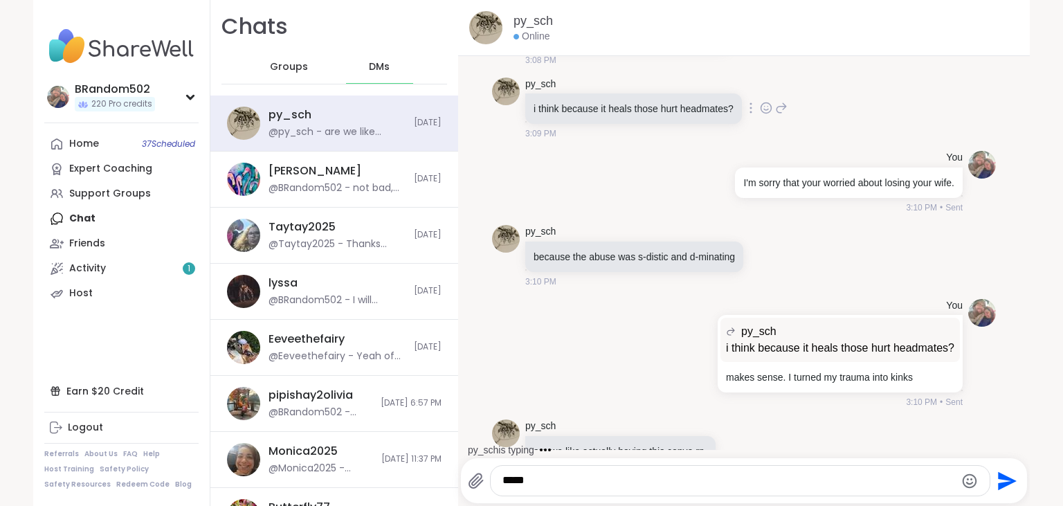
scroll to position [2883, 0]
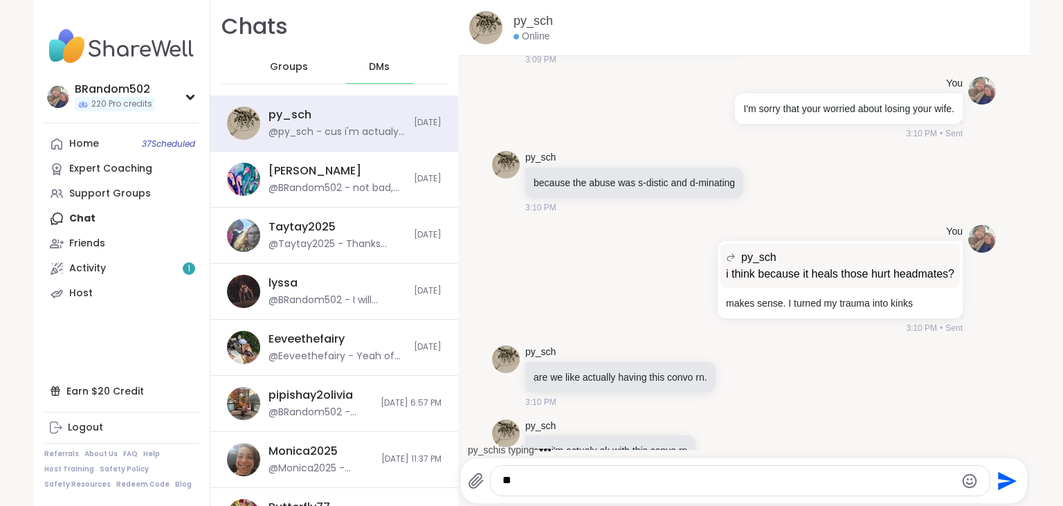
type textarea "*"
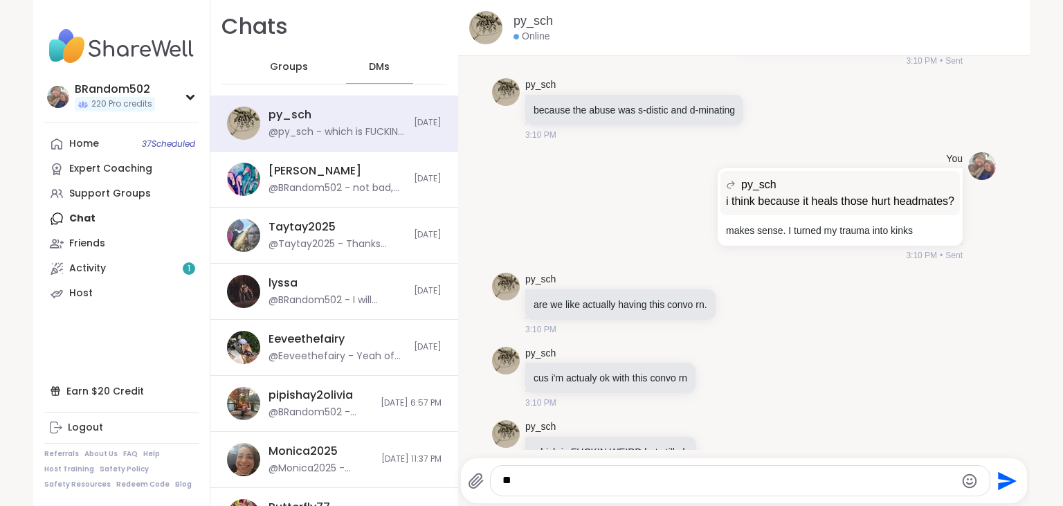
type textarea "*"
type textarea "**********"
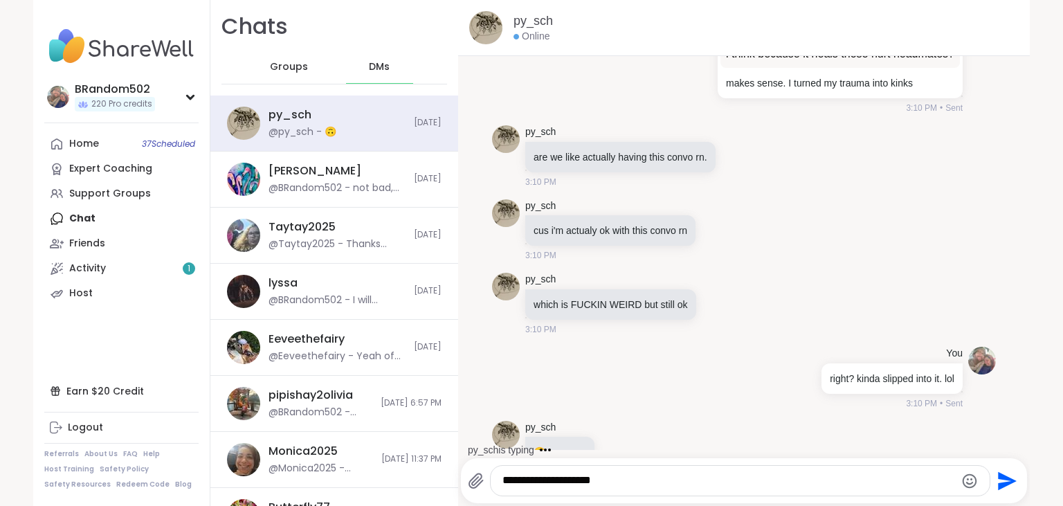
scroll to position [3176, 0]
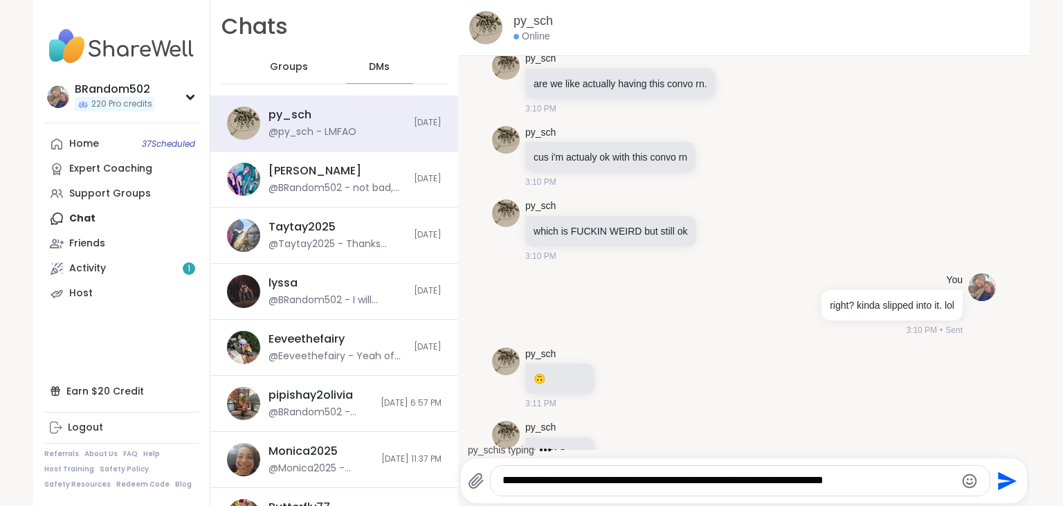
type textarea "**********"
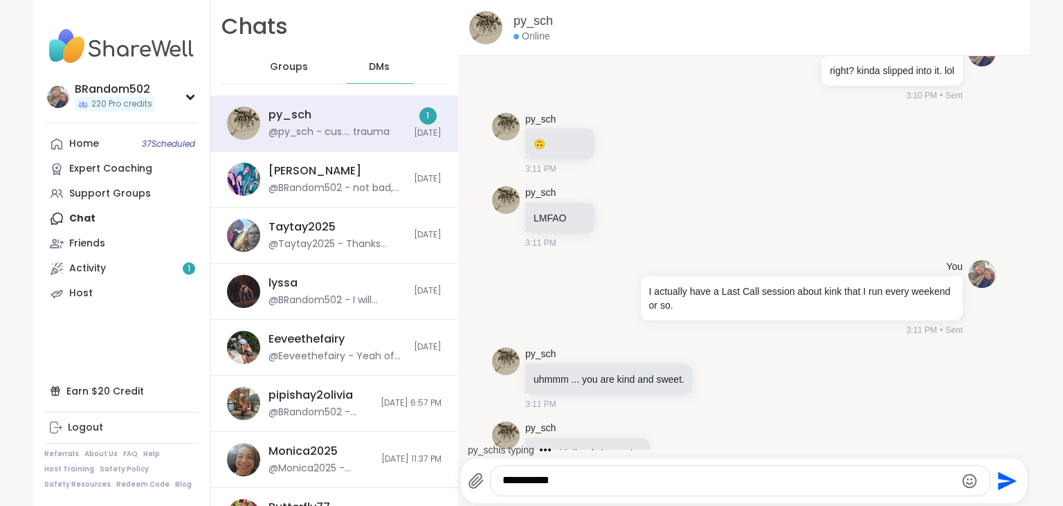
scroll to position [3484, 0]
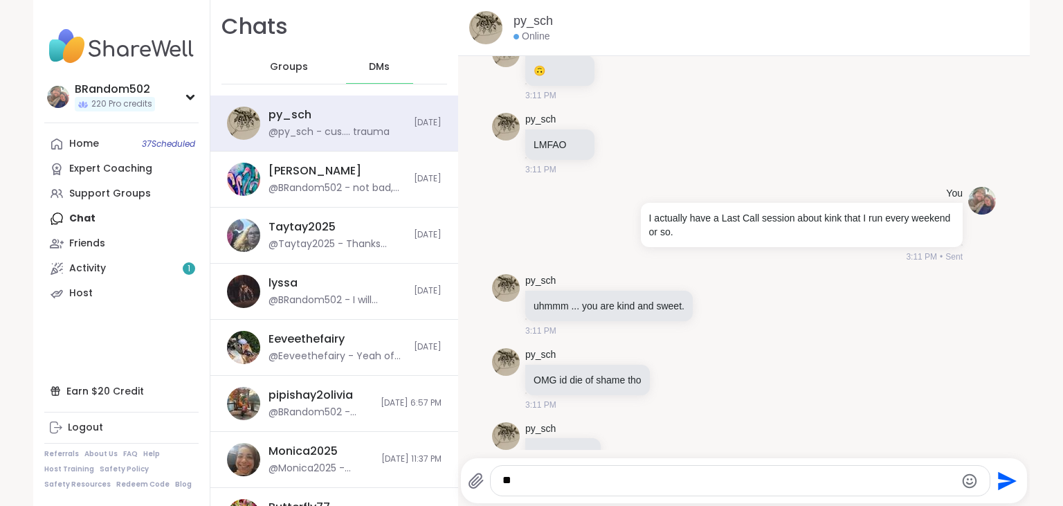
type textarea "*"
type textarea "**********"
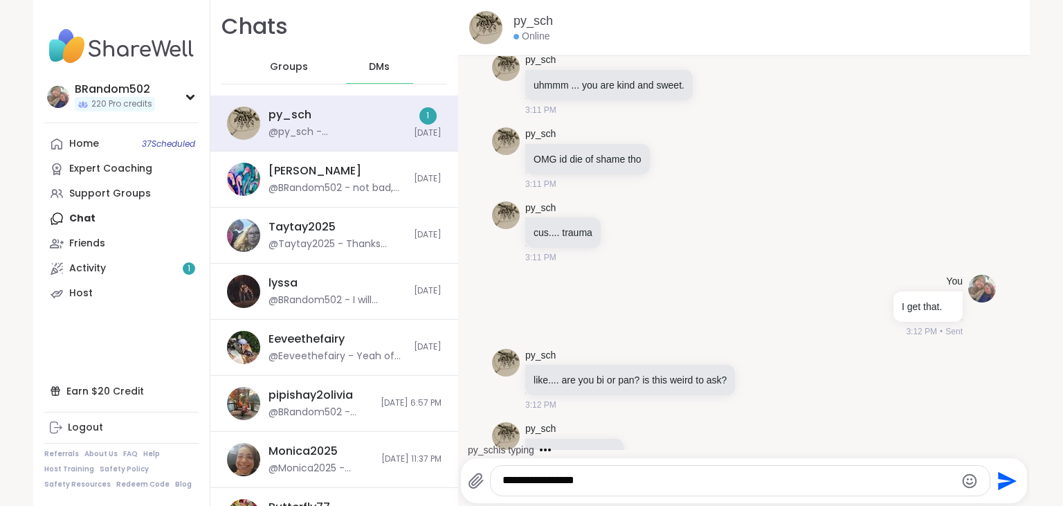
scroll to position [3778, 0]
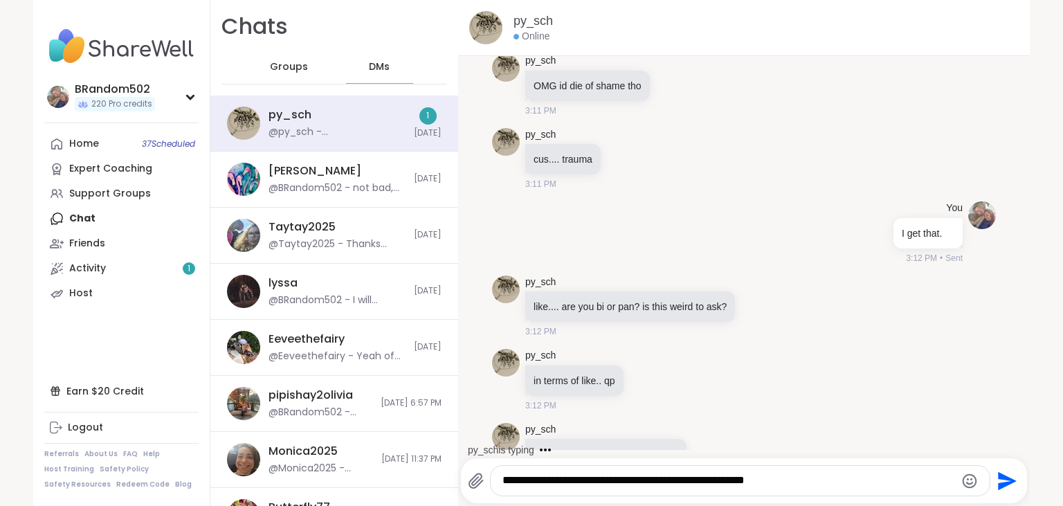
click at [705, 480] on textarea "**********" at bounding box center [729, 481] width 452 height 15
click at [699, 484] on textarea "**********" at bounding box center [729, 481] width 452 height 15
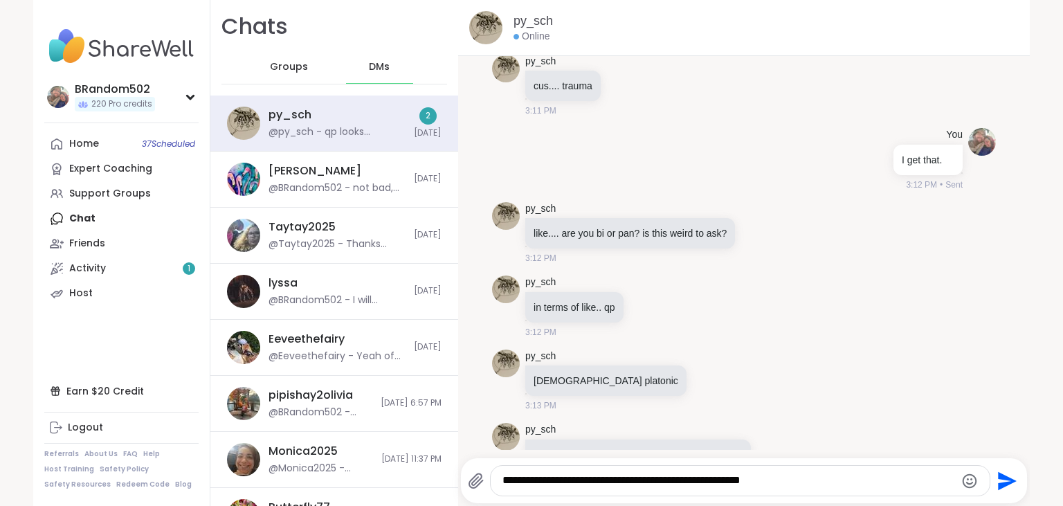
click at [782, 491] on div "**********" at bounding box center [740, 481] width 498 height 30
click at [779, 481] on textarea "**********" at bounding box center [729, 481] width 452 height 15
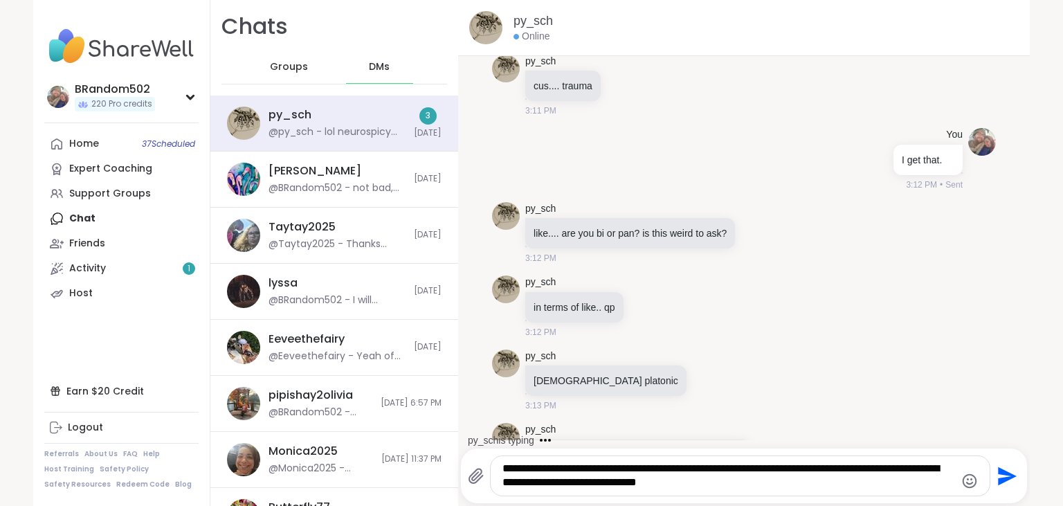
scroll to position [3935, 0]
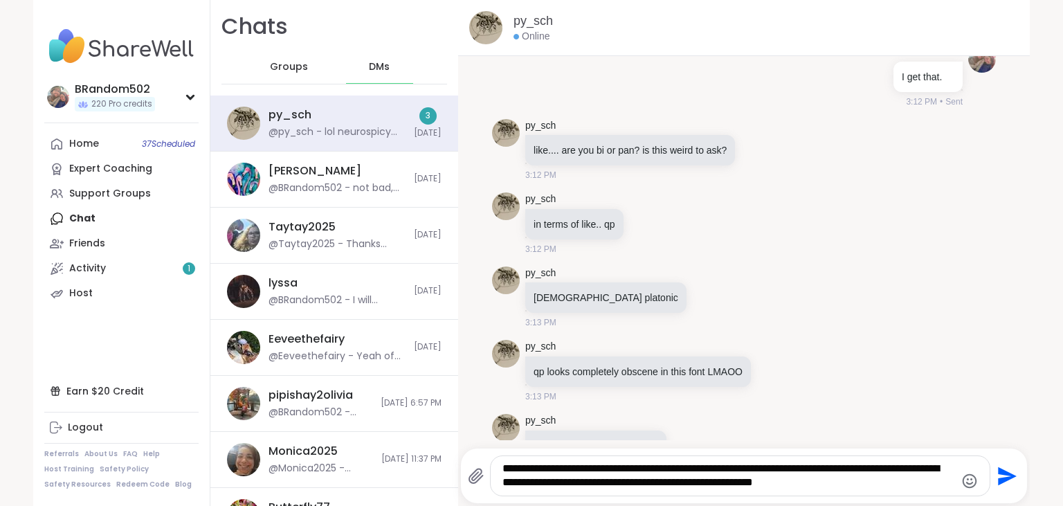
type textarea "**********"
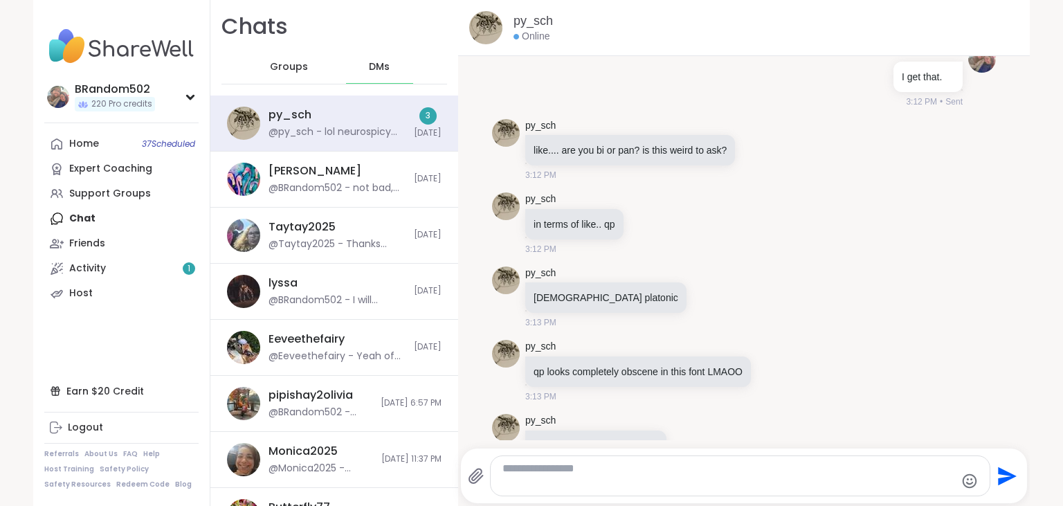
scroll to position [3925, 0]
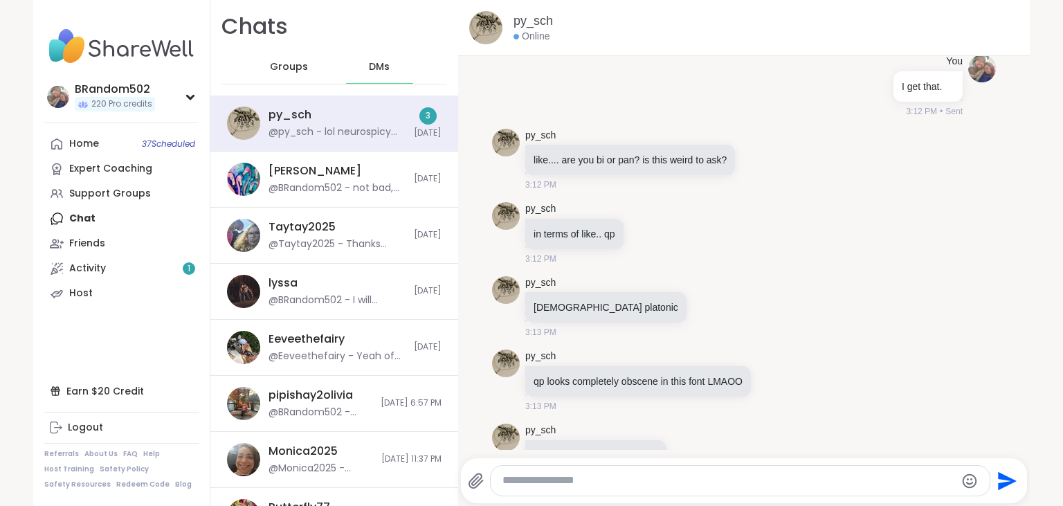
drag, startPoint x: 758, startPoint y: 482, endPoint x: 806, endPoint y: 381, distance: 111.2
click at [806, 474] on textarea "Type your message" at bounding box center [729, 481] width 452 height 15
click at [662, 483] on textarea "Type your message" at bounding box center [729, 481] width 452 height 15
type textarea "***"
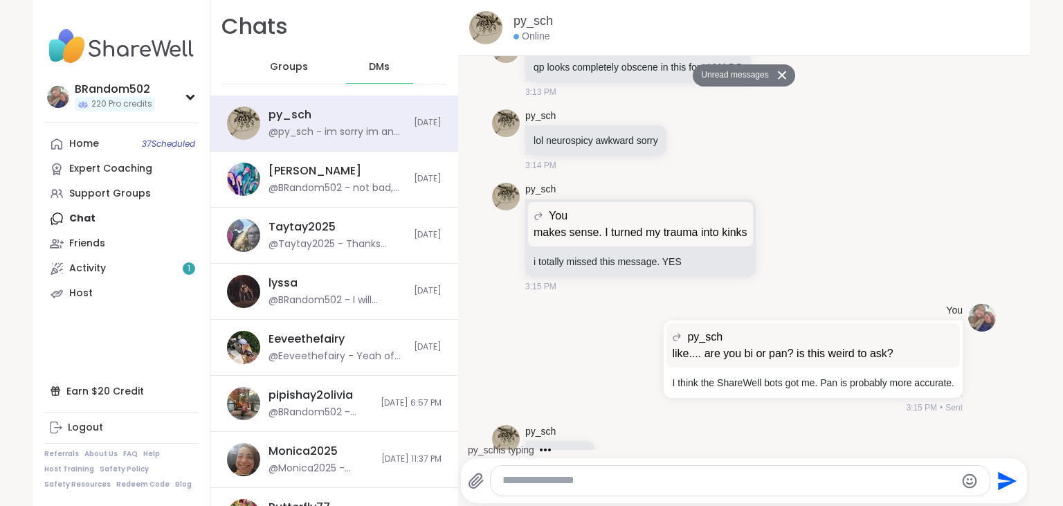
scroll to position [4386, 0]
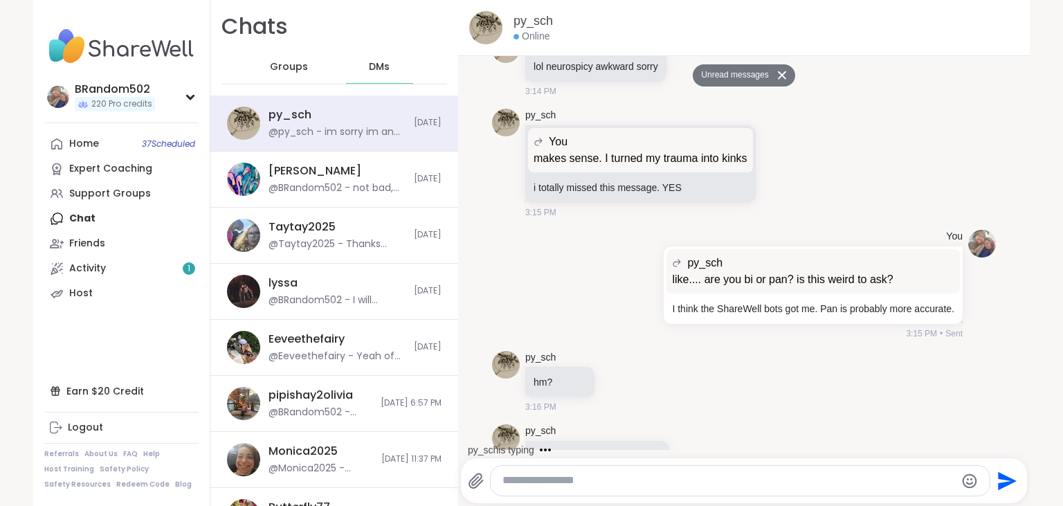
click at [615, 483] on textarea "Type your message" at bounding box center [729, 481] width 452 height 15
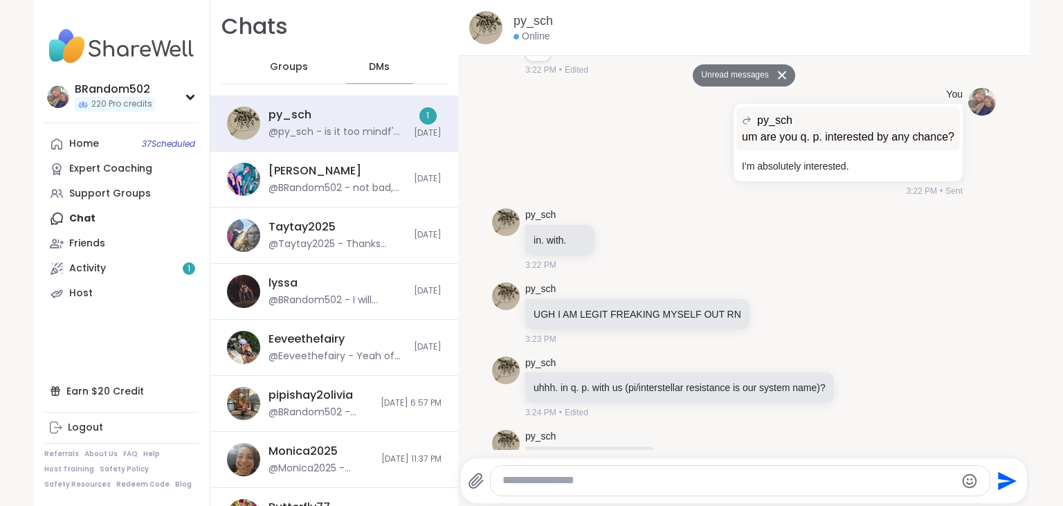
scroll to position [6054, 0]
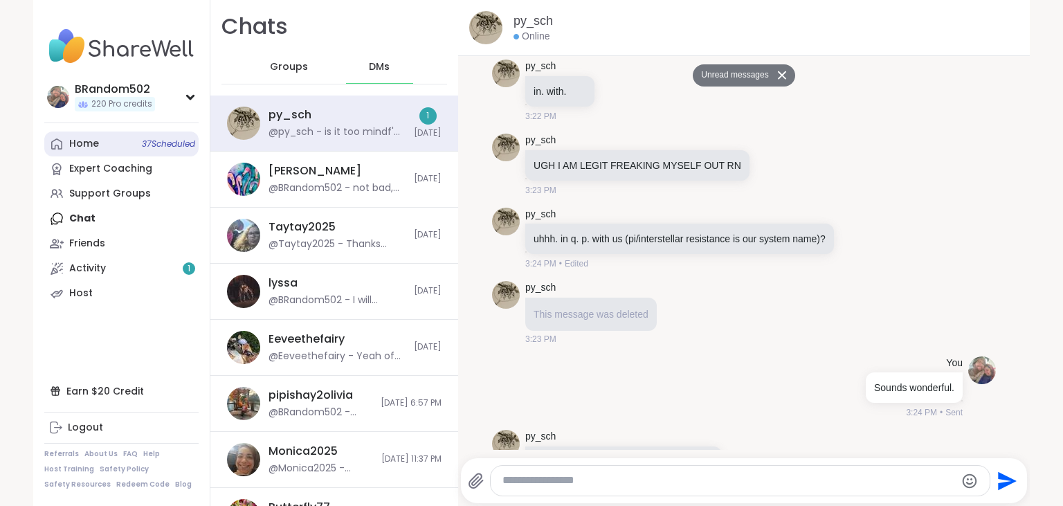
click at [106, 140] on link "Home 37 Scheduled" at bounding box center [121, 144] width 154 height 25
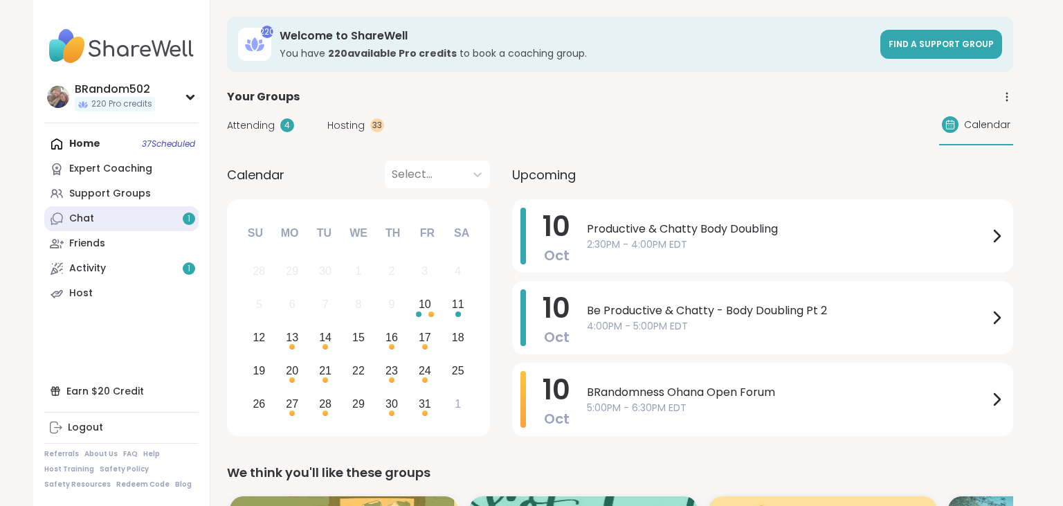
click at [143, 213] on link "Chat 1" at bounding box center [121, 218] width 154 height 25
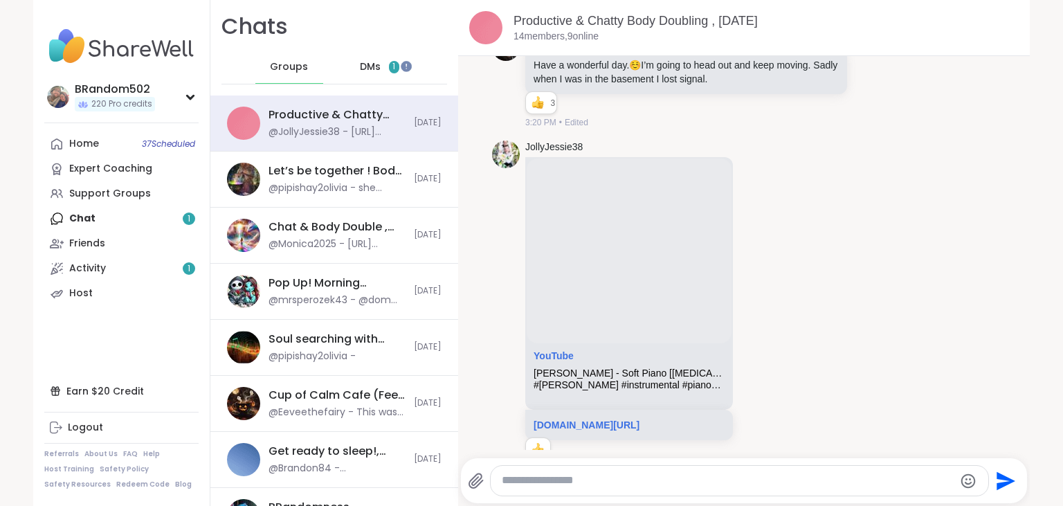
click at [363, 71] on span "DMs" at bounding box center [370, 67] width 21 height 14
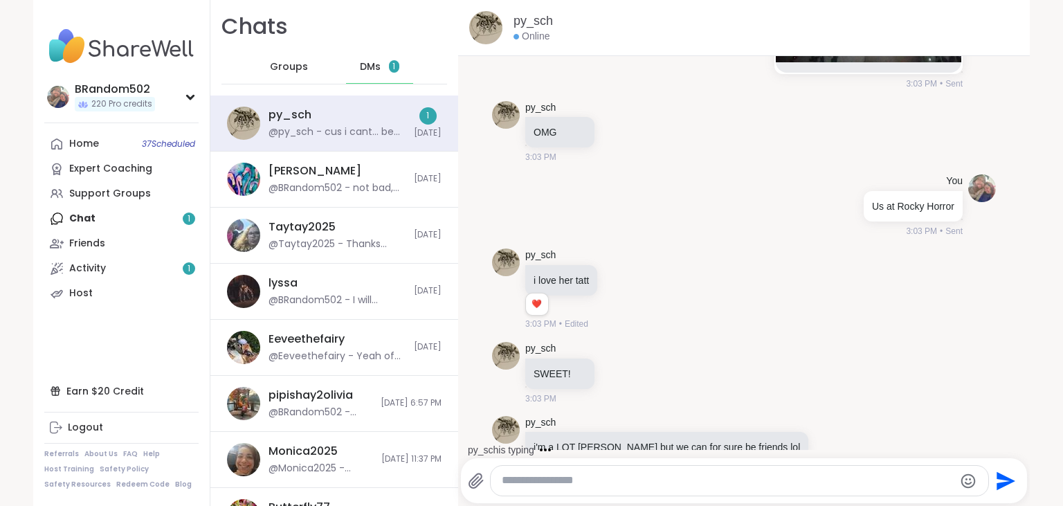
scroll to position [6127, 0]
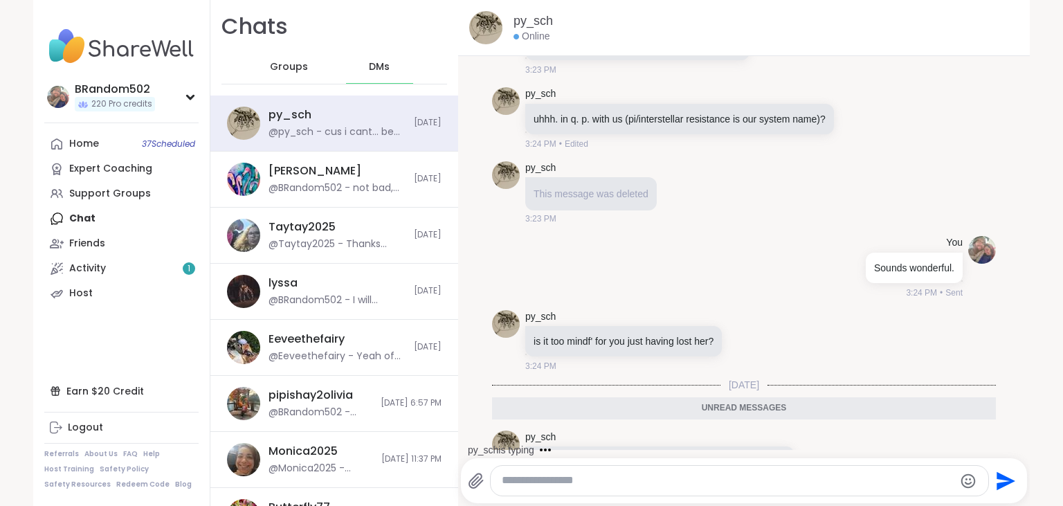
click at [569, 474] on textarea "Type your message" at bounding box center [728, 481] width 452 height 15
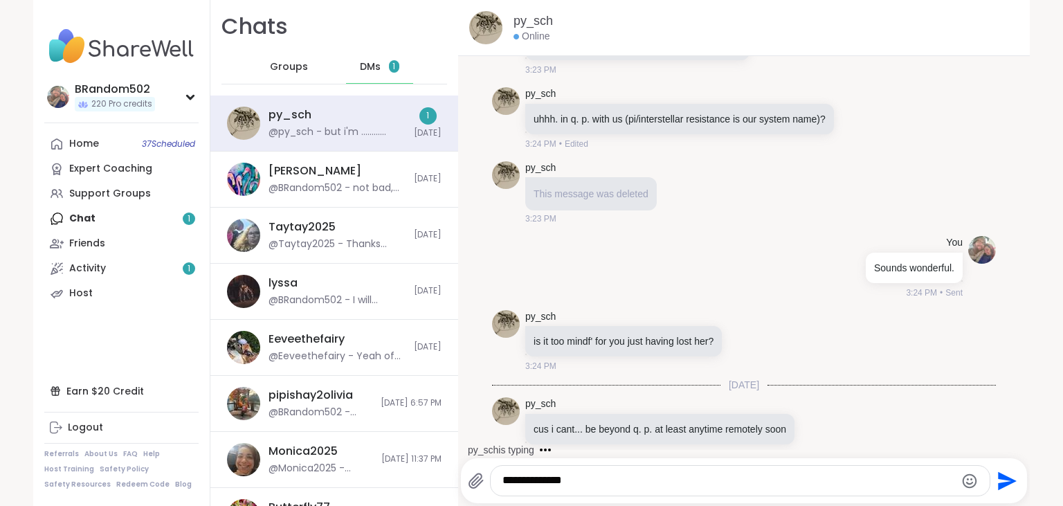
scroll to position [6196, 0]
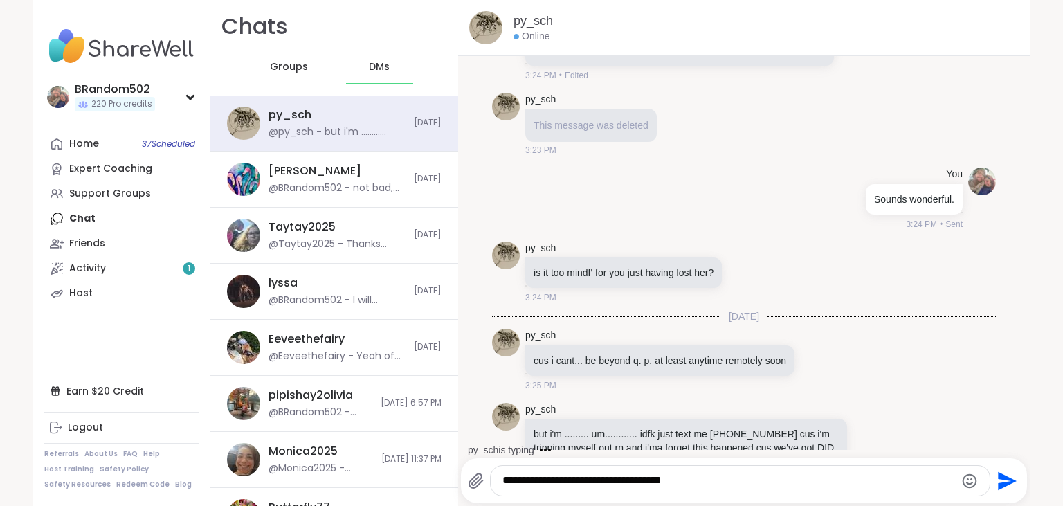
type textarea "**********"
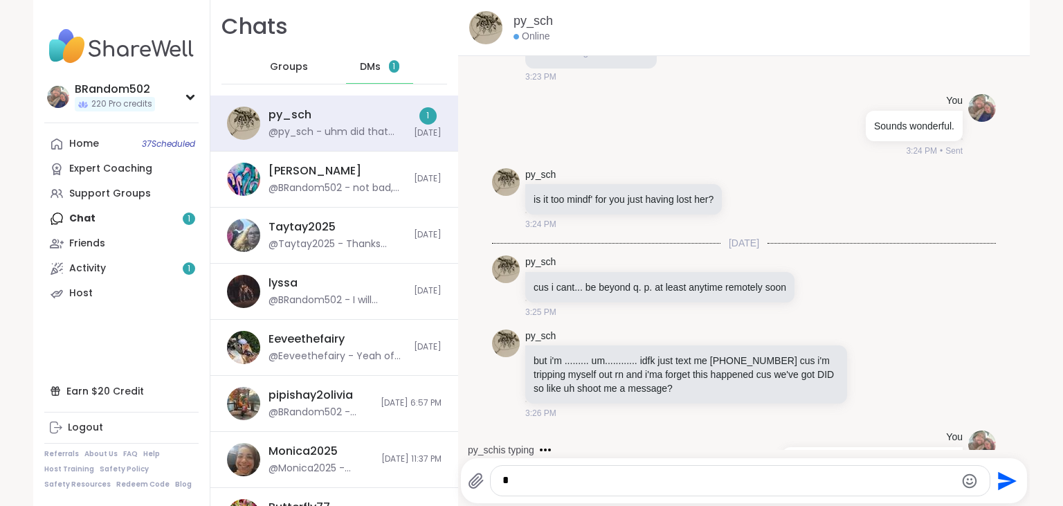
scroll to position [6343, 0]
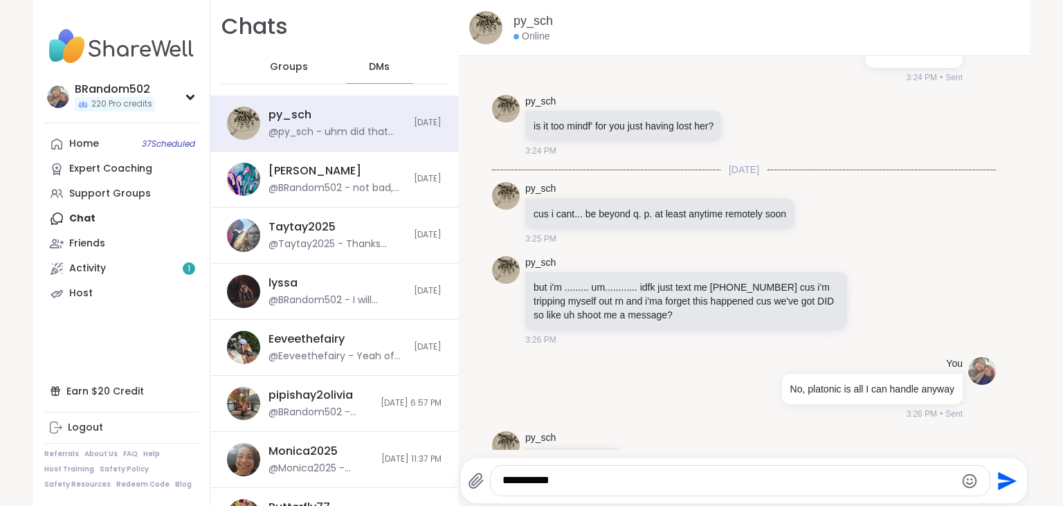
type textarea "**********"
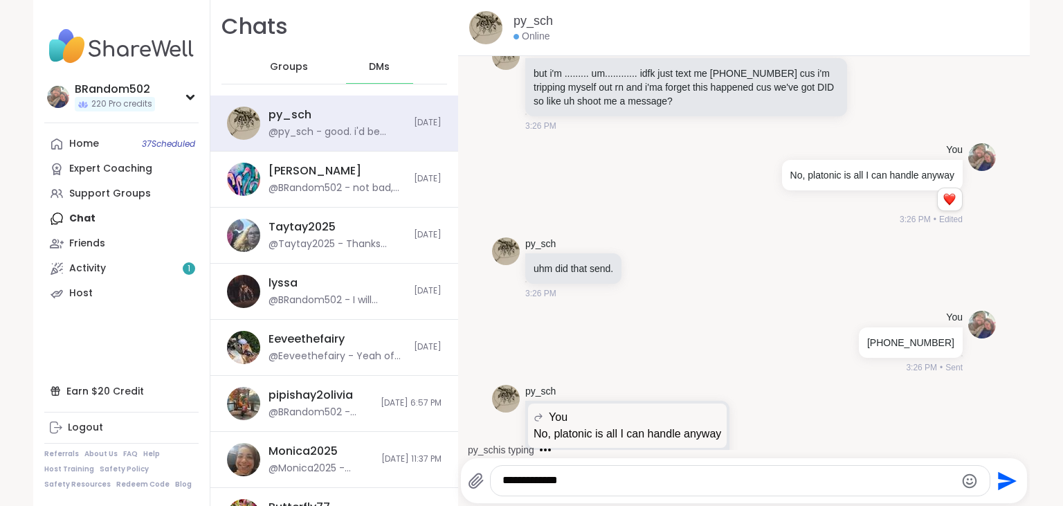
scroll to position [6630, 0]
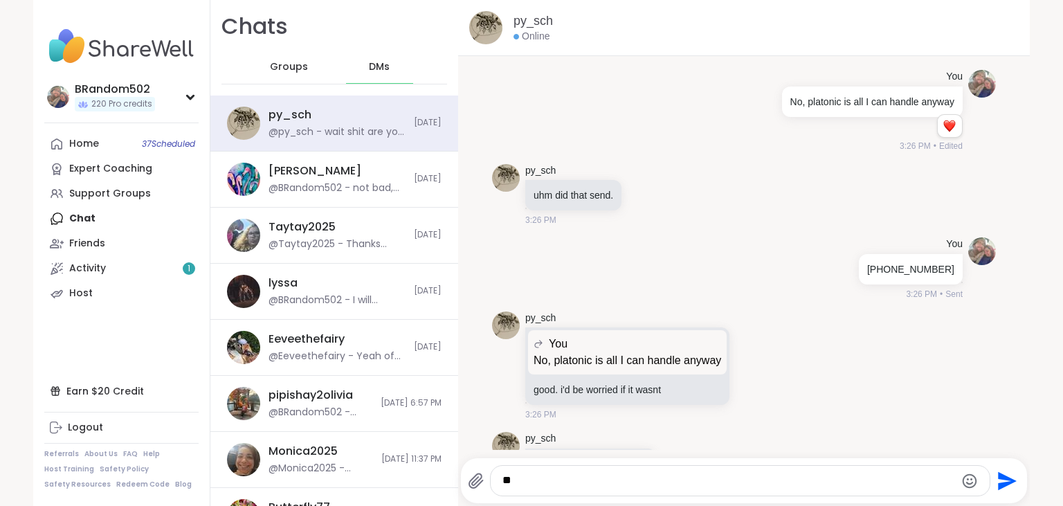
type textarea "*"
type textarea "**********"
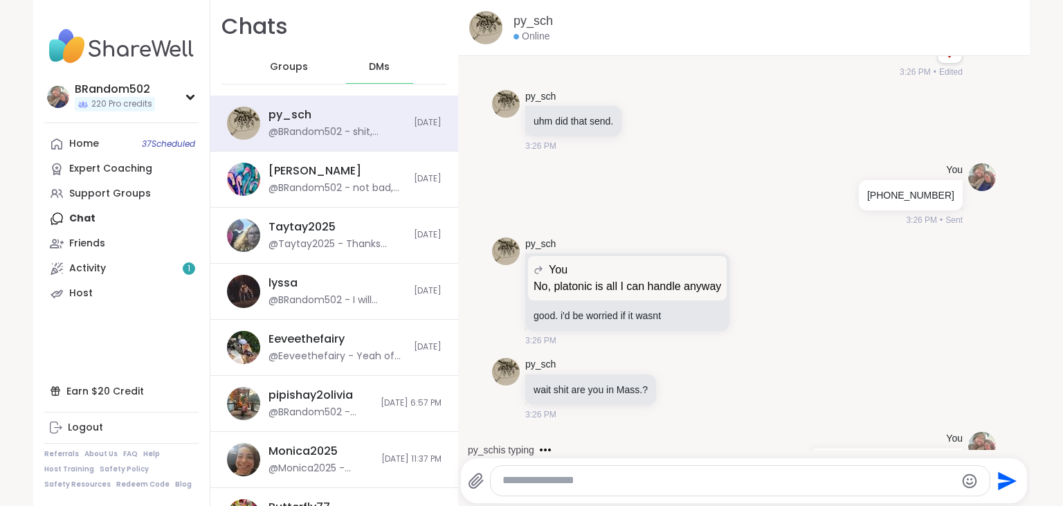
scroll to position [6777, 0]
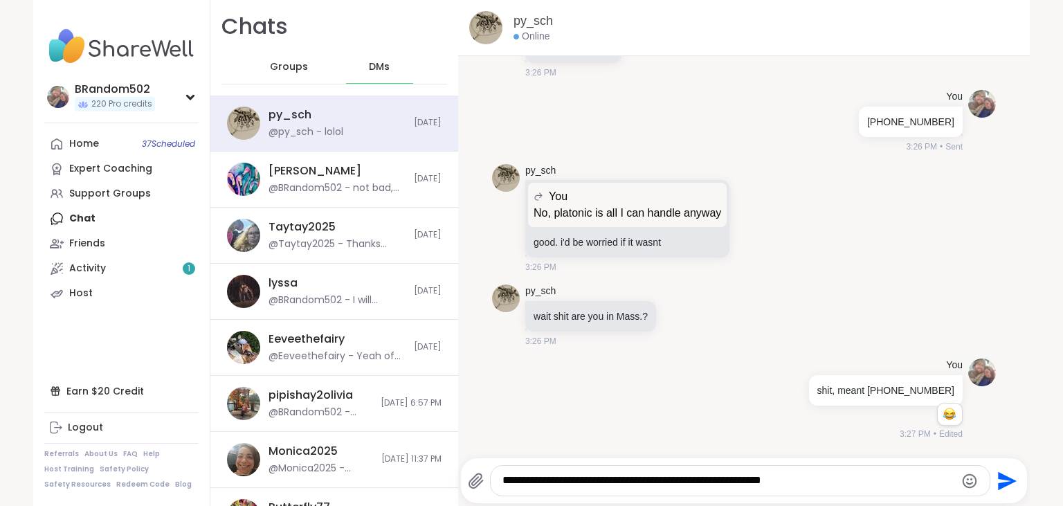
type textarea "**********"
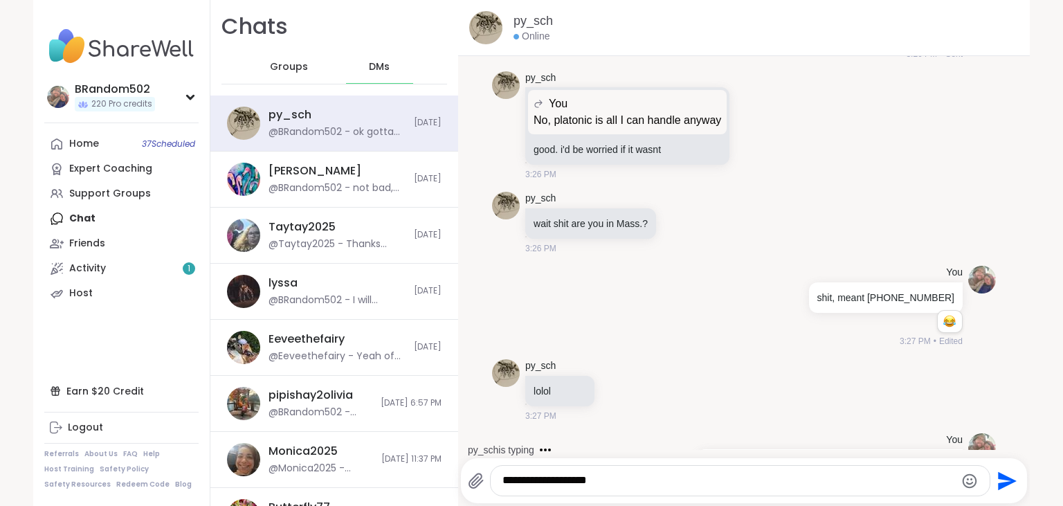
scroll to position [6944, 0]
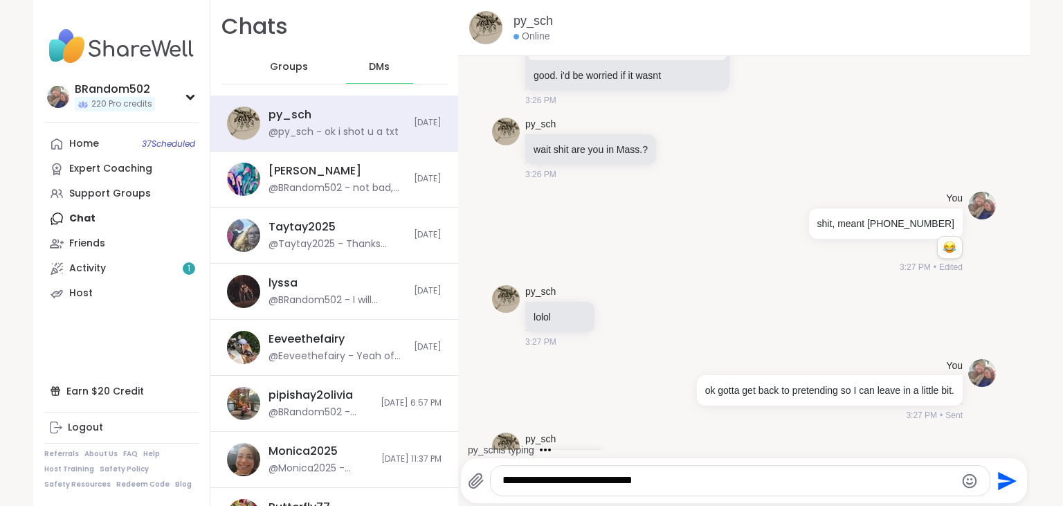
type textarea "**********"
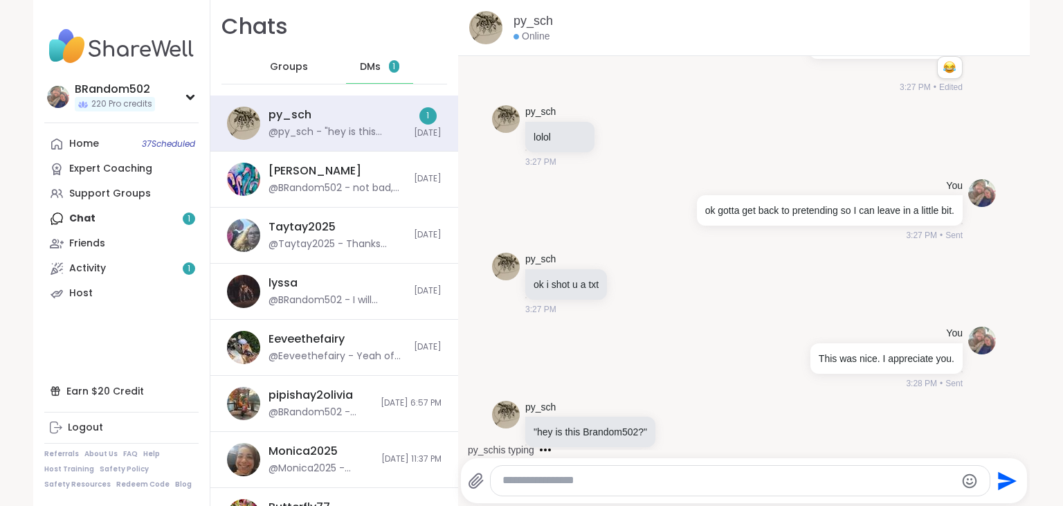
scroll to position [7091, 0]
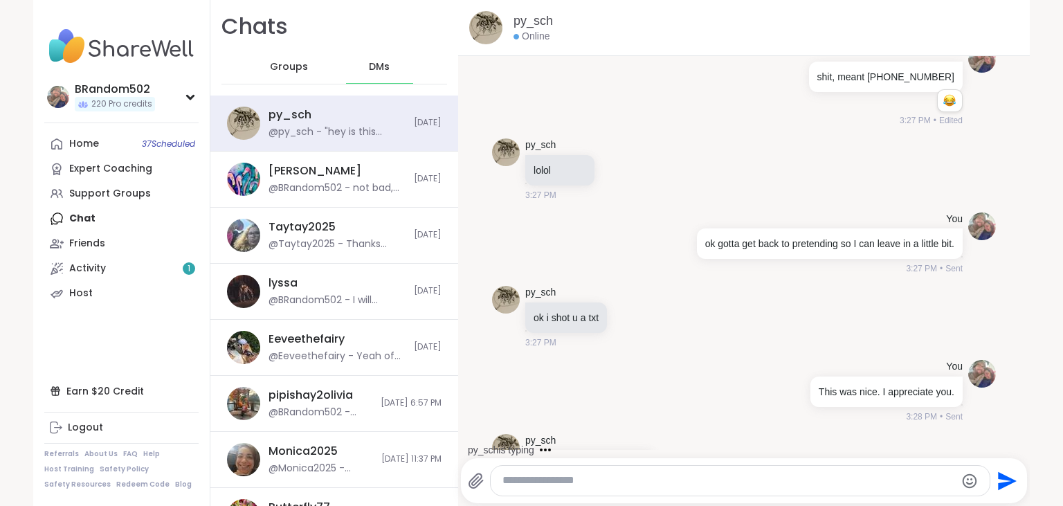
click at [547, 483] on textarea "Type your message" at bounding box center [729, 481] width 452 height 15
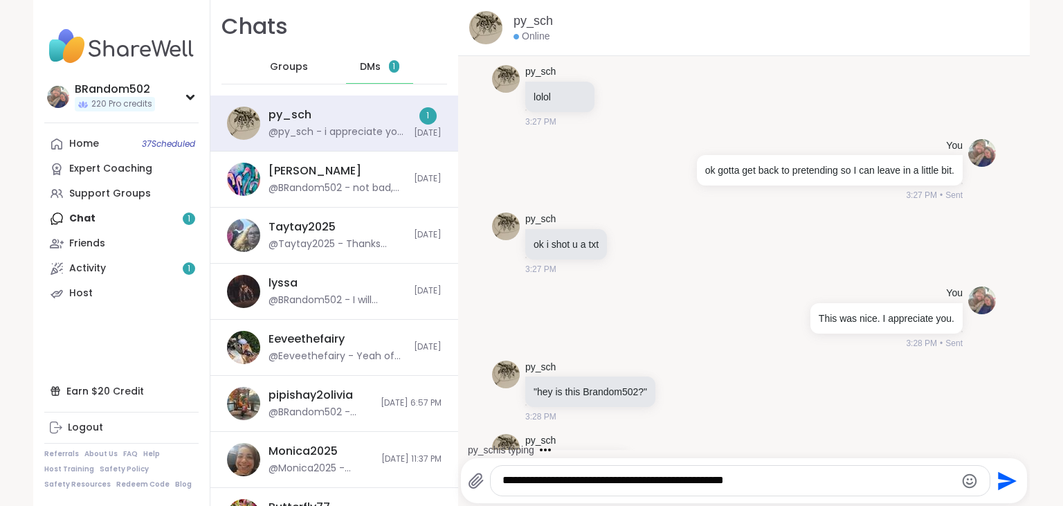
scroll to position [7238, 0]
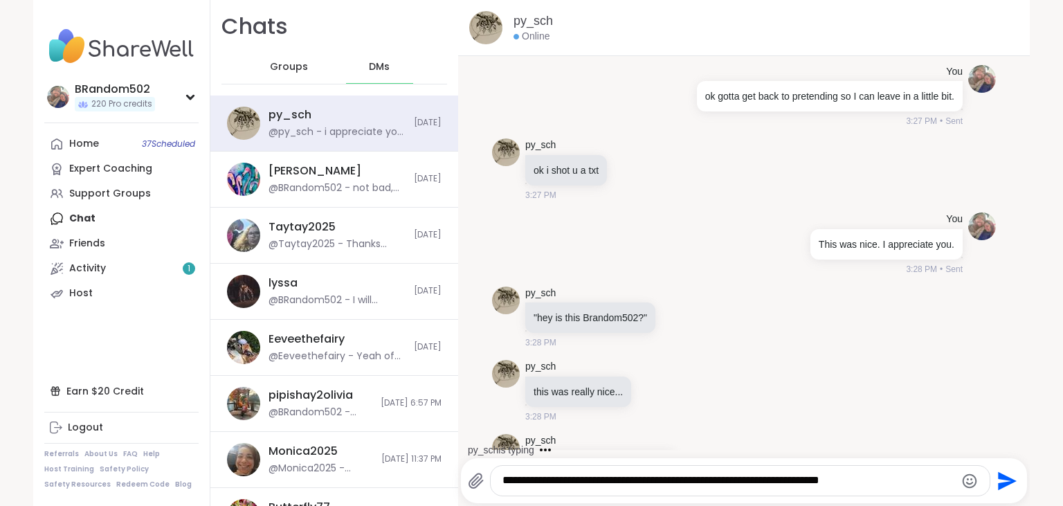
type textarea "**********"
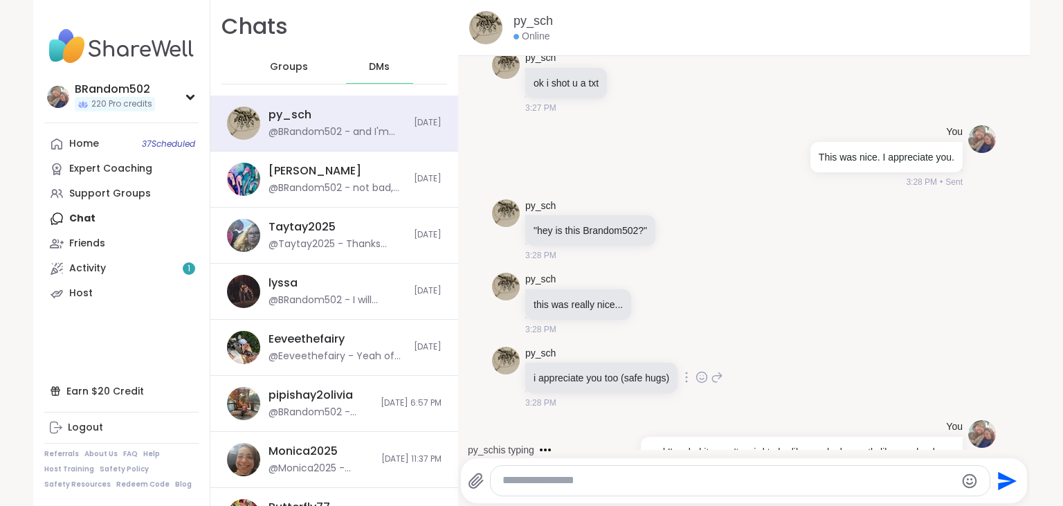
click at [701, 370] on icon at bounding box center [702, 377] width 12 height 14
click at [591, 349] on div "Select Reaction: Heart" at bounding box center [592, 355] width 12 height 12
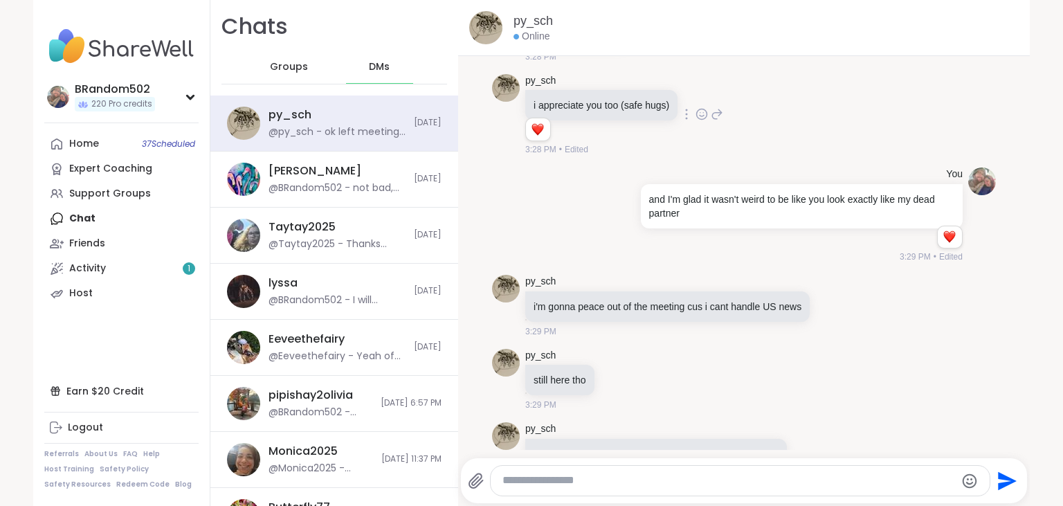
scroll to position [7585, 0]
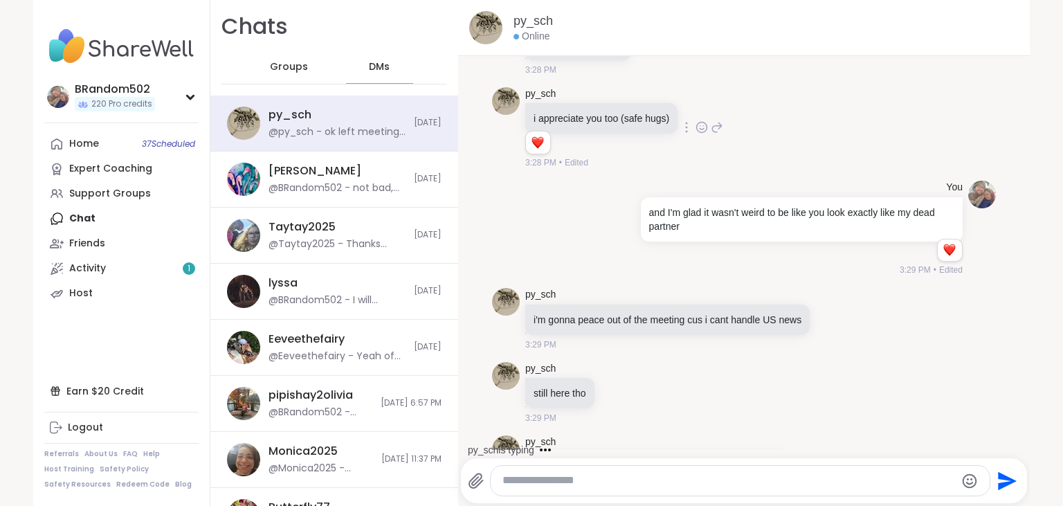
click at [809, 467] on icon at bounding box center [811, 467] width 4 height 1
click at [832, 312] on icon at bounding box center [834, 319] width 12 height 14
click at [724, 290] on div "Select Reaction: Heart" at bounding box center [724, 296] width 12 height 12
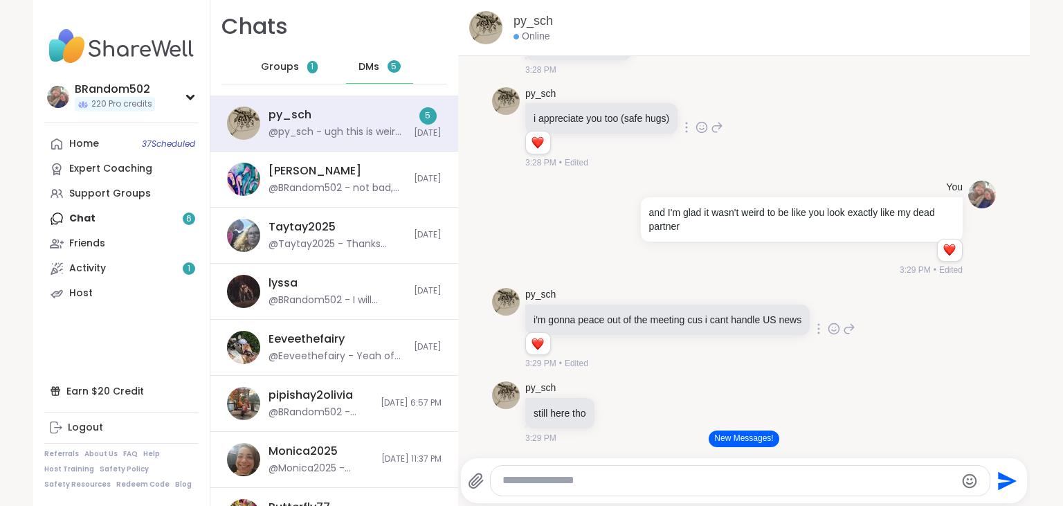
scroll to position [8038, 0]
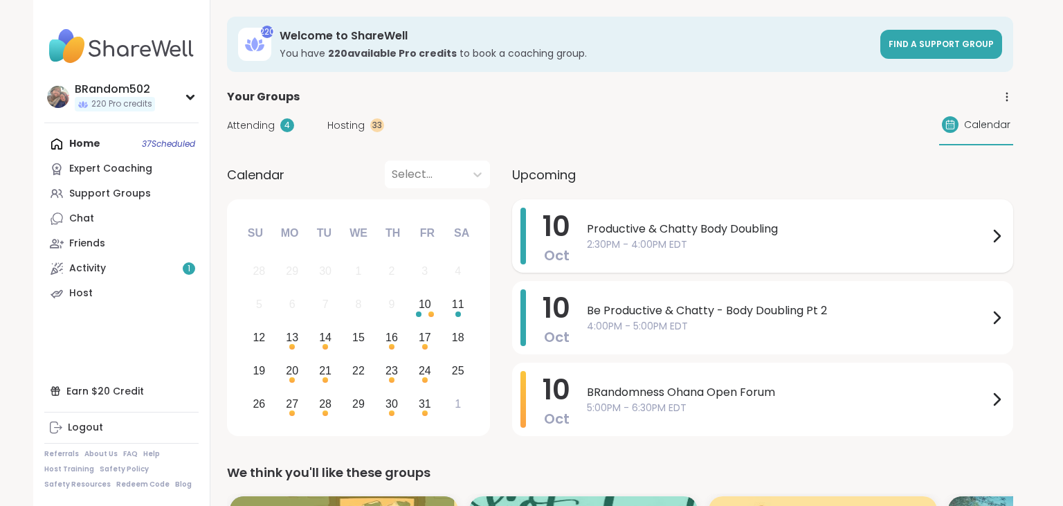
click at [638, 224] on span "Productive & Chatty Body Doubling" at bounding box center [788, 229] width 402 height 17
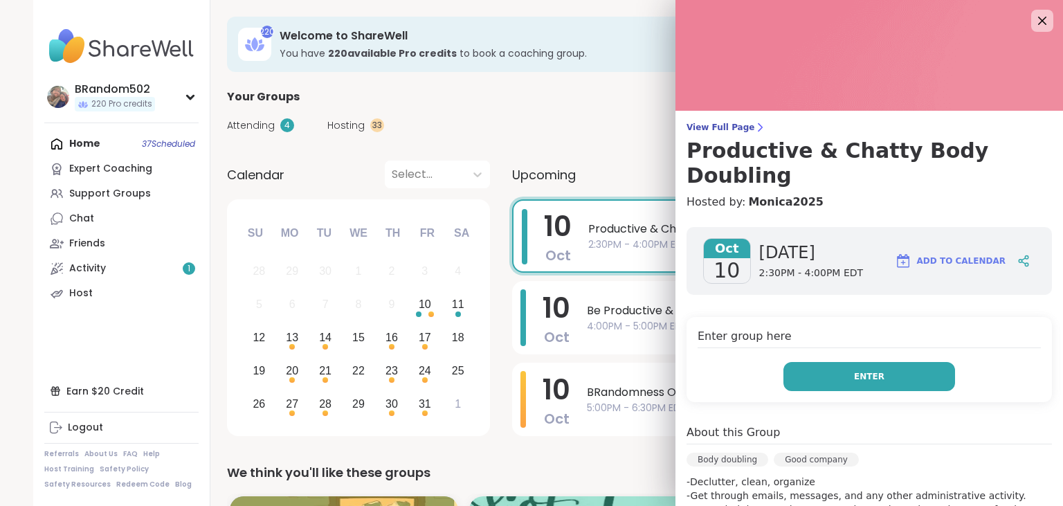
click at [811, 362] on button "Enter" at bounding box center [870, 376] width 172 height 29
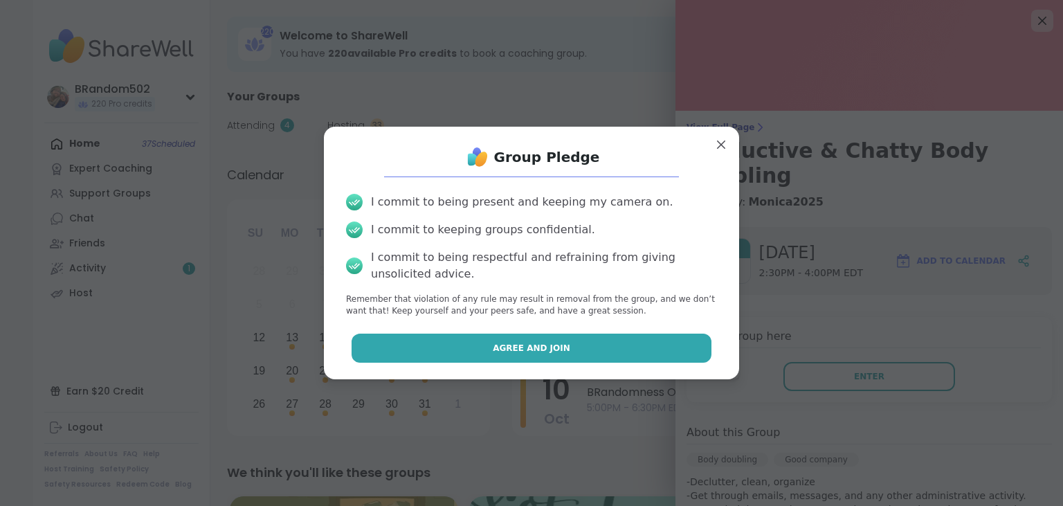
click at [591, 354] on button "Agree and Join" at bounding box center [532, 348] width 361 height 29
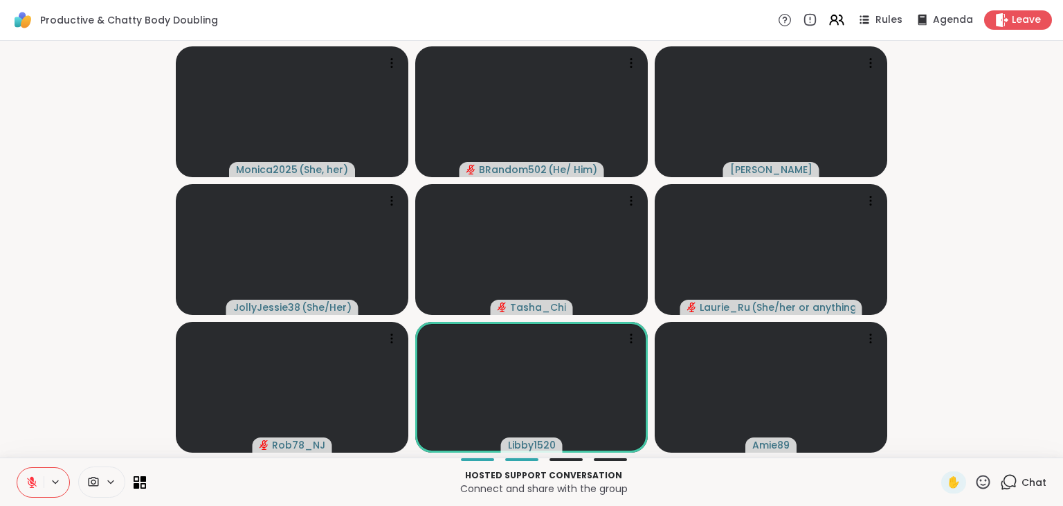
click at [26, 480] on icon at bounding box center [32, 482] width 12 height 12
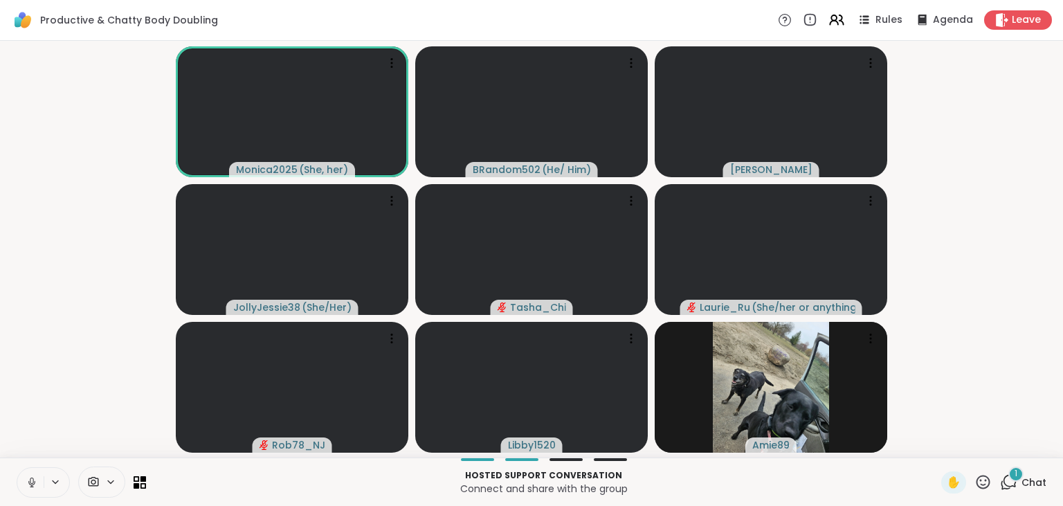
click at [28, 480] on icon at bounding box center [32, 482] width 12 height 12
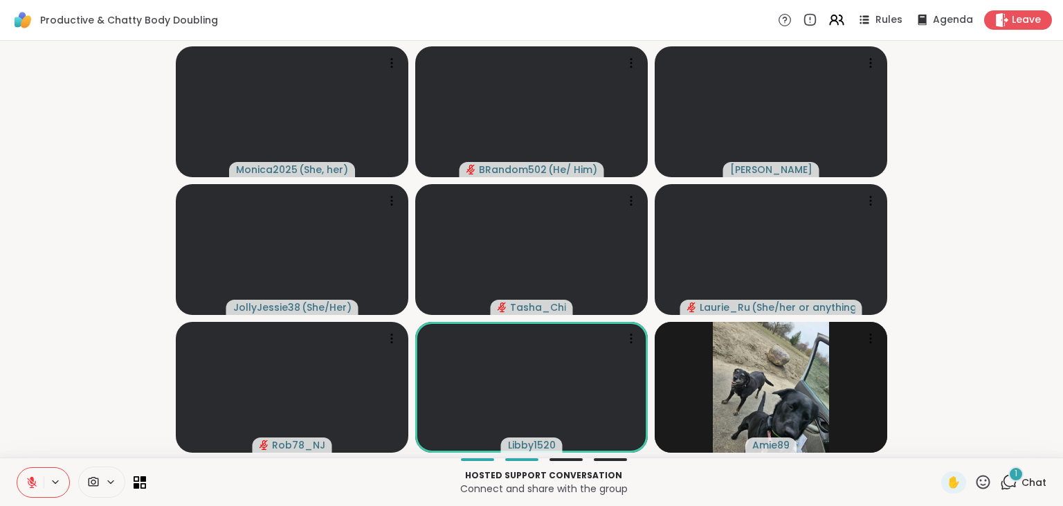
click at [28, 480] on icon at bounding box center [32, 482] width 12 height 12
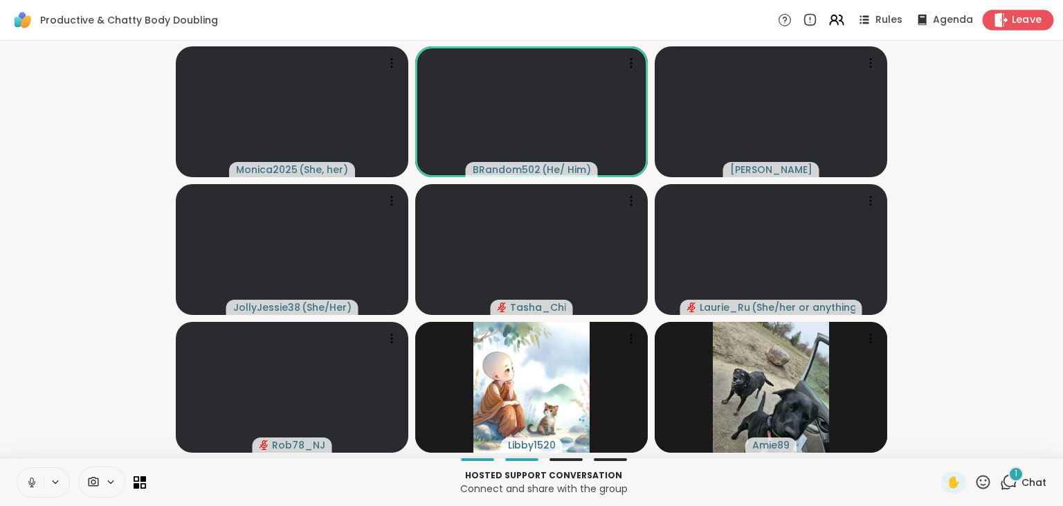
click at [1015, 24] on span "Leave" at bounding box center [1027, 20] width 30 height 15
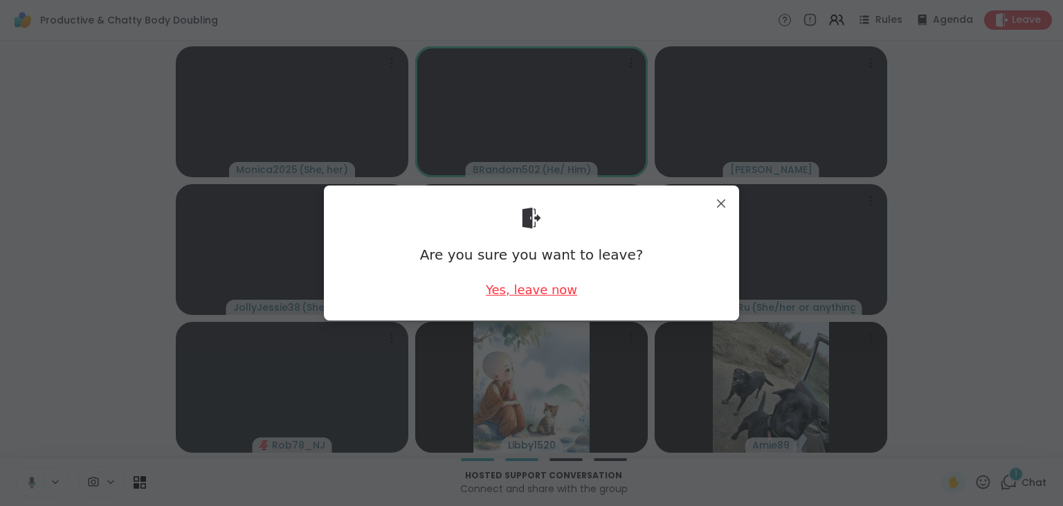
click at [552, 291] on div "Yes, leave now" at bounding box center [531, 289] width 91 height 17
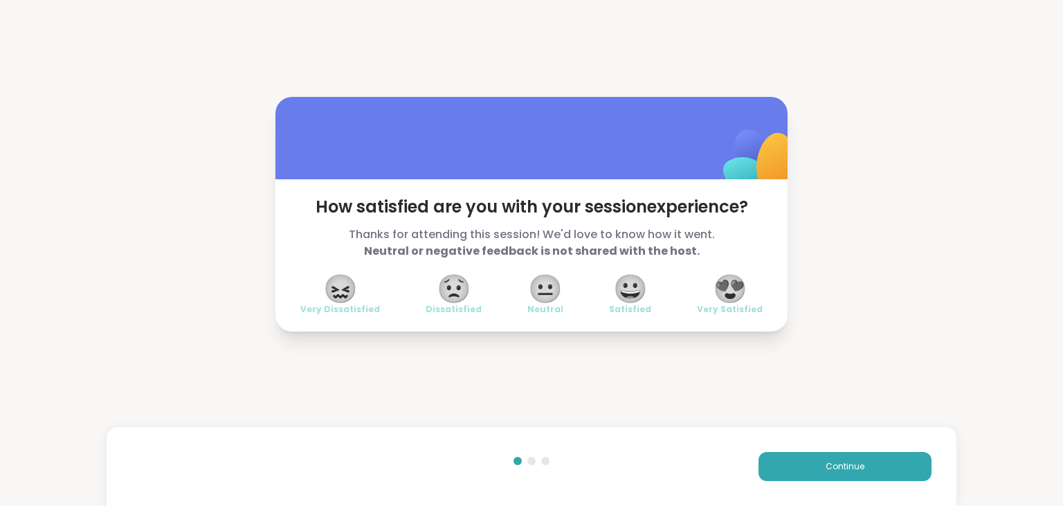
click at [739, 296] on span "😍" at bounding box center [730, 288] width 35 height 25
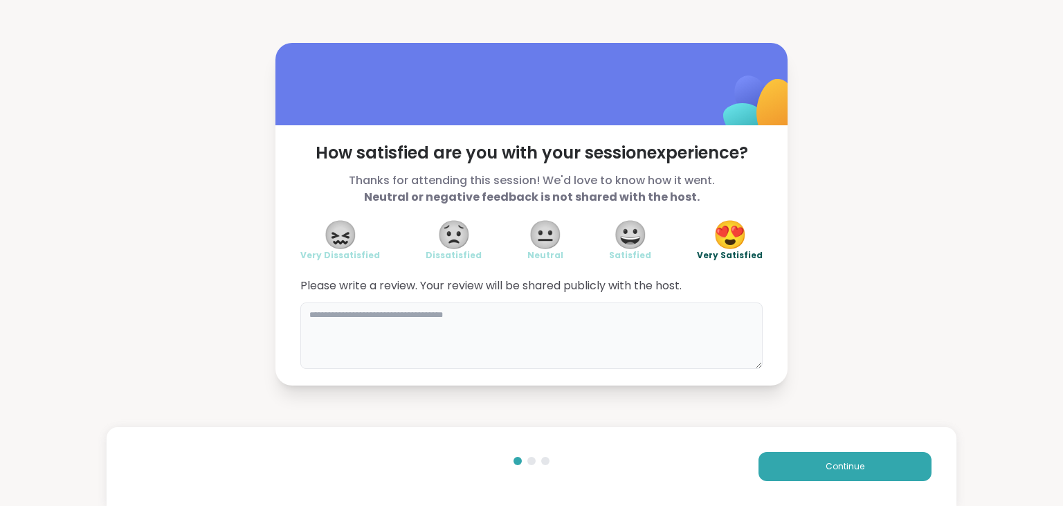
click at [575, 353] on textarea at bounding box center [531, 336] width 462 height 66
type textarea "**********"
click at [801, 465] on button "Continue" at bounding box center [845, 466] width 173 height 29
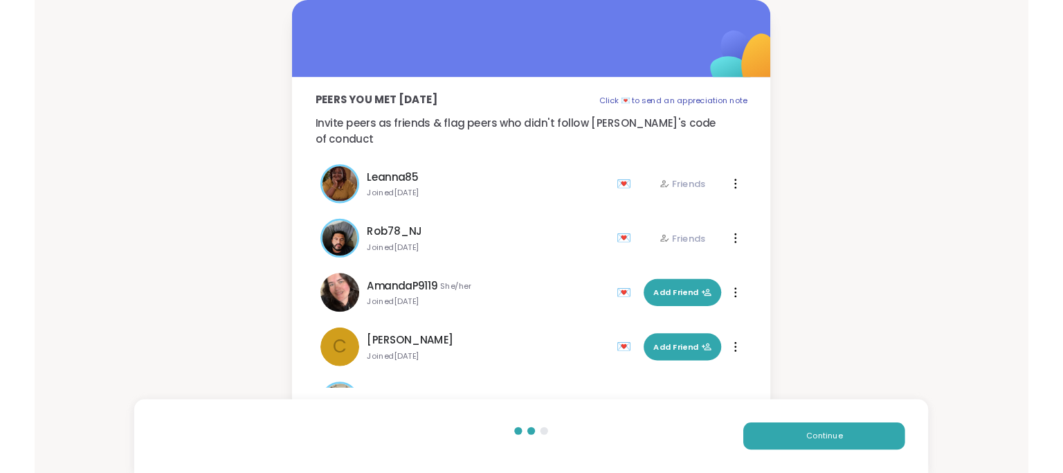
scroll to position [507, 0]
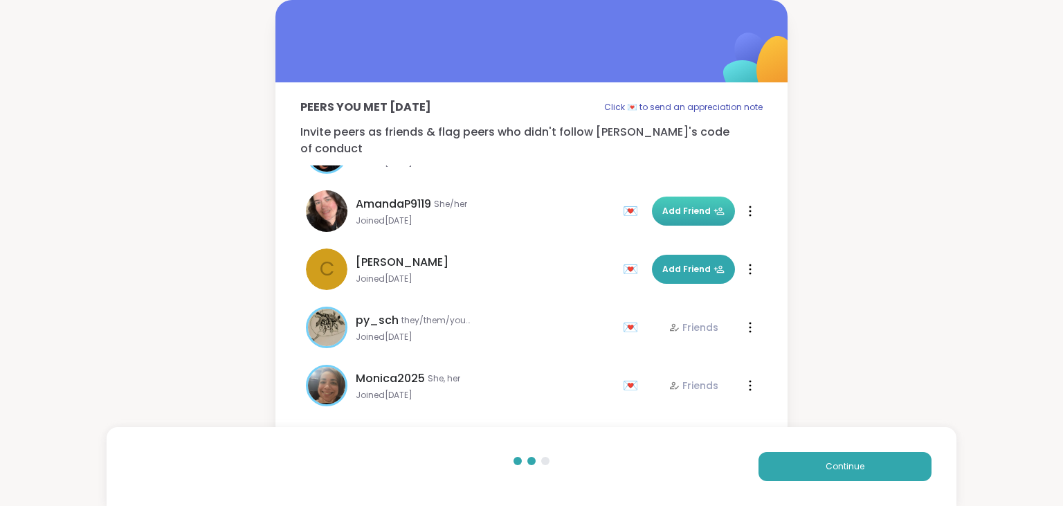
click at [701, 205] on span "Add Friend" at bounding box center [693, 211] width 62 height 12
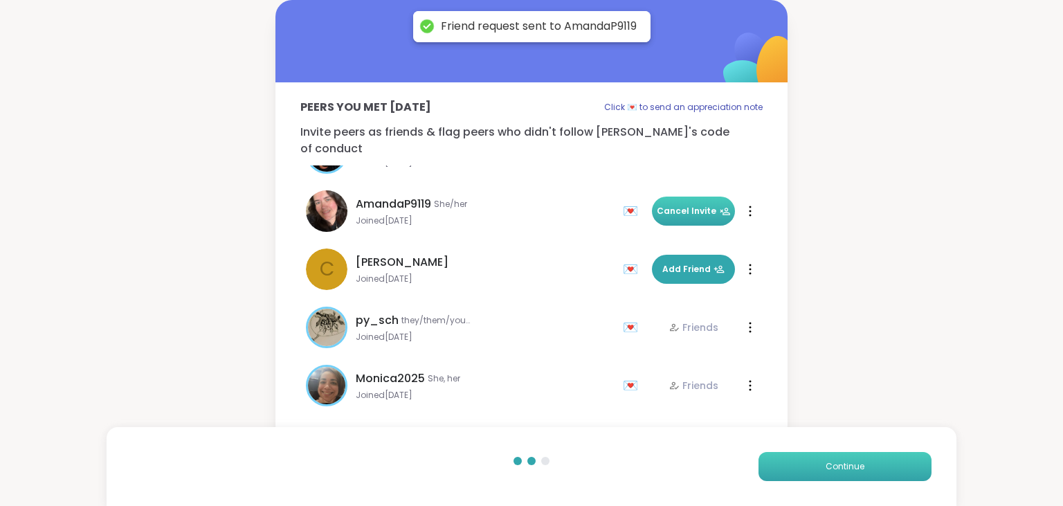
click at [822, 456] on button "Continue" at bounding box center [845, 466] width 173 height 29
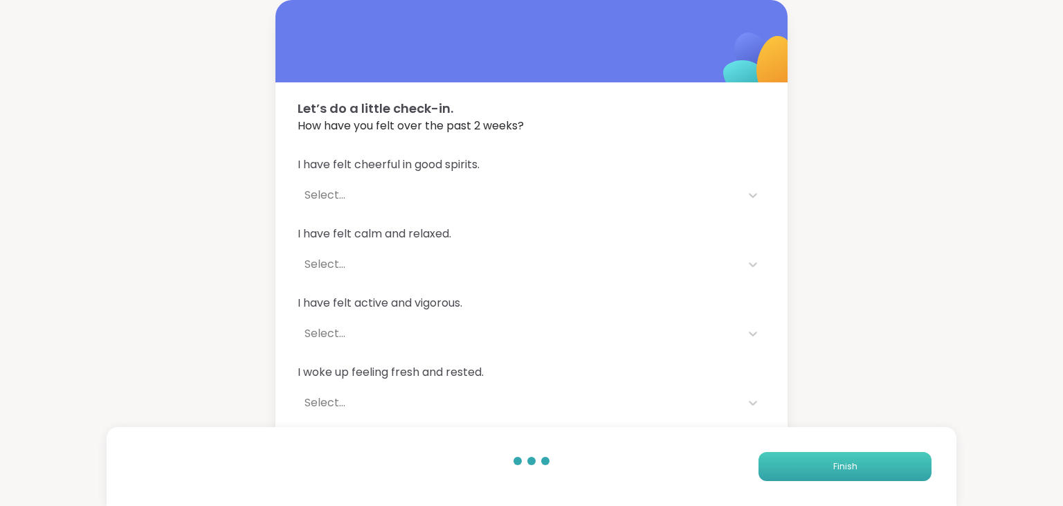
click at [822, 456] on button "Finish" at bounding box center [845, 466] width 173 height 29
